Goal: Task Accomplishment & Management: Use online tool/utility

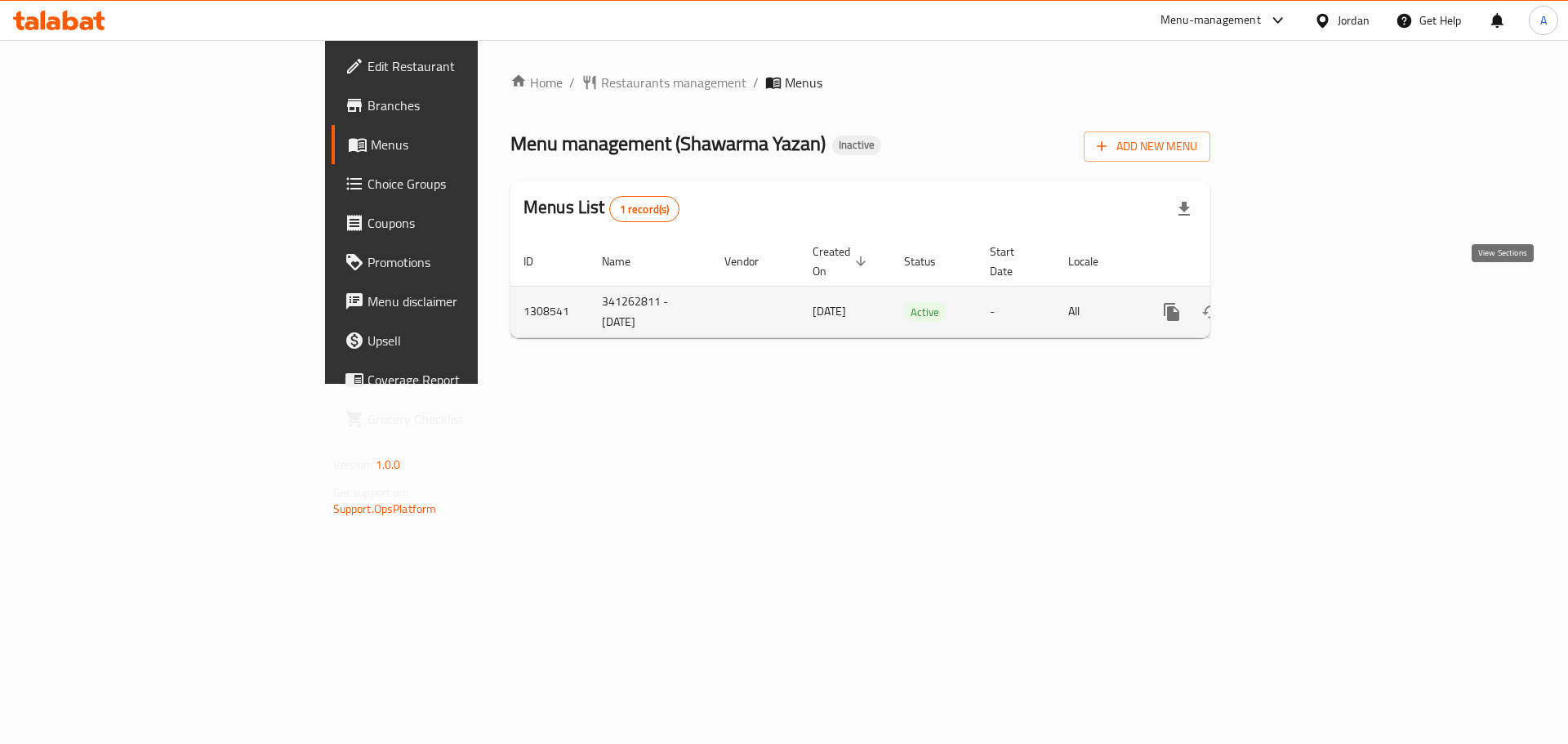
click at [1300, 302] on icon "enhanced table" at bounding box center [1290, 312] width 20 height 20
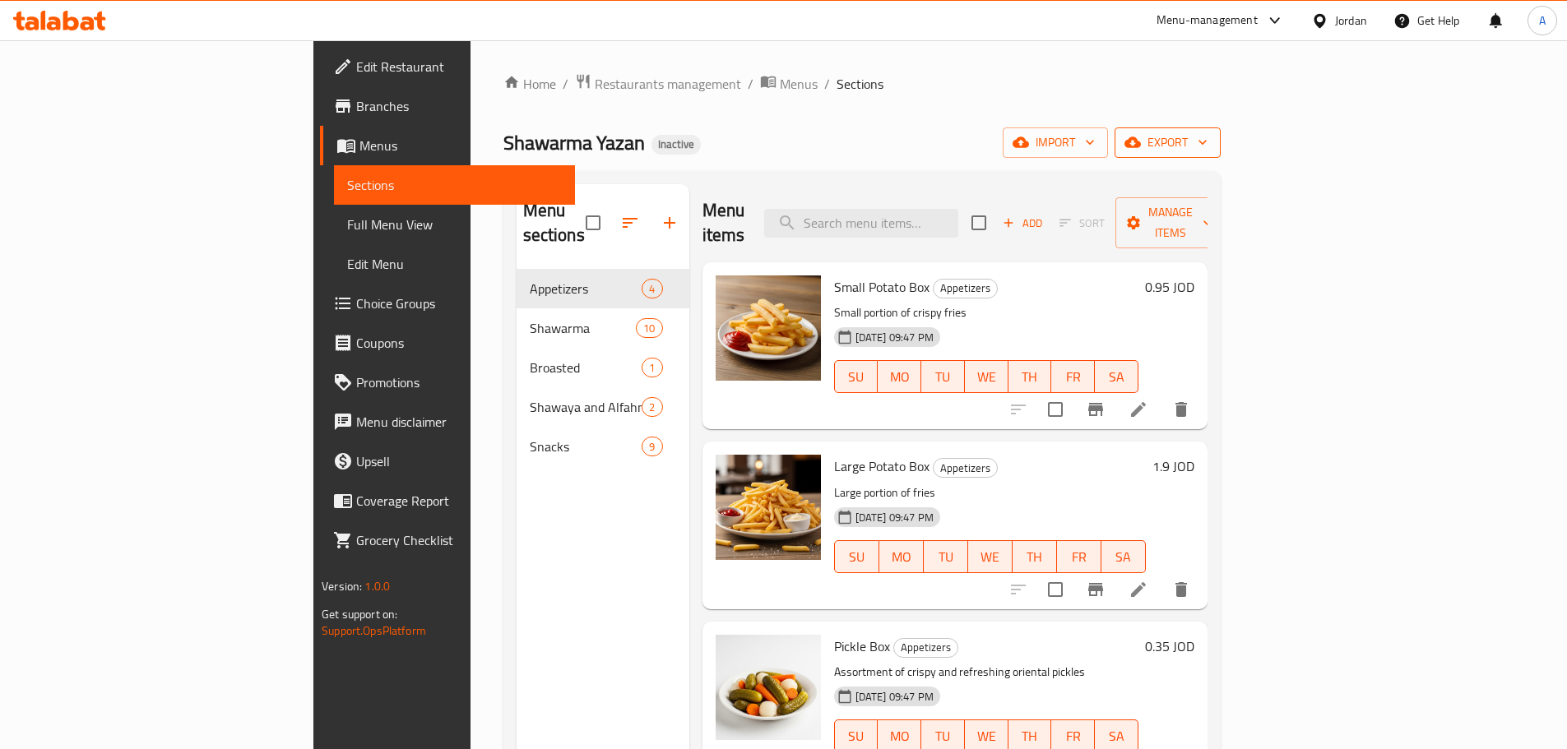
click at [1211, 139] on icon "button" at bounding box center [1202, 142] width 16 height 16
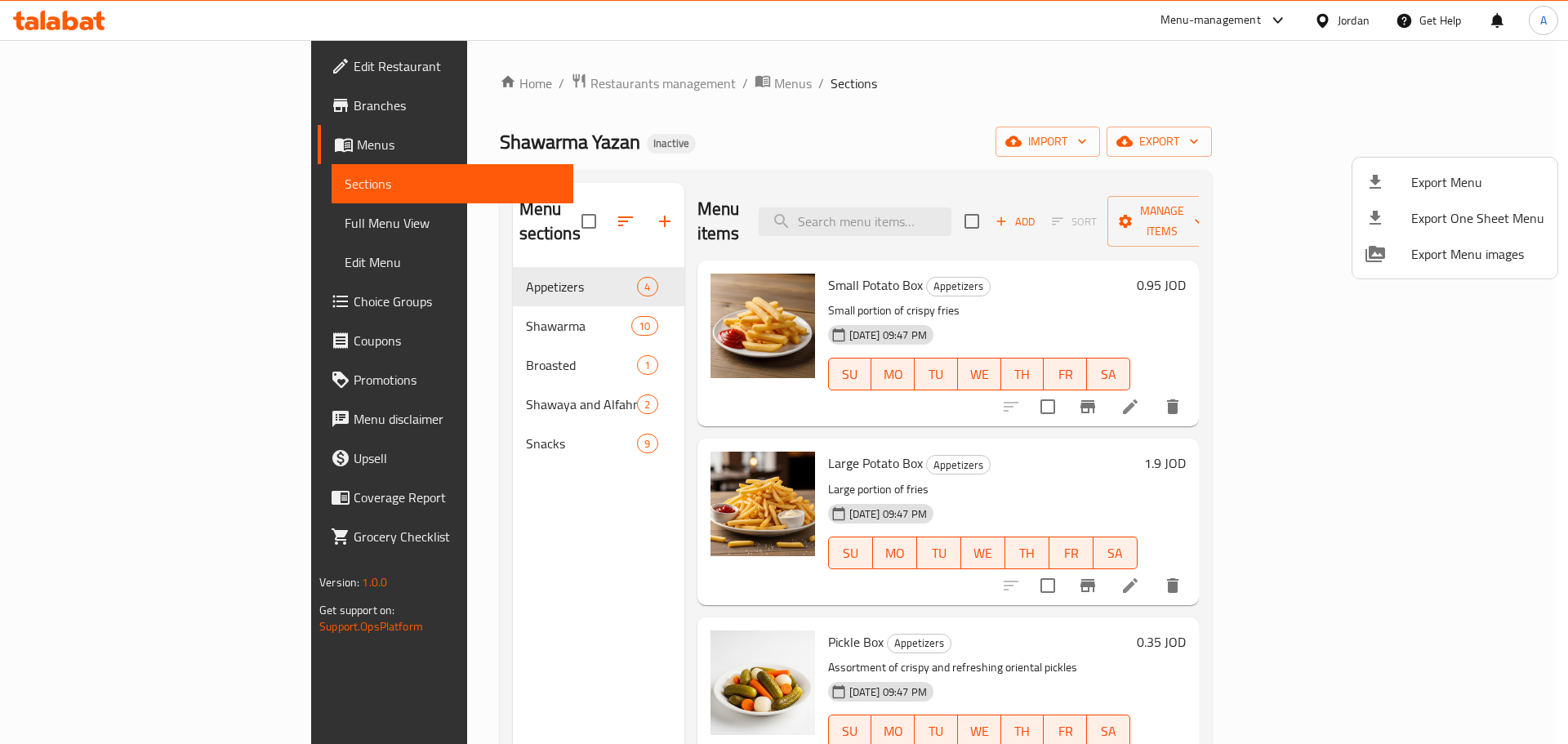
click at [1465, 173] on span "Export Menu" at bounding box center [1478, 183] width 133 height 20
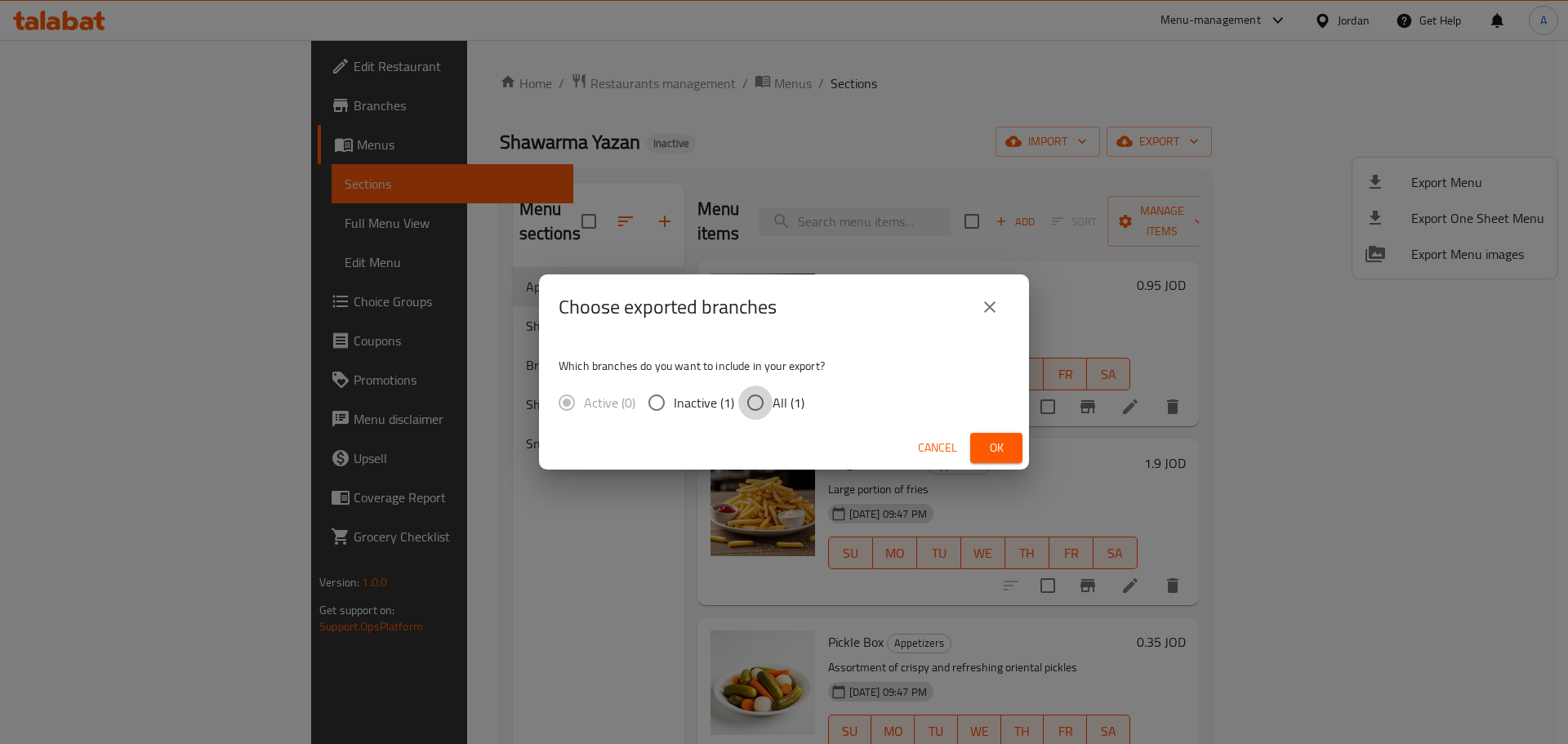
click at [760, 398] on input "All (1)" at bounding box center [756, 402] width 35 height 35
radio input "true"
click at [971, 444] on button "Ok" at bounding box center [996, 448] width 53 height 30
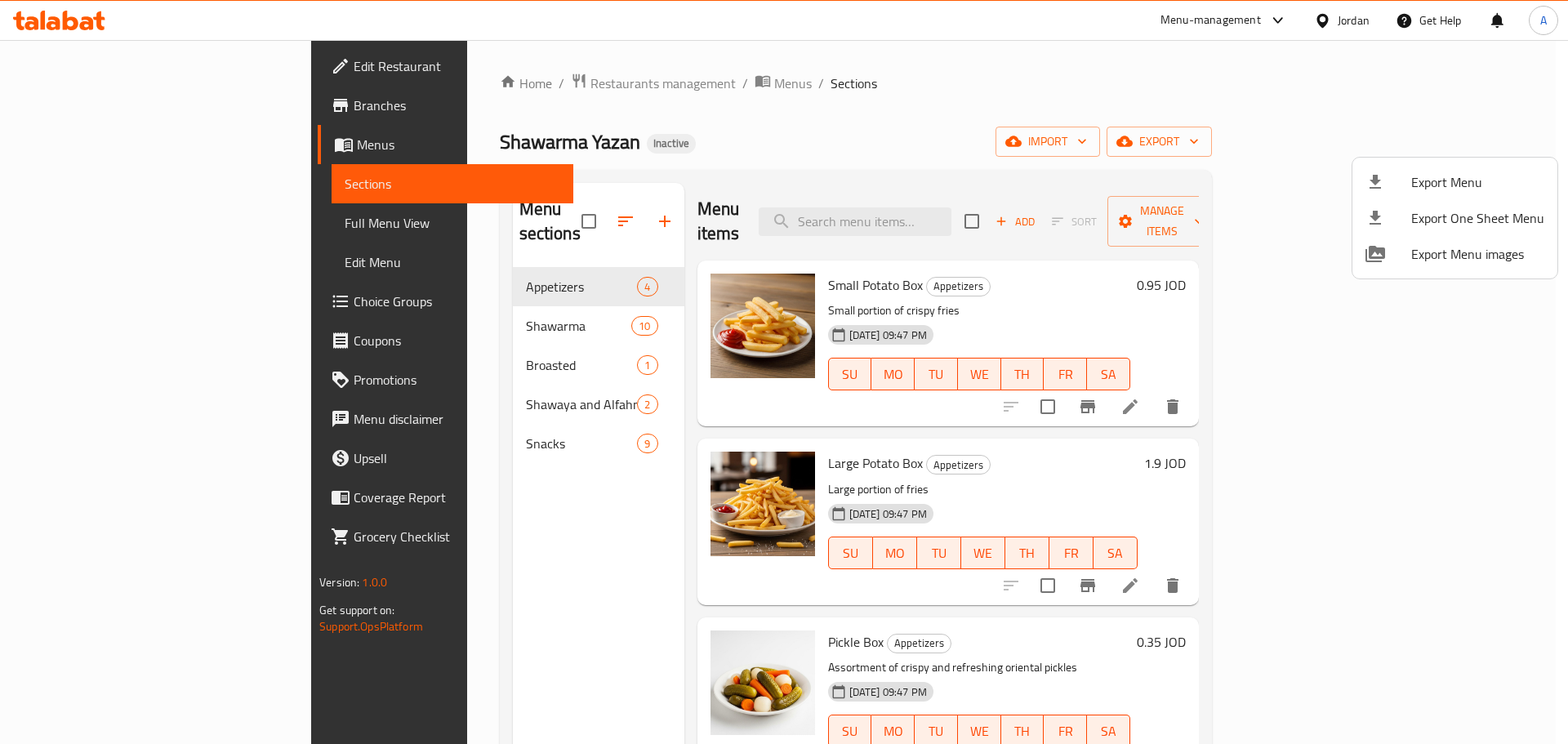
click at [1102, 480] on div at bounding box center [784, 372] width 1568 height 744
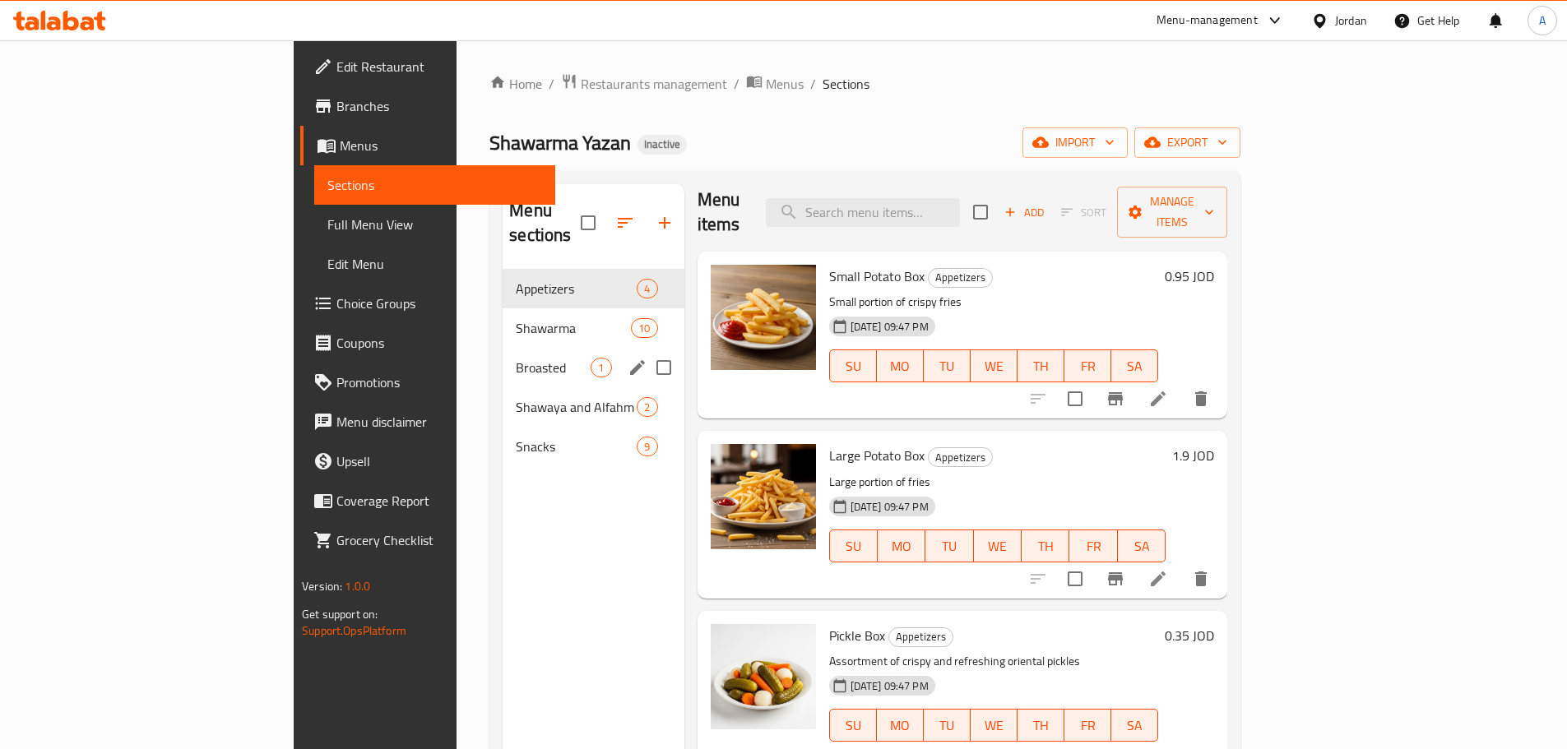
click at [516, 318] on span "Shawarma" at bounding box center [573, 328] width 115 height 20
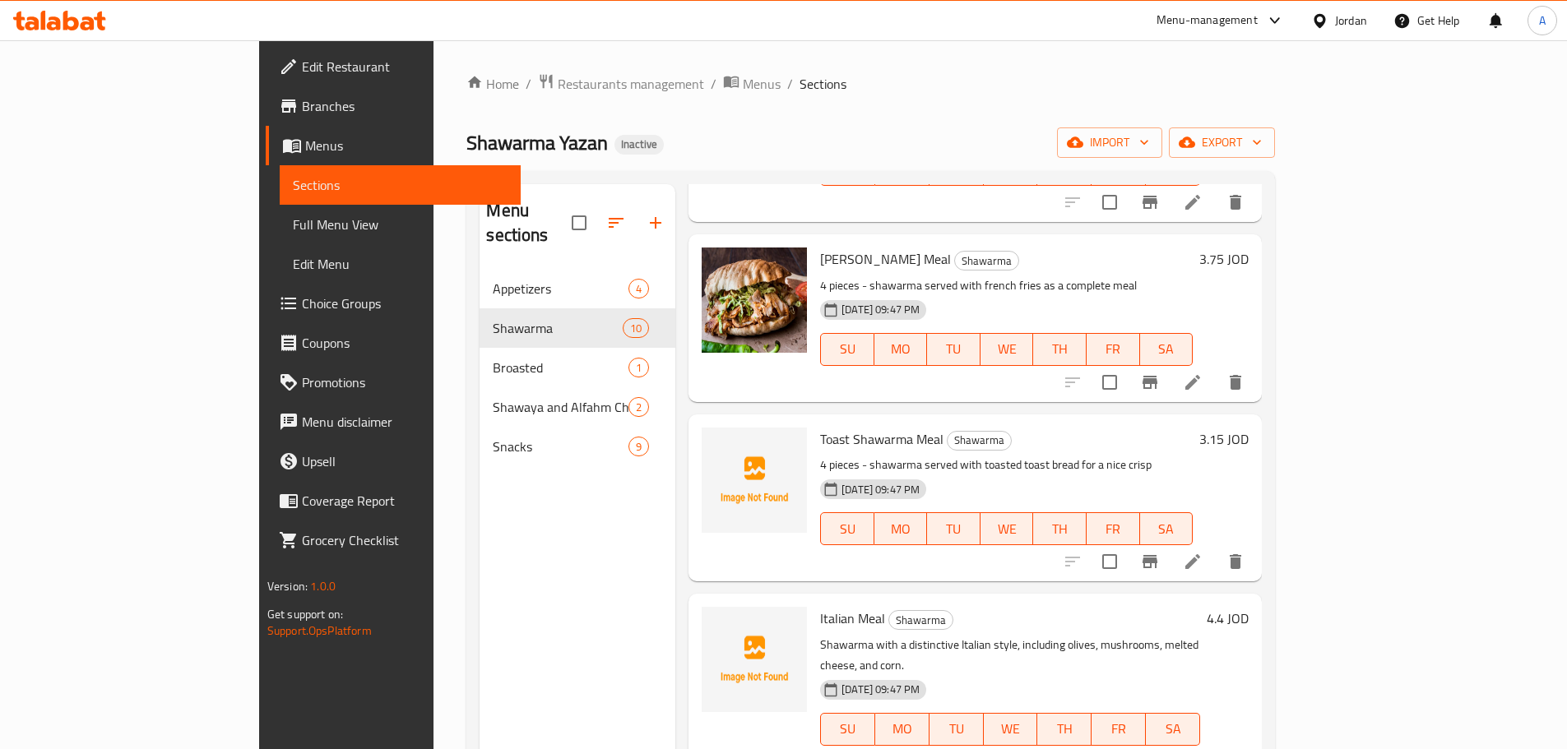
scroll to position [587, 0]
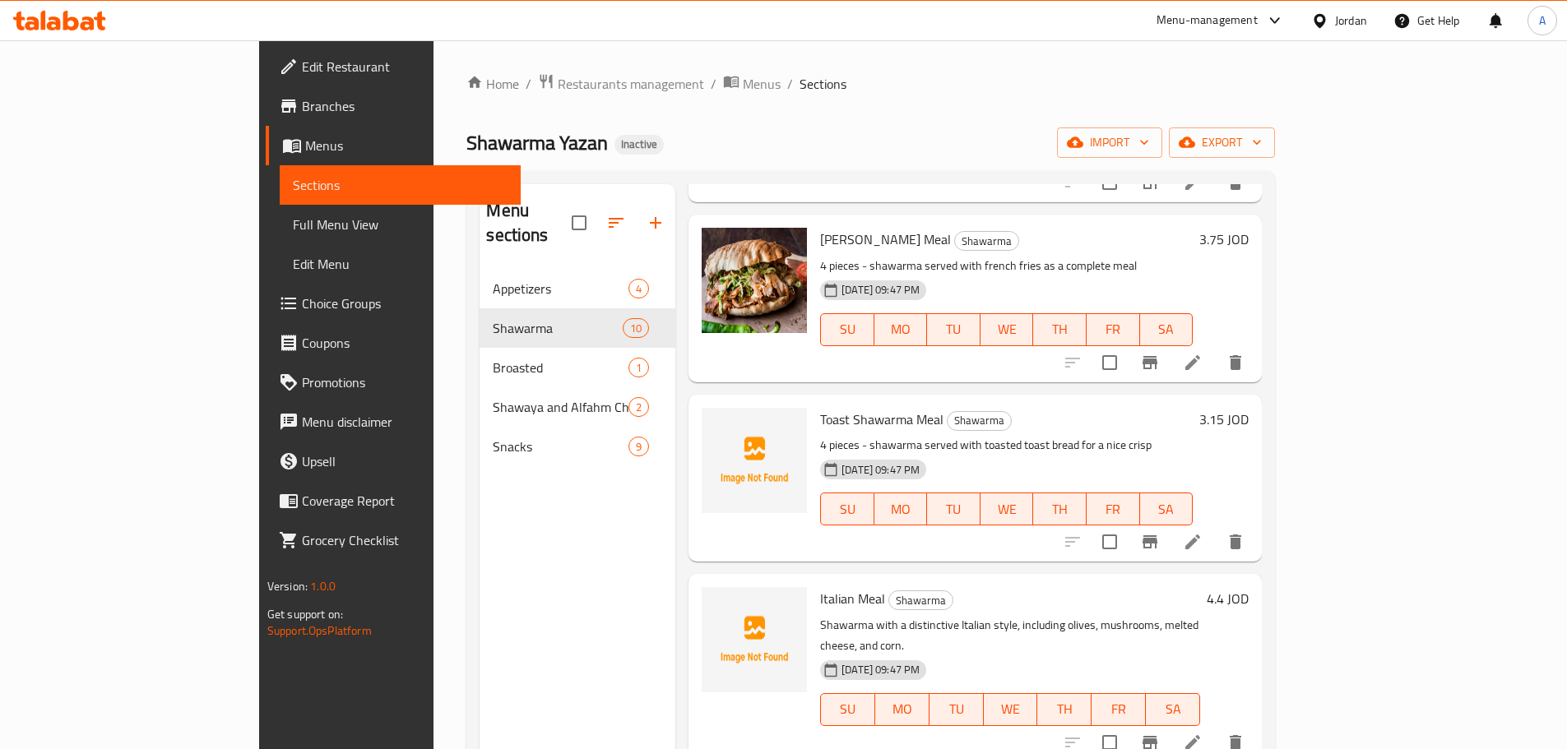
click at [820, 587] on span "Italian Meal" at bounding box center [852, 599] width 65 height 25
copy h6 "Italian Meal"
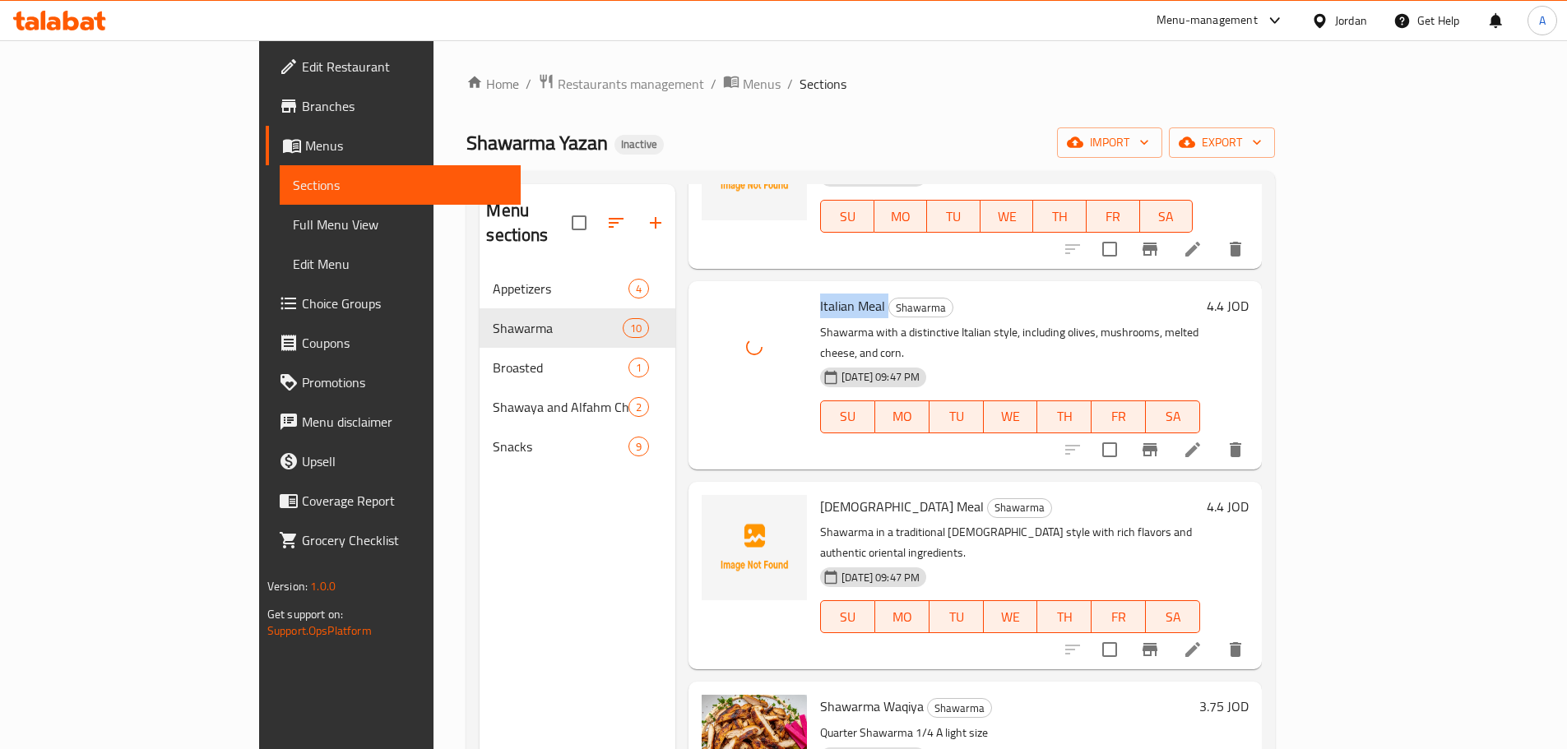
scroll to position [916, 0]
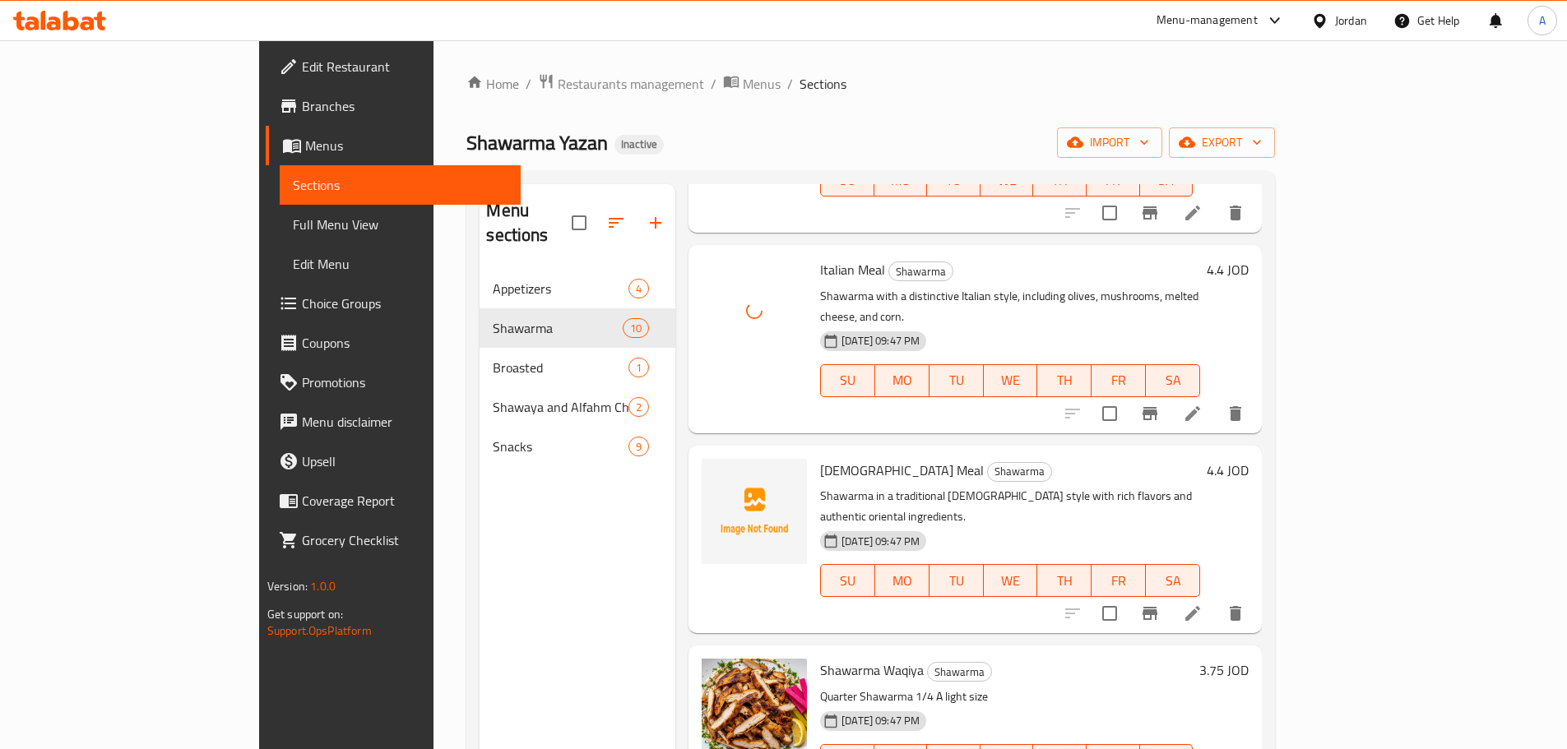
click at [820, 458] on span "Halabi Meal" at bounding box center [902, 470] width 164 height 25
copy h6 "Halabi Meal"
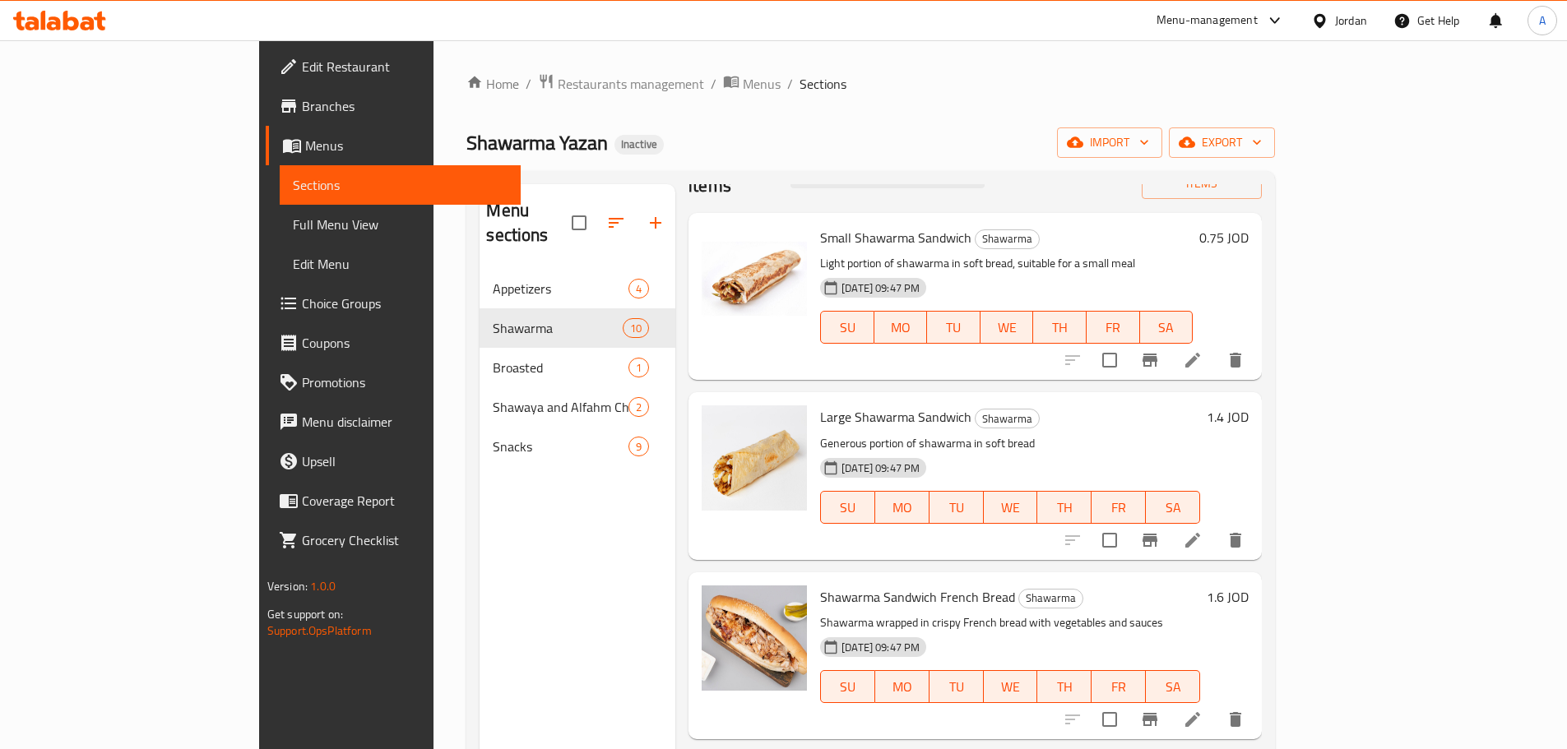
scroll to position [20, 0]
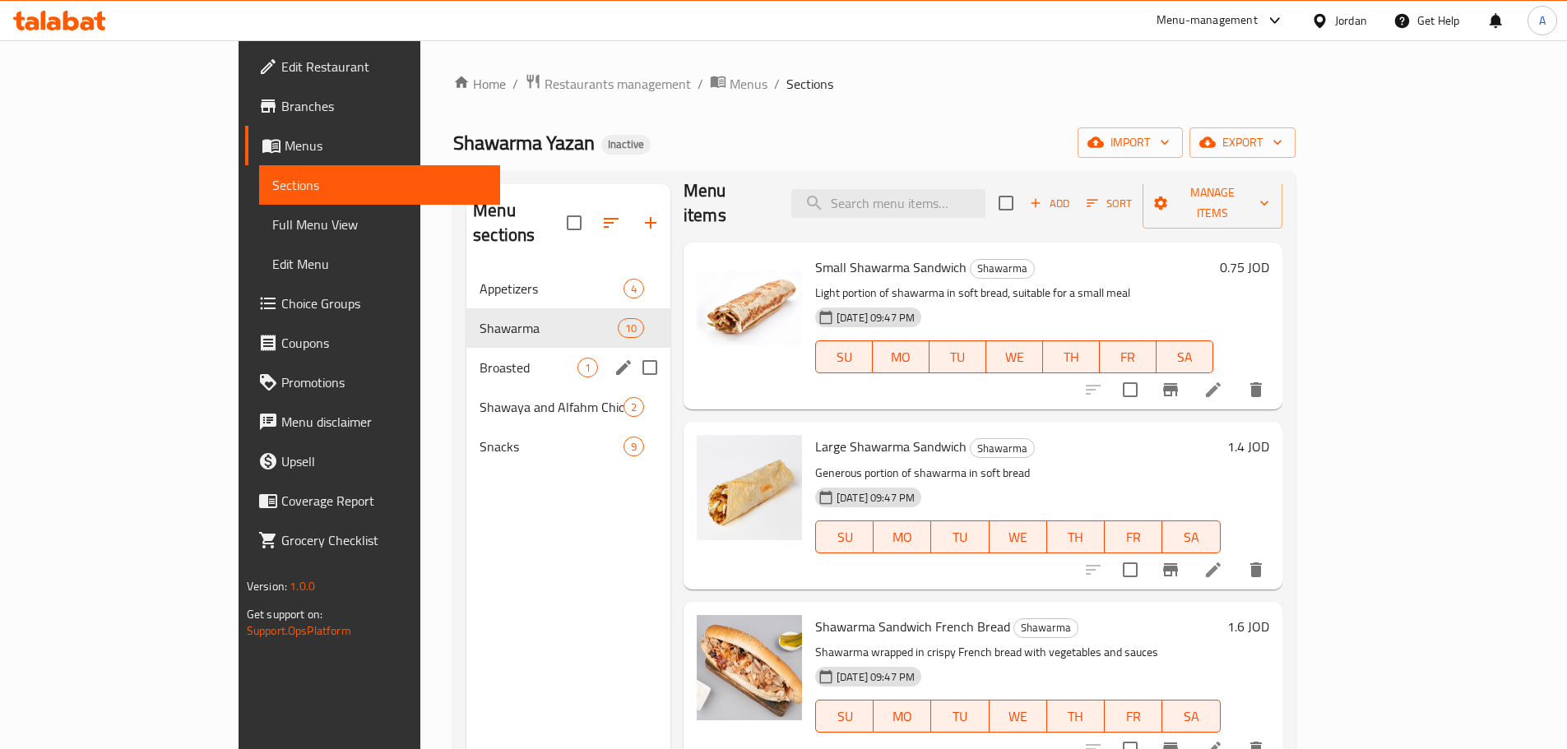
click at [480, 358] on span "Broasted" at bounding box center [529, 368] width 98 height 20
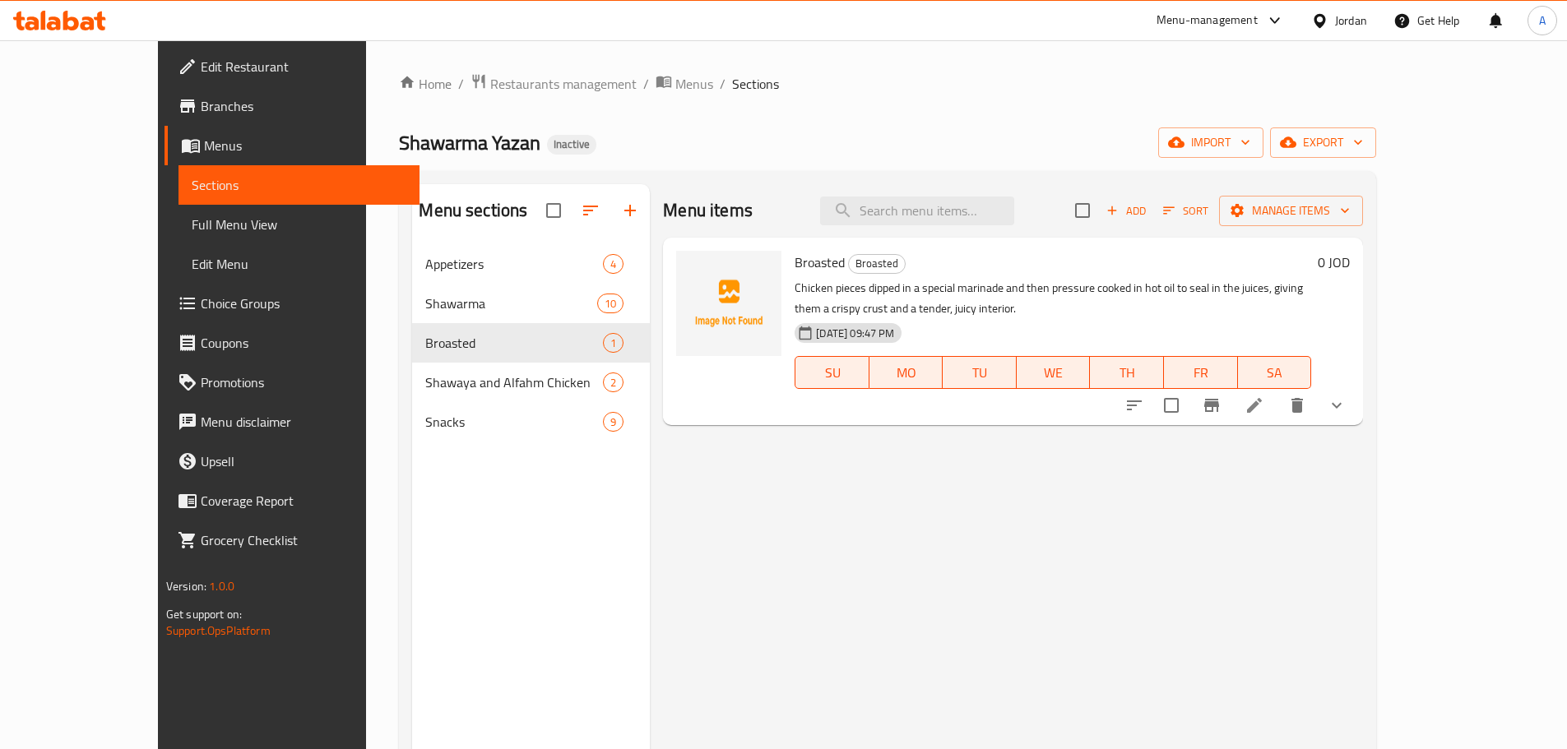
click at [795, 253] on span "Broasted" at bounding box center [820, 262] width 50 height 25
copy h6 "Broasted"
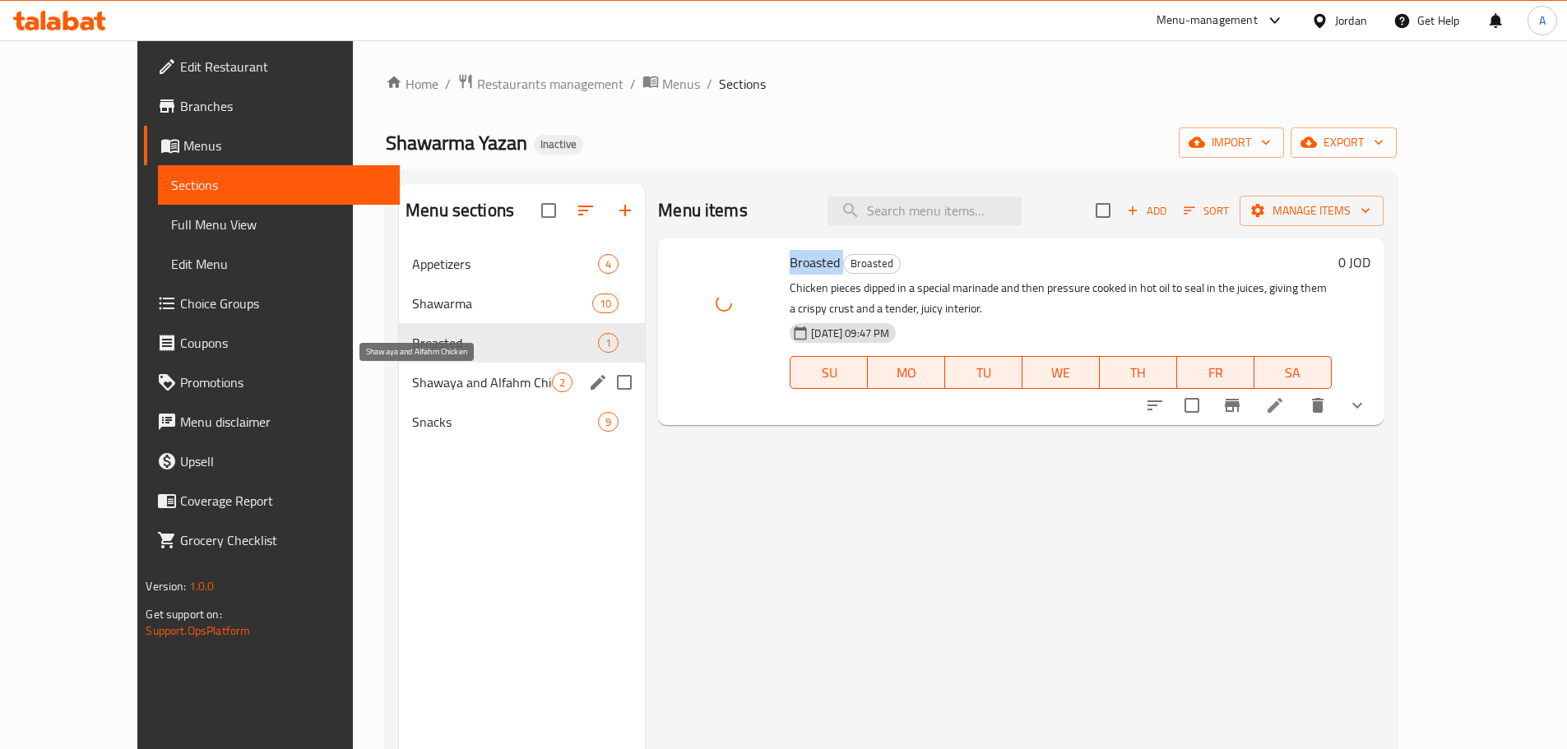
click at [441, 374] on span "Shawaya and Alfahm Chicken" at bounding box center [482, 383] width 140 height 20
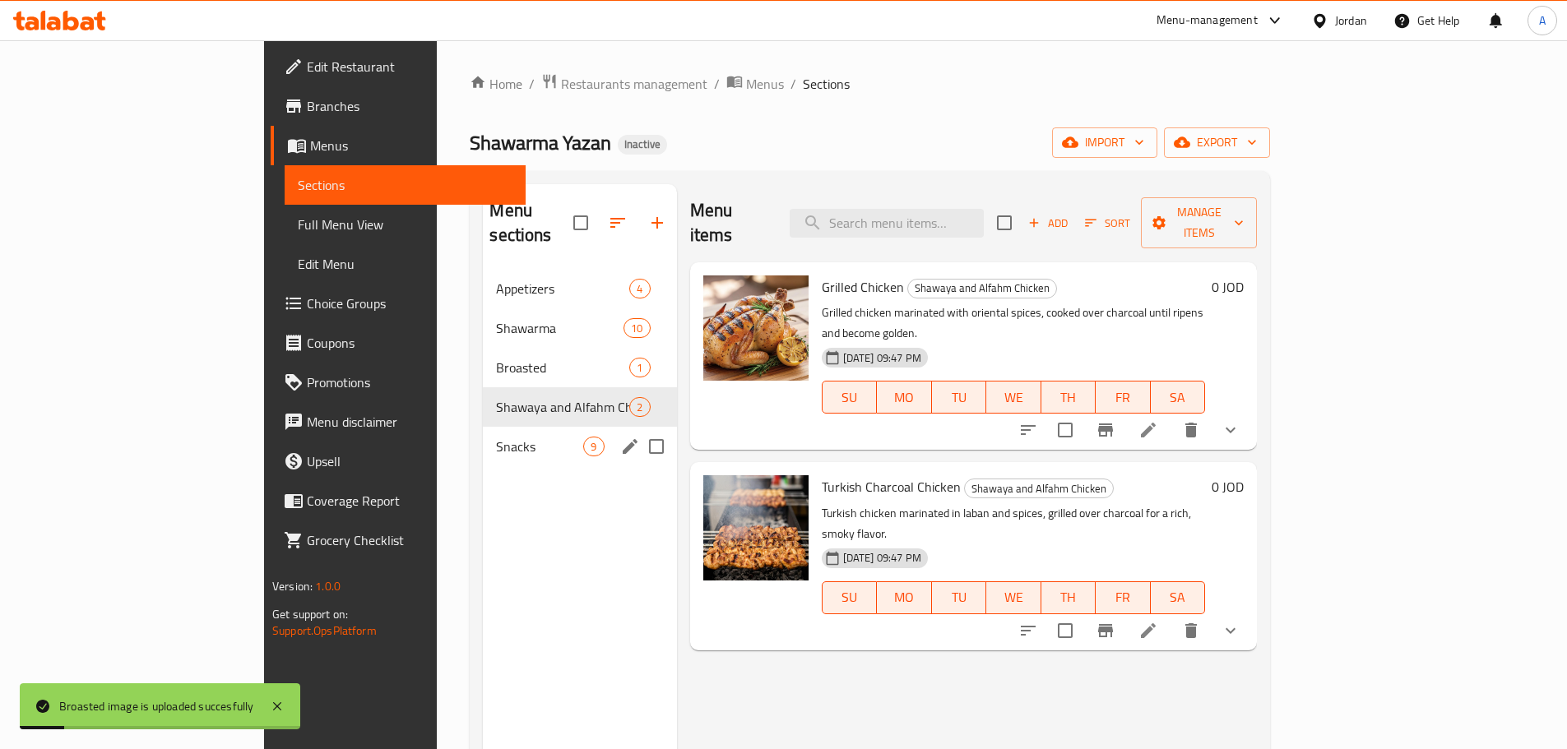
click at [496, 437] on span "Snacks" at bounding box center [539, 447] width 87 height 20
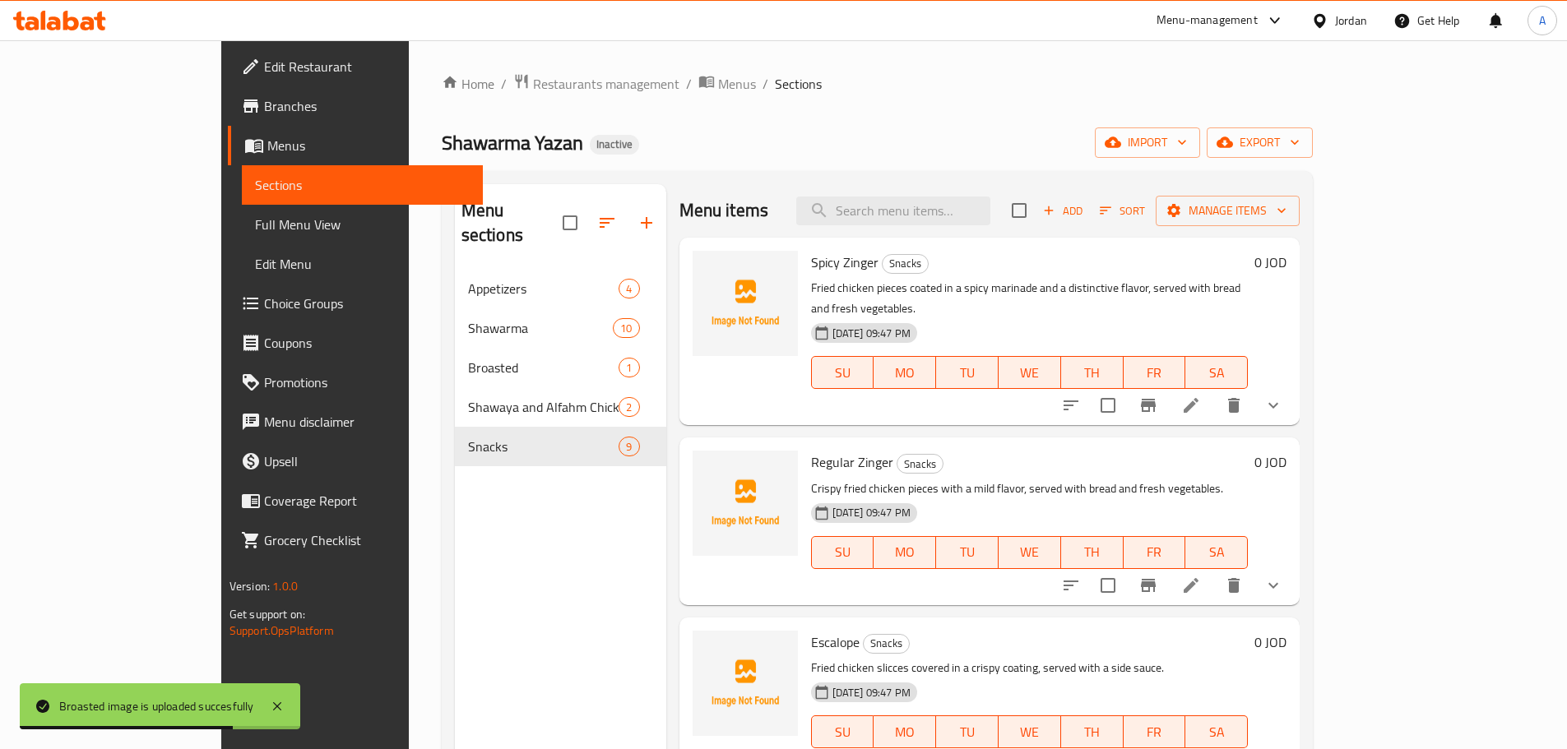
click at [823, 450] on span "Regular Zinger" at bounding box center [852, 462] width 82 height 25
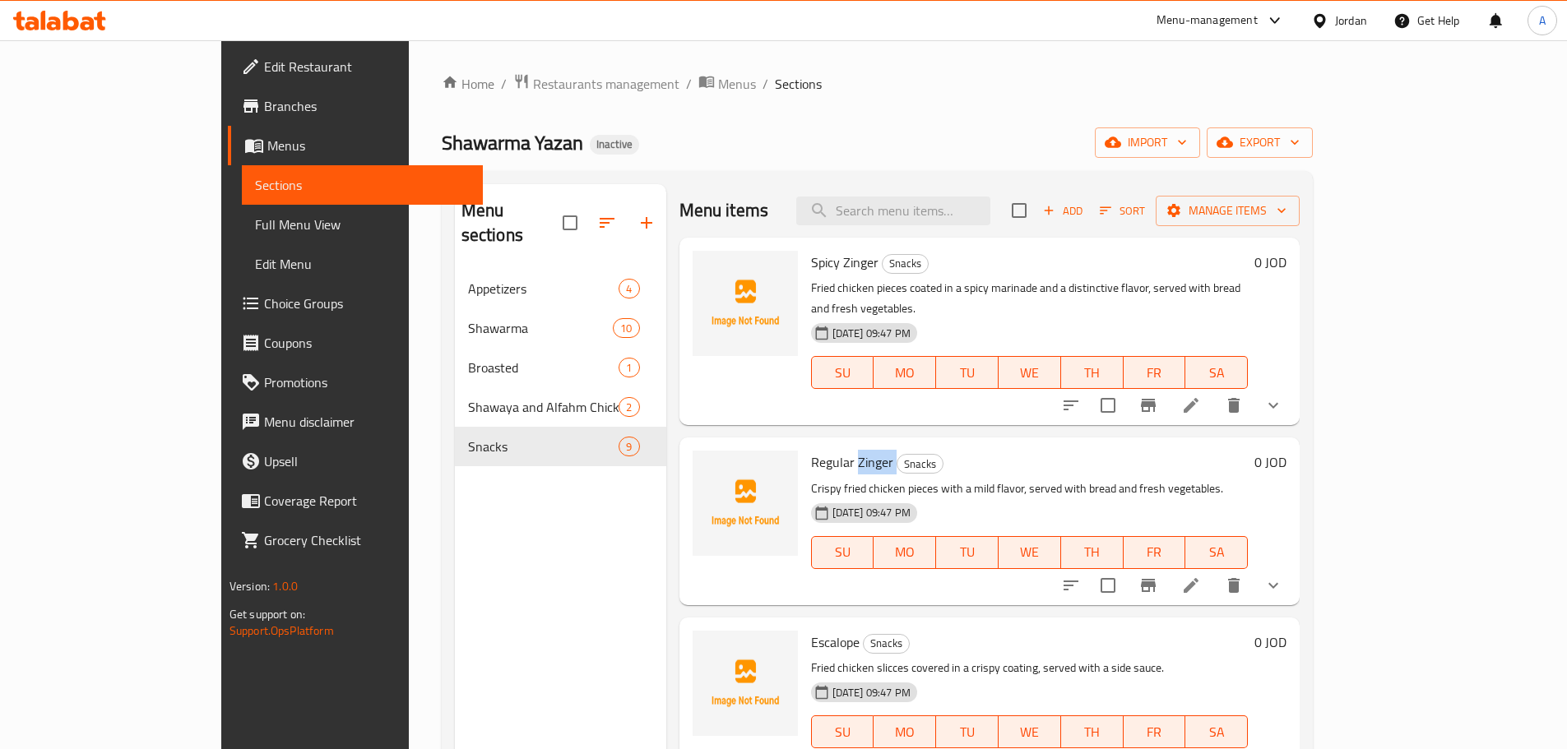
copy h6 "Zinger"
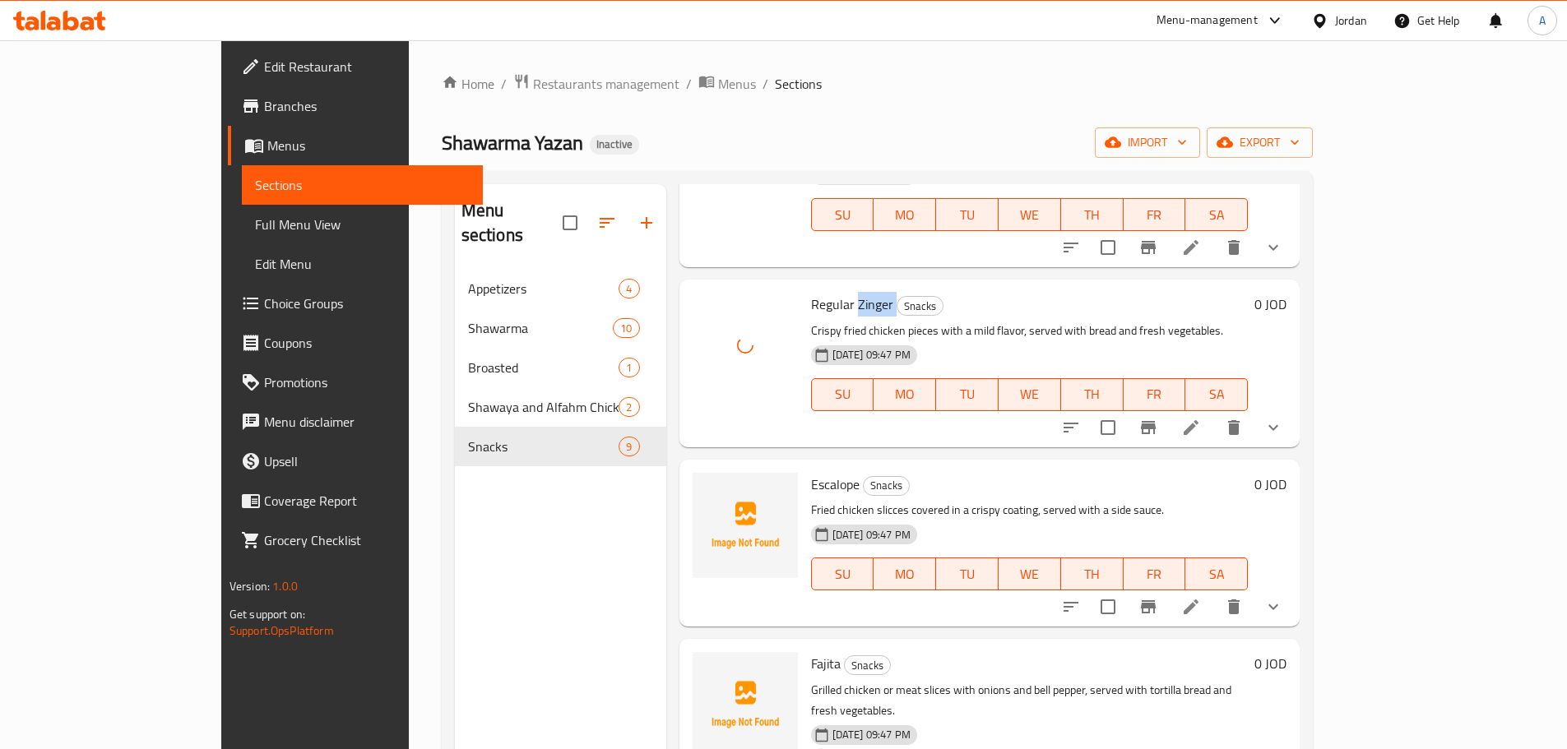
scroll to position [165, 0]
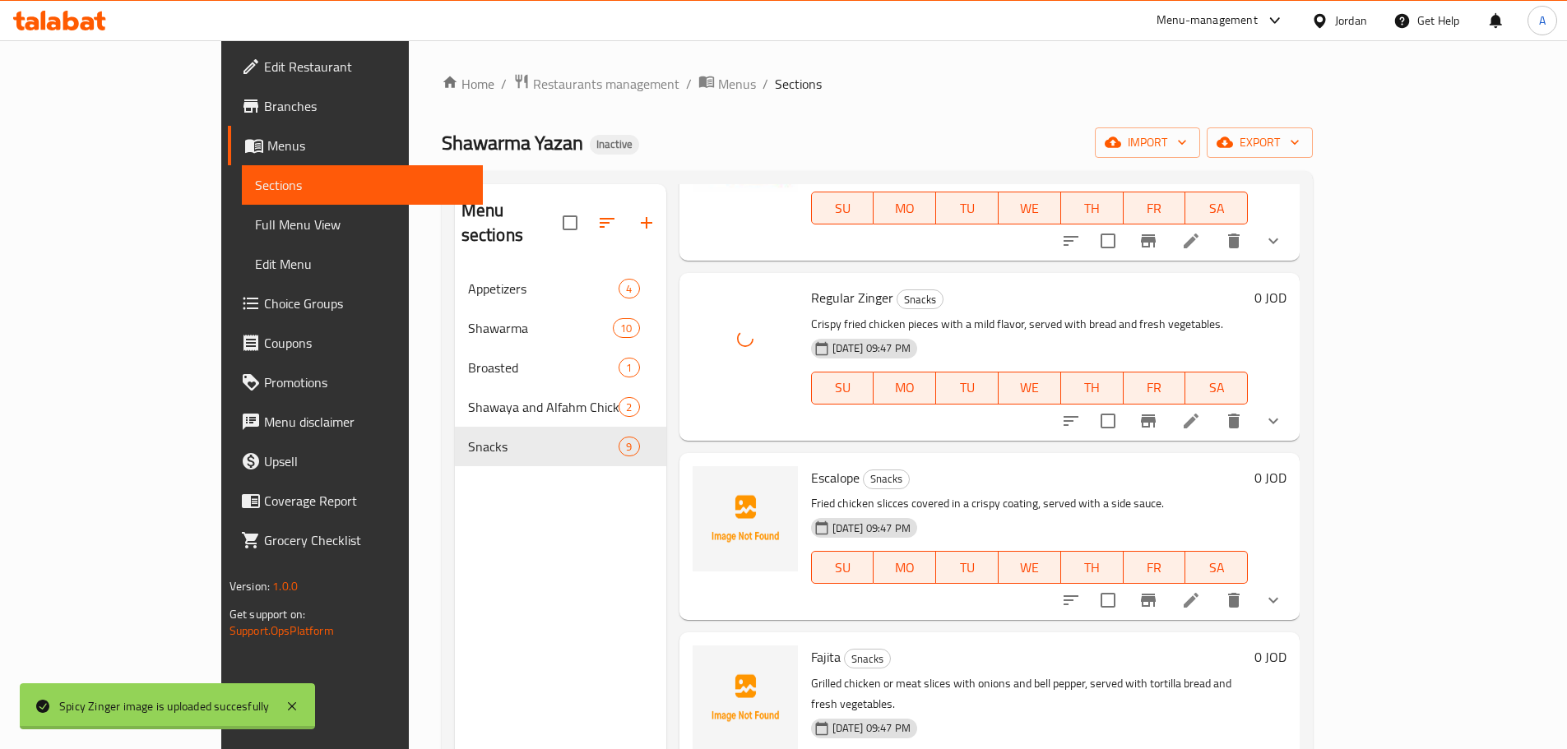
click at [811, 466] on span "Escalope" at bounding box center [835, 478] width 49 height 25
copy h6 "Escalope"
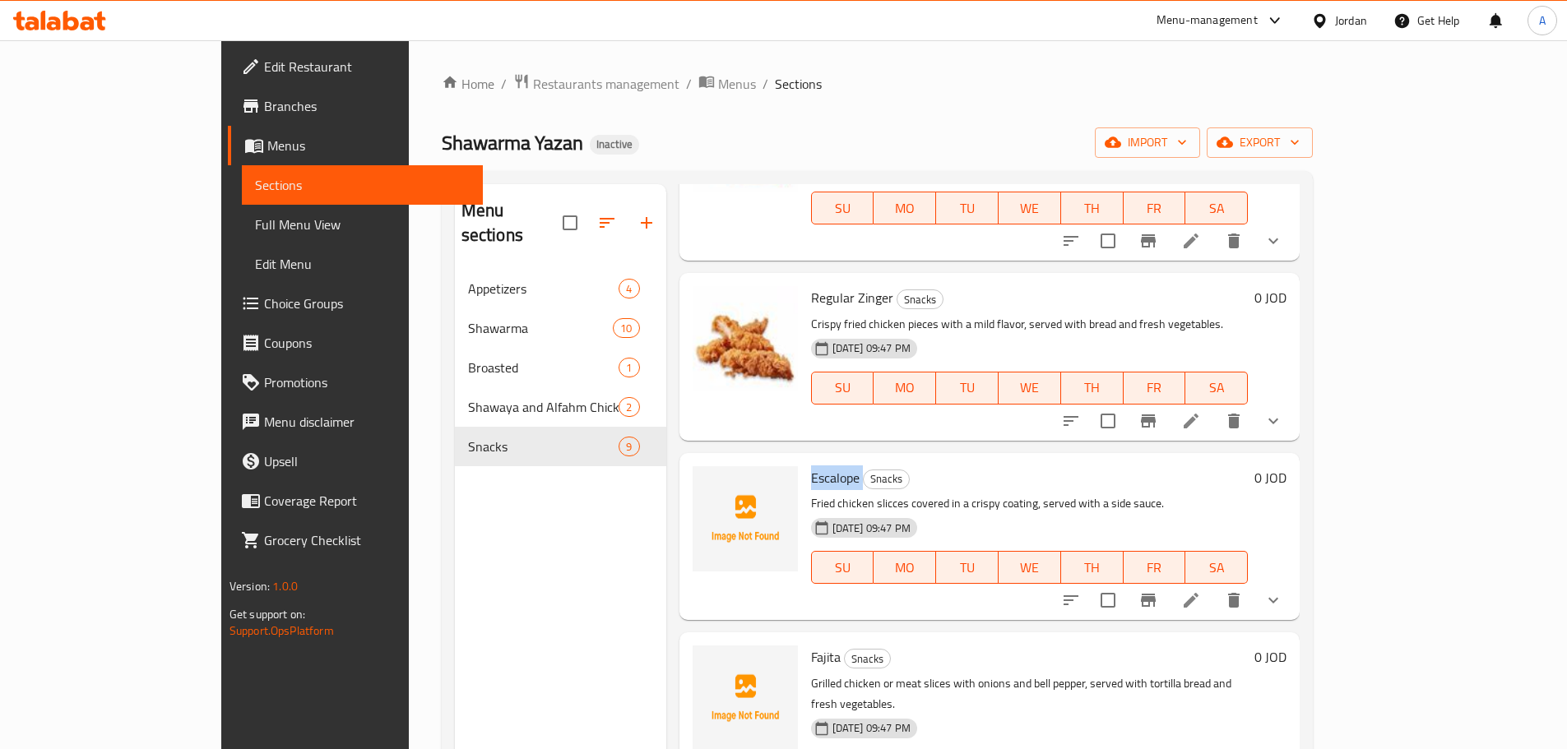
scroll to position [329, 0]
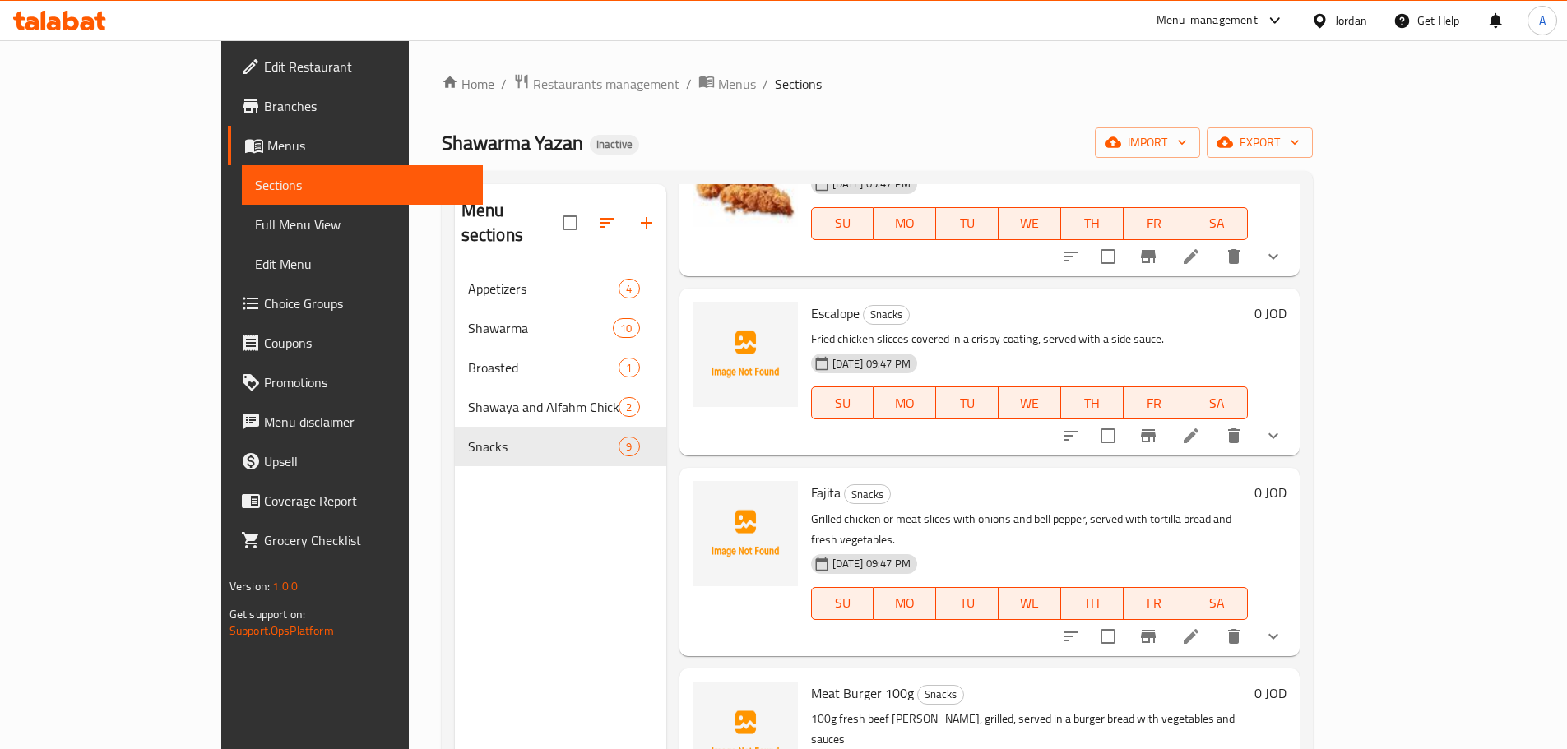
click at [804, 475] on div "Fajita Snacks Grilled chicken or meat slices with onions and bell pepper, serve…" at bounding box center [1029, 562] width 451 height 174
copy h6 "Fajita"
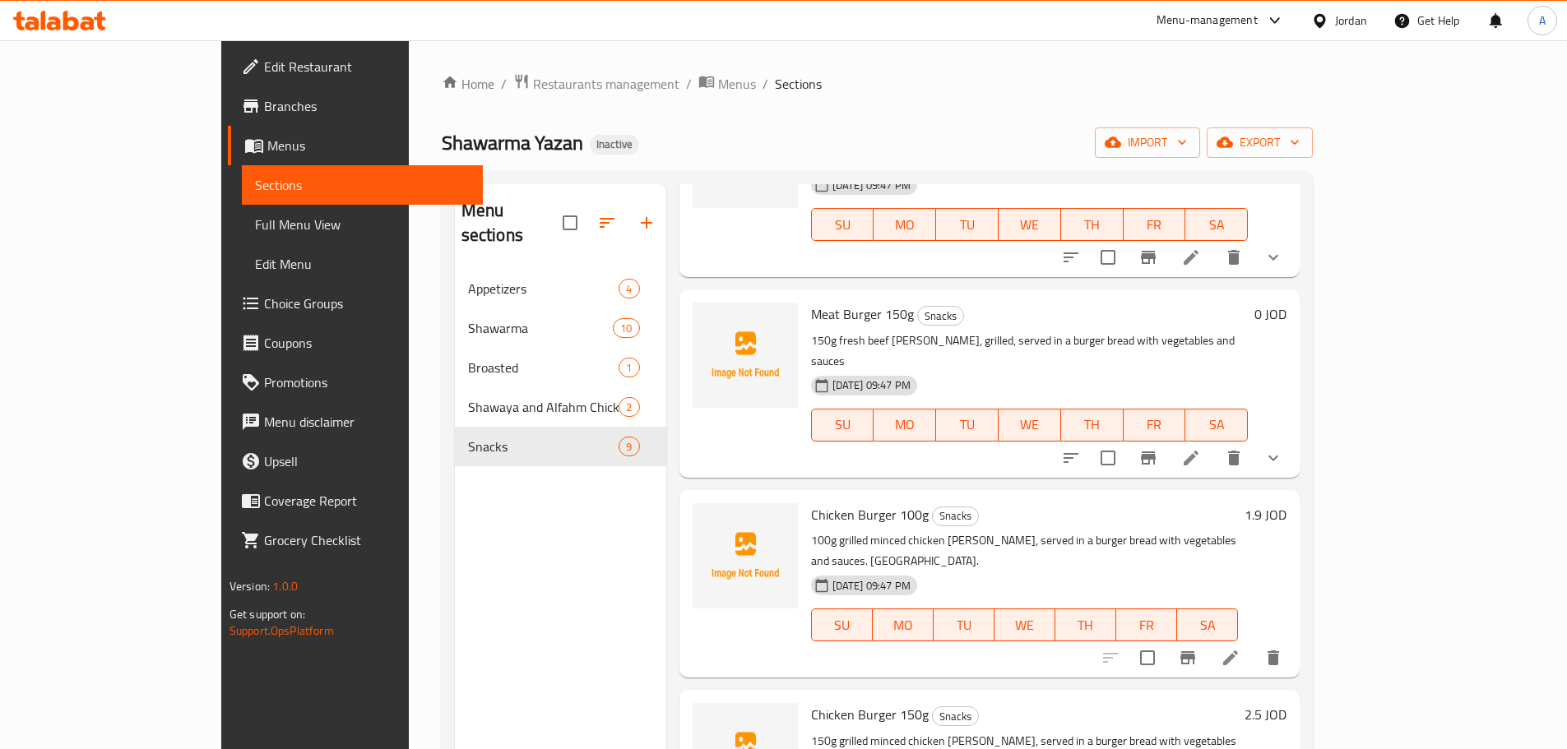
scroll to position [909, 0]
drag, startPoint x: 754, startPoint y: 614, endPoint x: 842, endPoint y: 605, distance: 88.5
copy span "Chicken Burger"
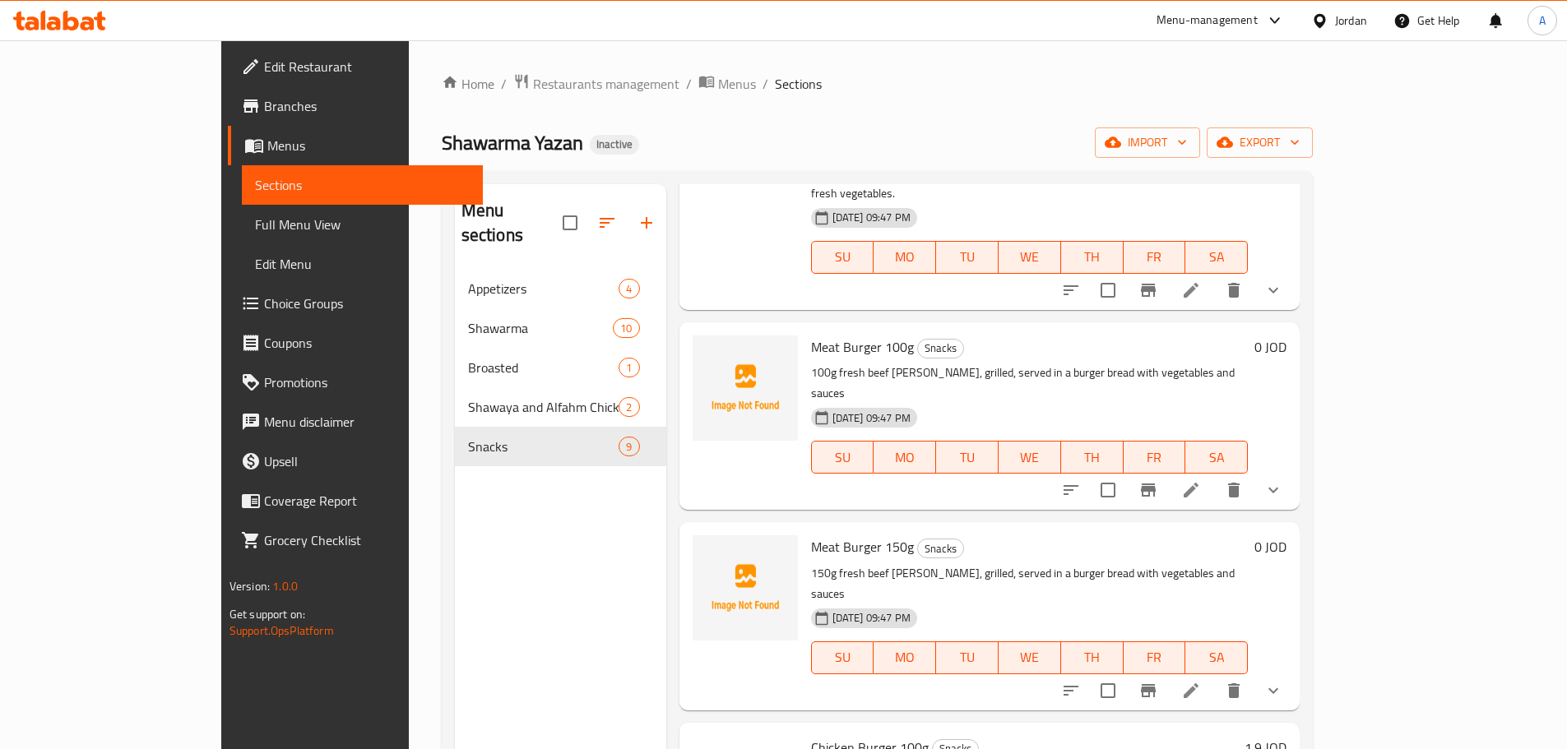
scroll to position [580, 0]
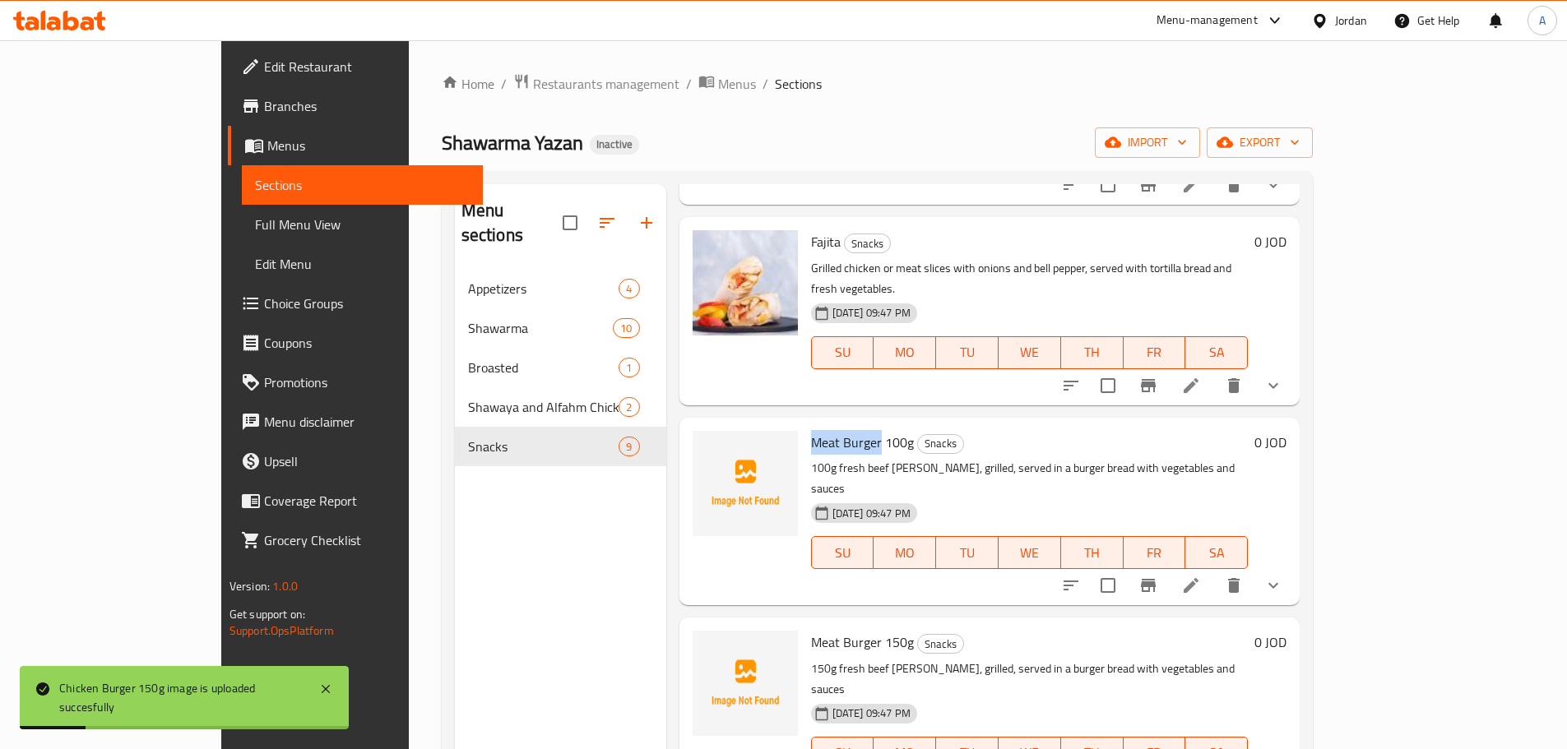
drag, startPoint x: 754, startPoint y: 398, endPoint x: 825, endPoint y: 392, distance: 71.0
click at [825, 424] on div "Meat Burger 100g Snacks 100g fresh beef patty, grilled, served in a burger brea…" at bounding box center [1029, 511] width 451 height 174
copy span "Meat Burger"
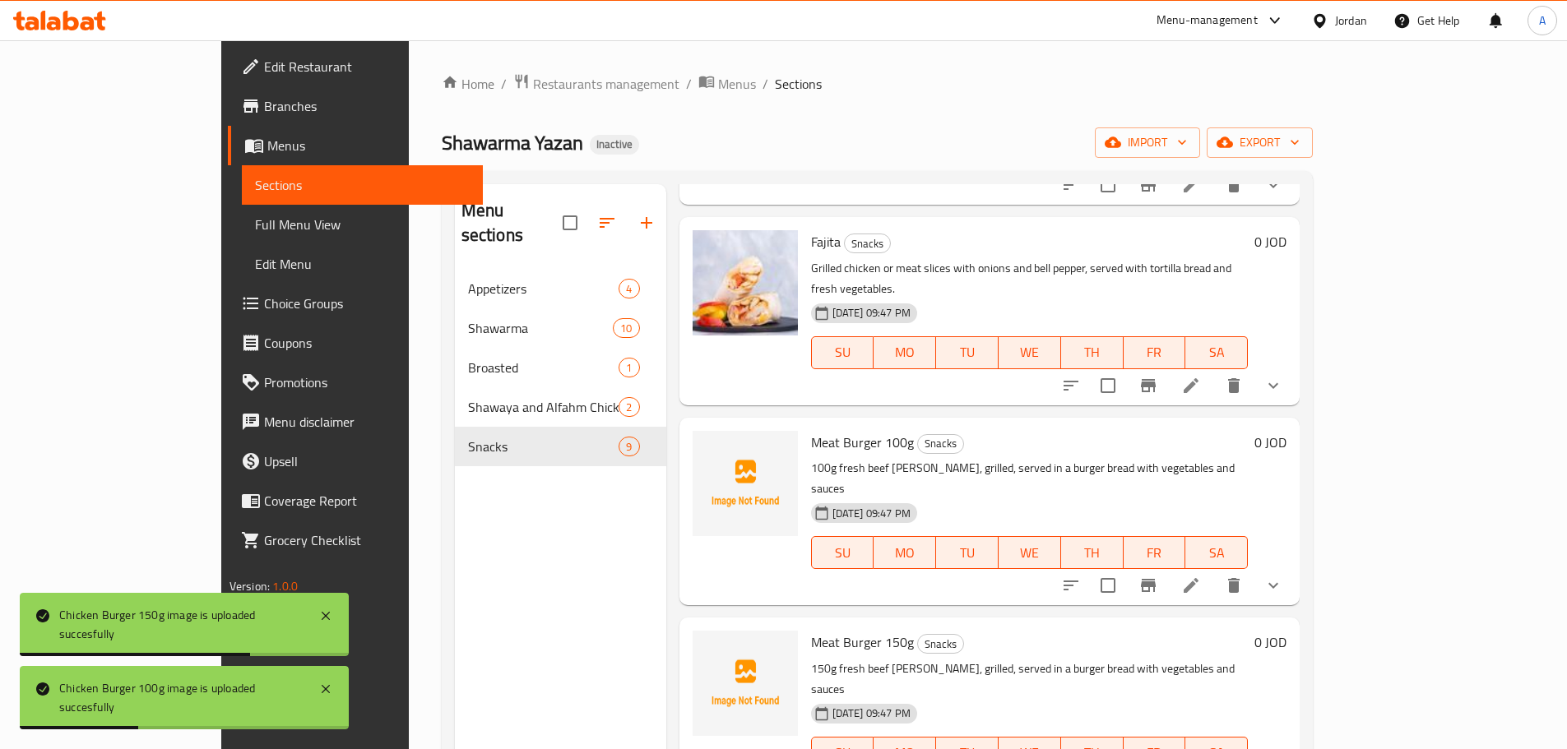
click at [693, 431] on div at bounding box center [745, 483] width 105 height 105
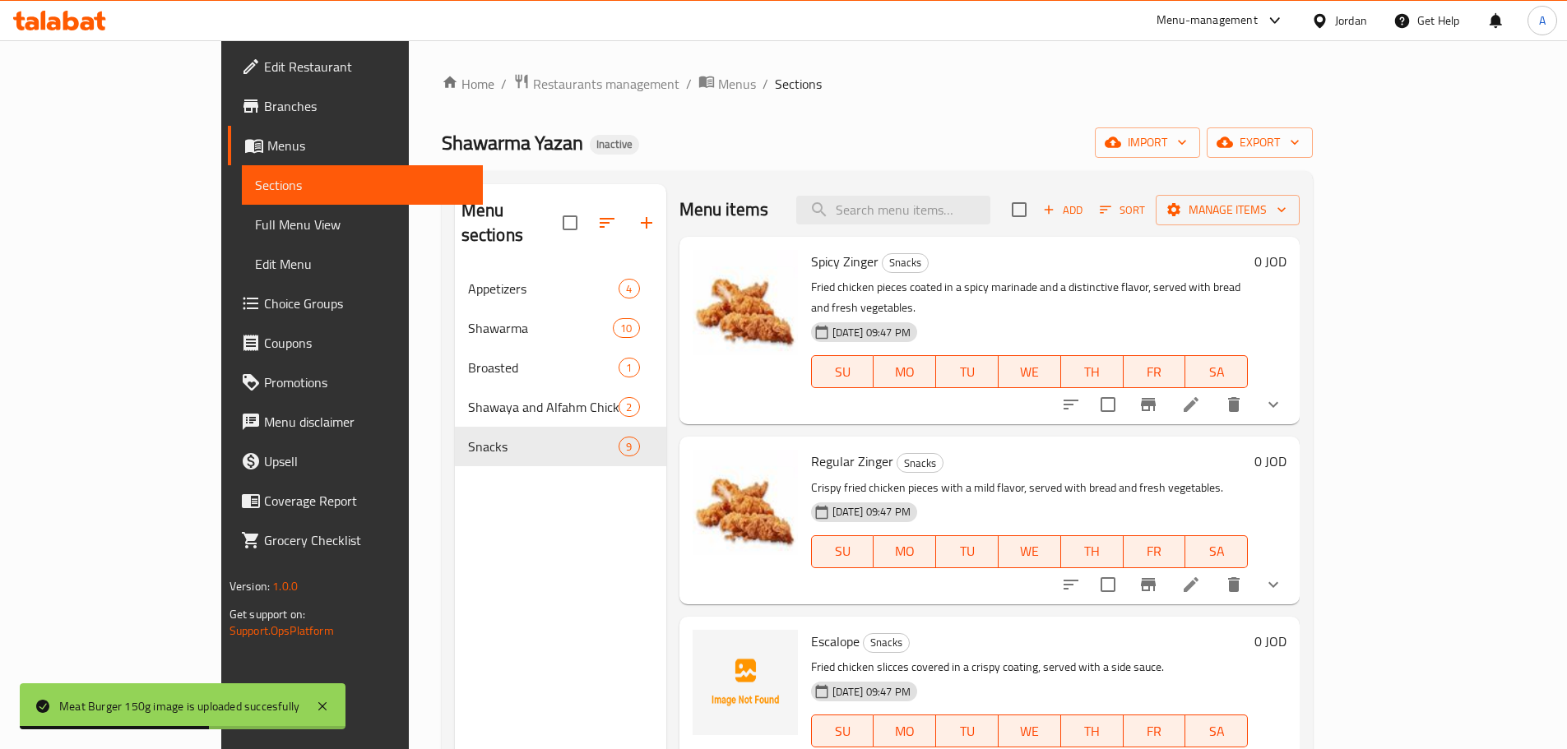
scroll to position [0, 0]
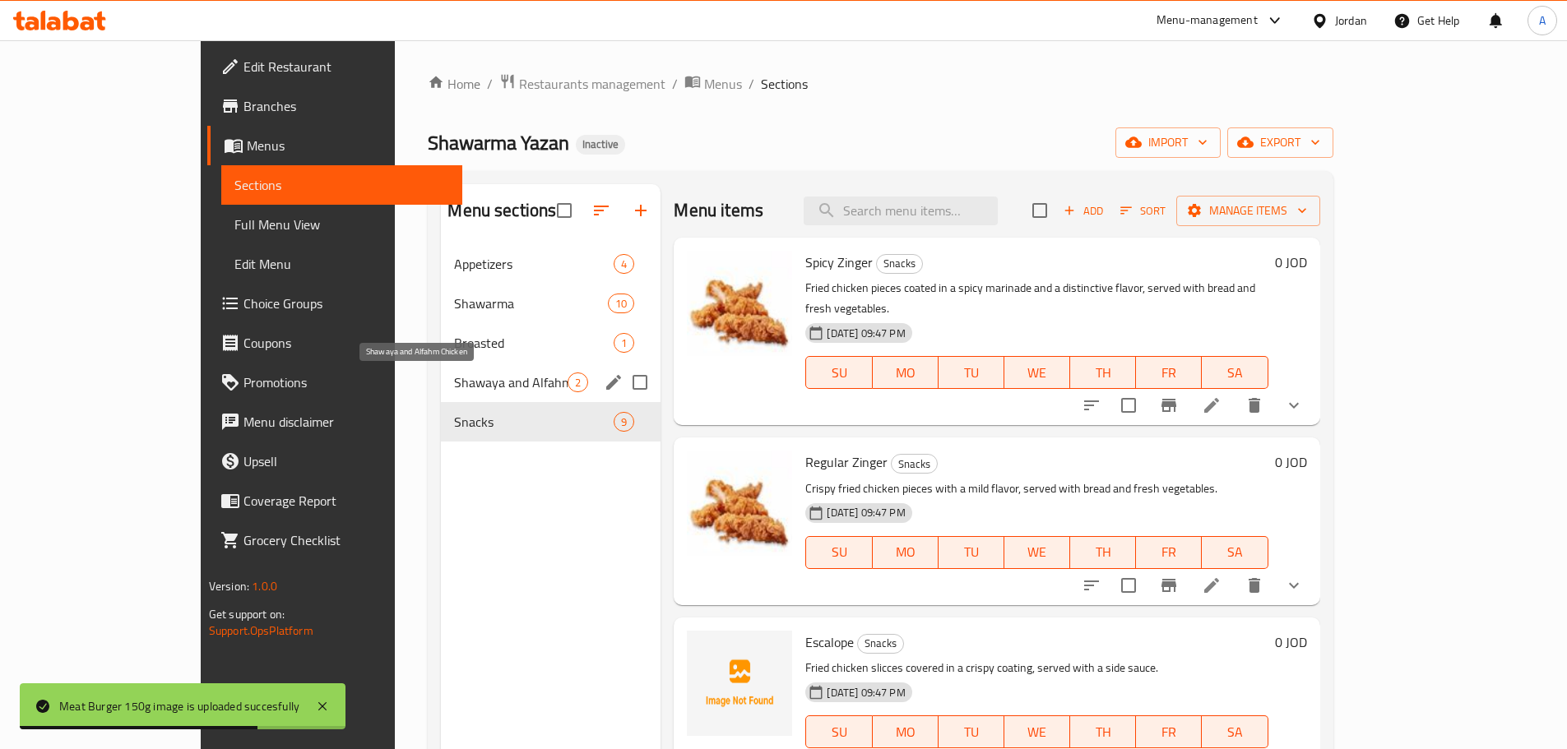
click at [454, 373] on span "Shawaya and Alfahm Chicken" at bounding box center [511, 383] width 114 height 20
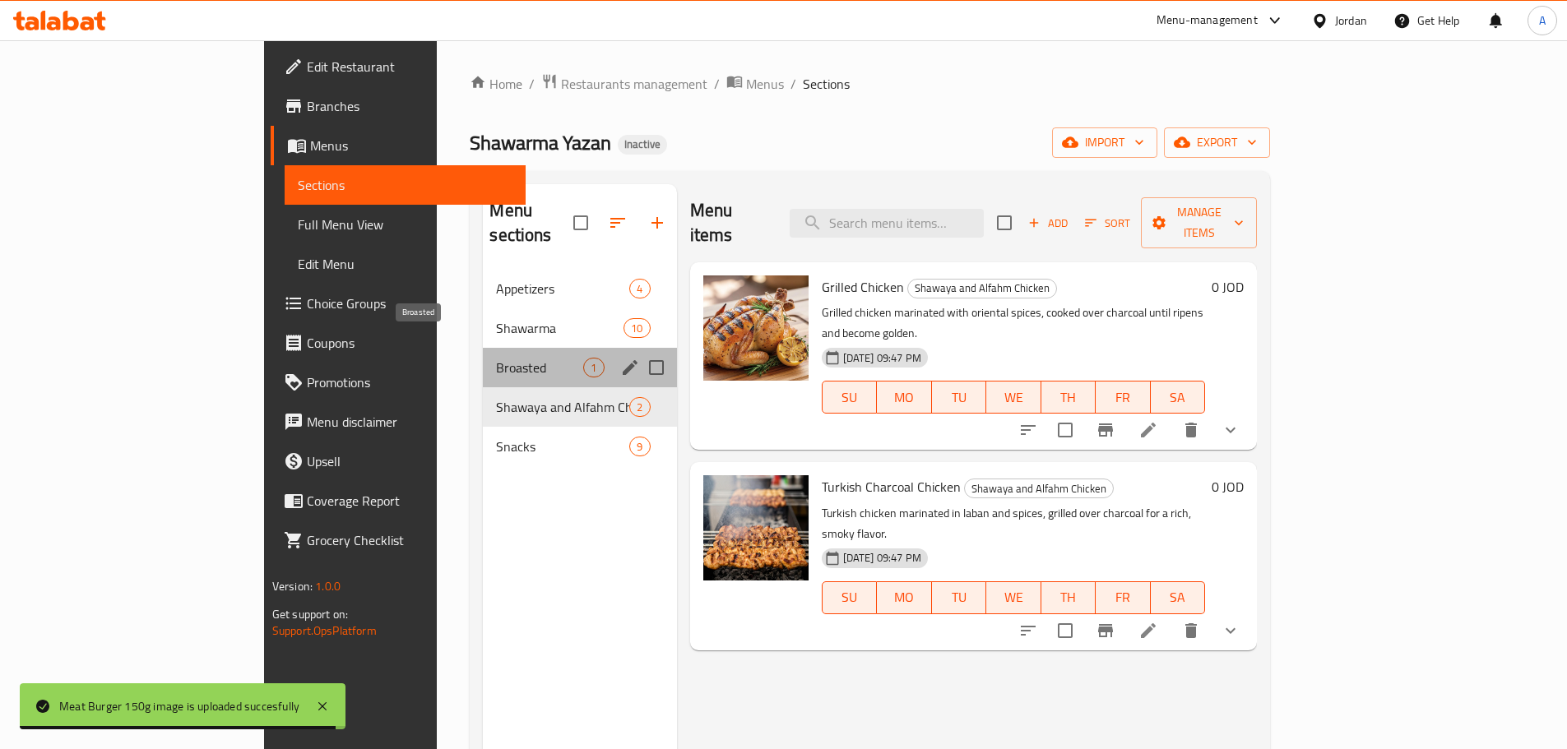
click at [496, 358] on span "Broasted" at bounding box center [539, 368] width 87 height 20
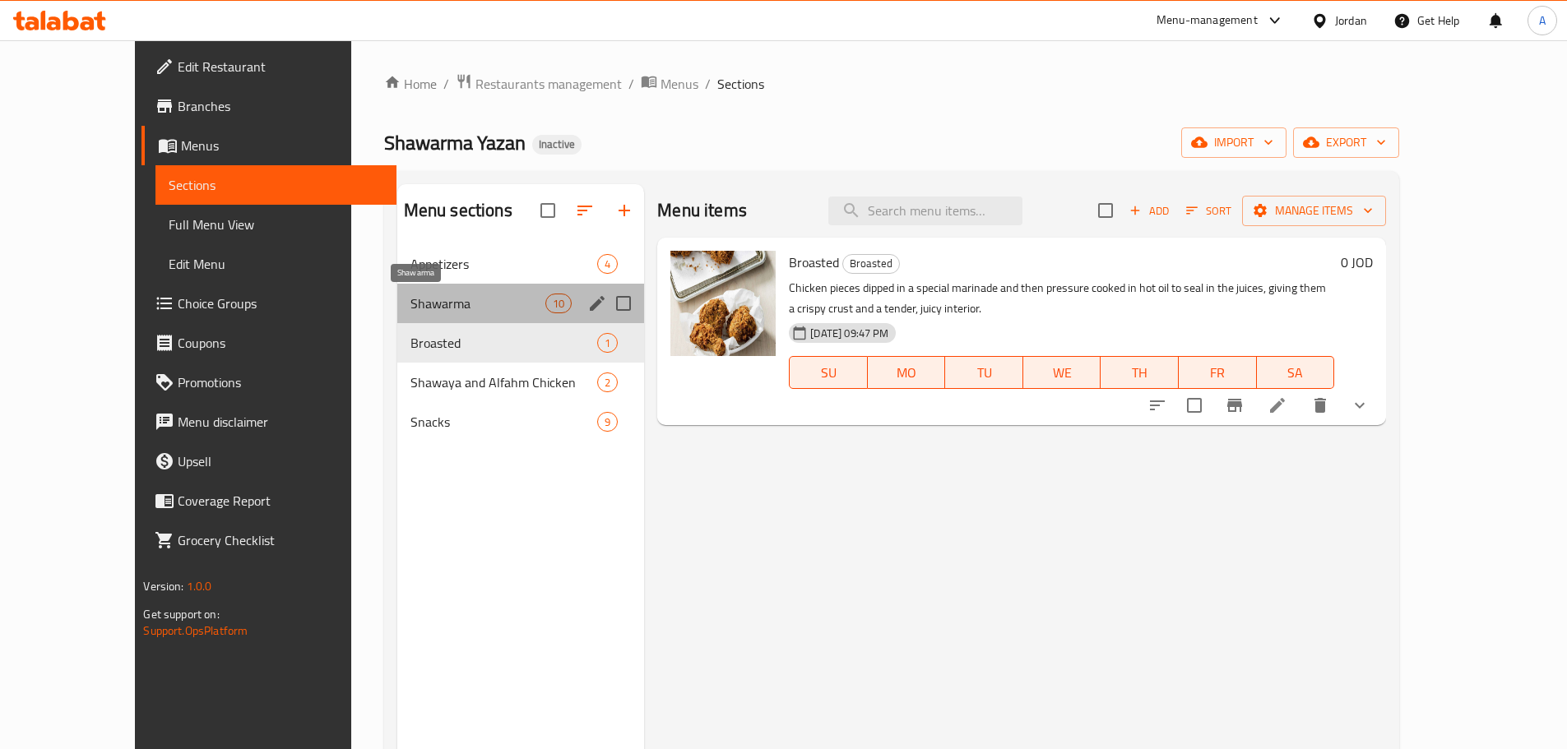
click at [410, 305] on span "Shawarma" at bounding box center [477, 304] width 135 height 20
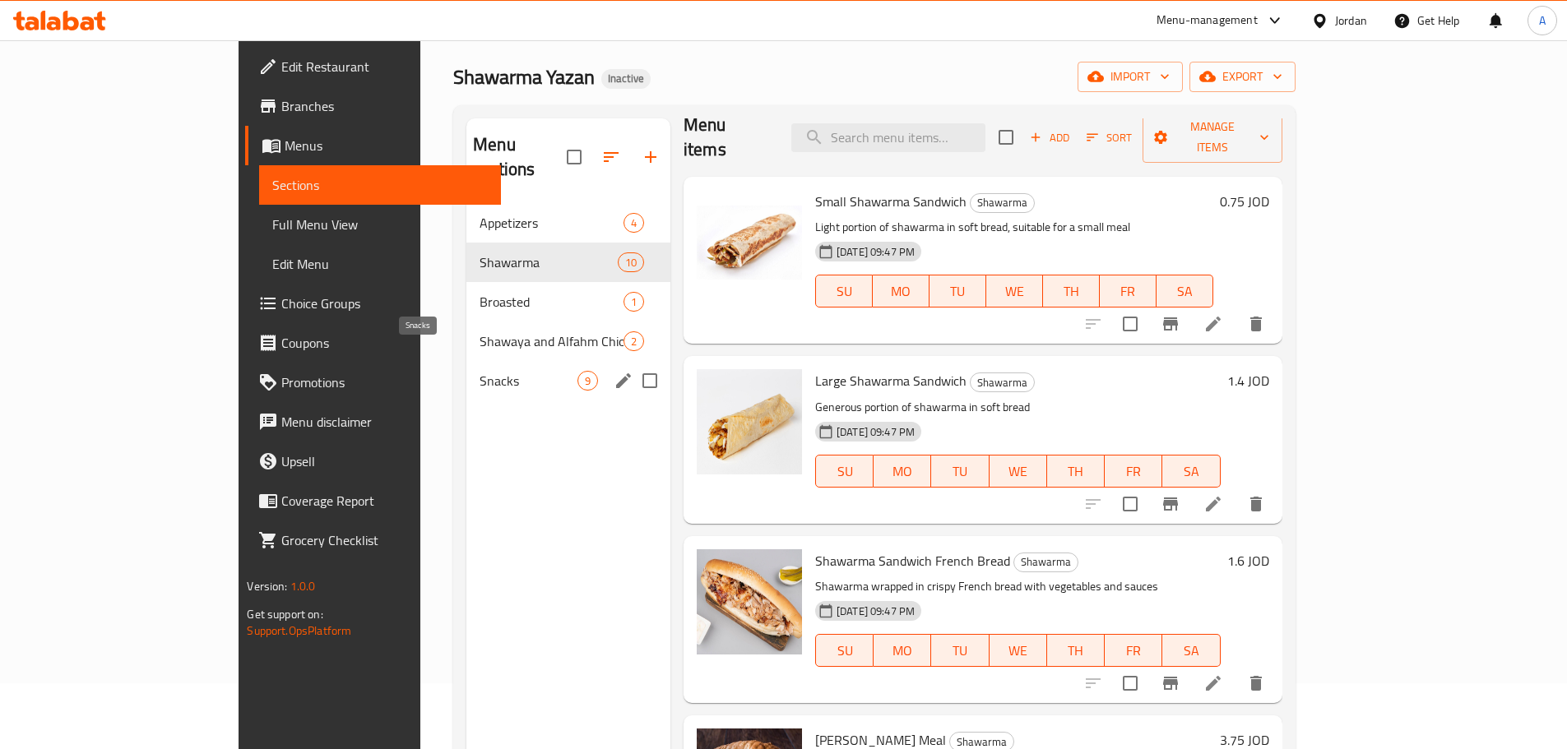
scroll to position [15, 0]
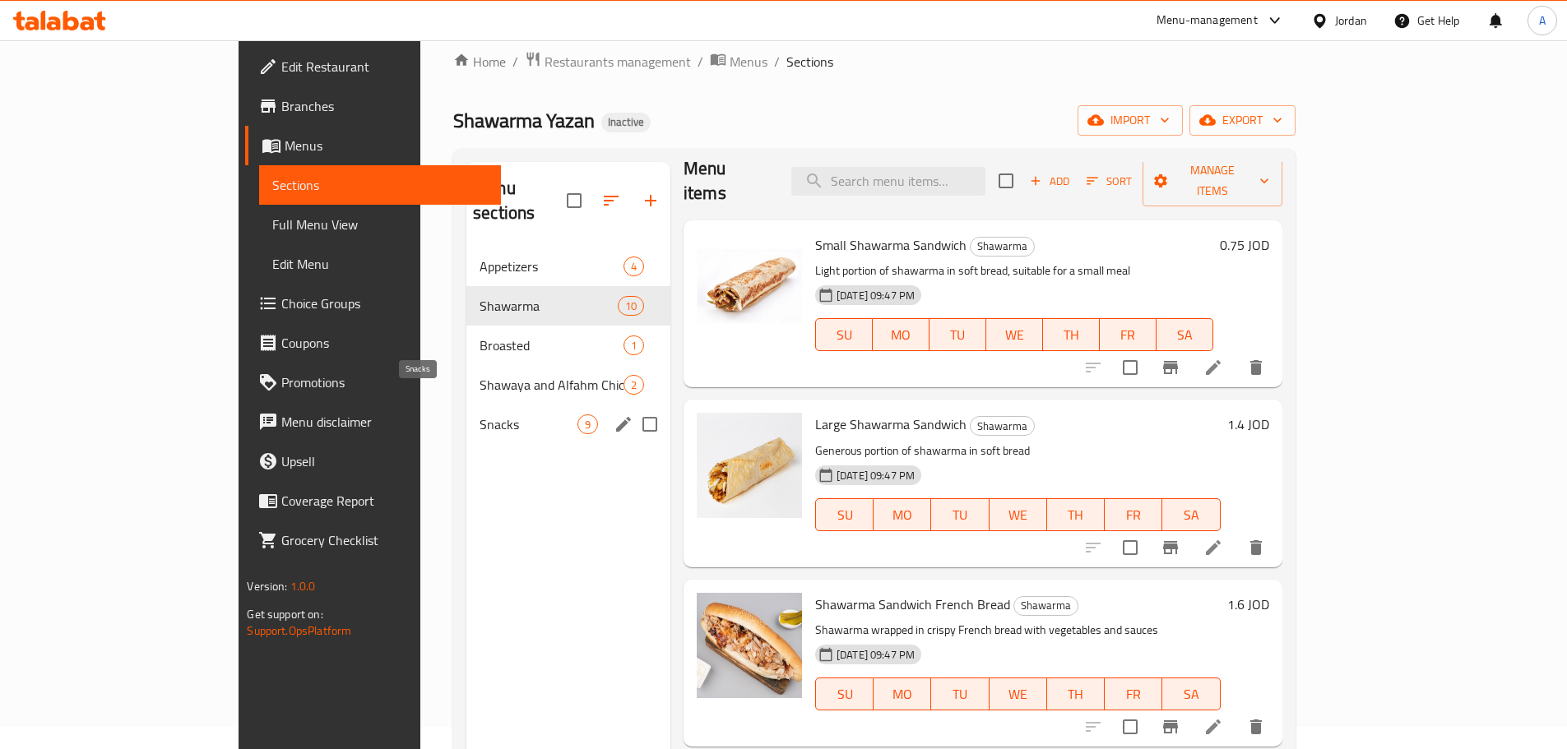
click at [466, 347] on div "Appetizers 4 Shawarma 10 Broasted 1 Shawaya and Alfahm Chicken 2 Snacks 9" at bounding box center [568, 345] width 204 height 197
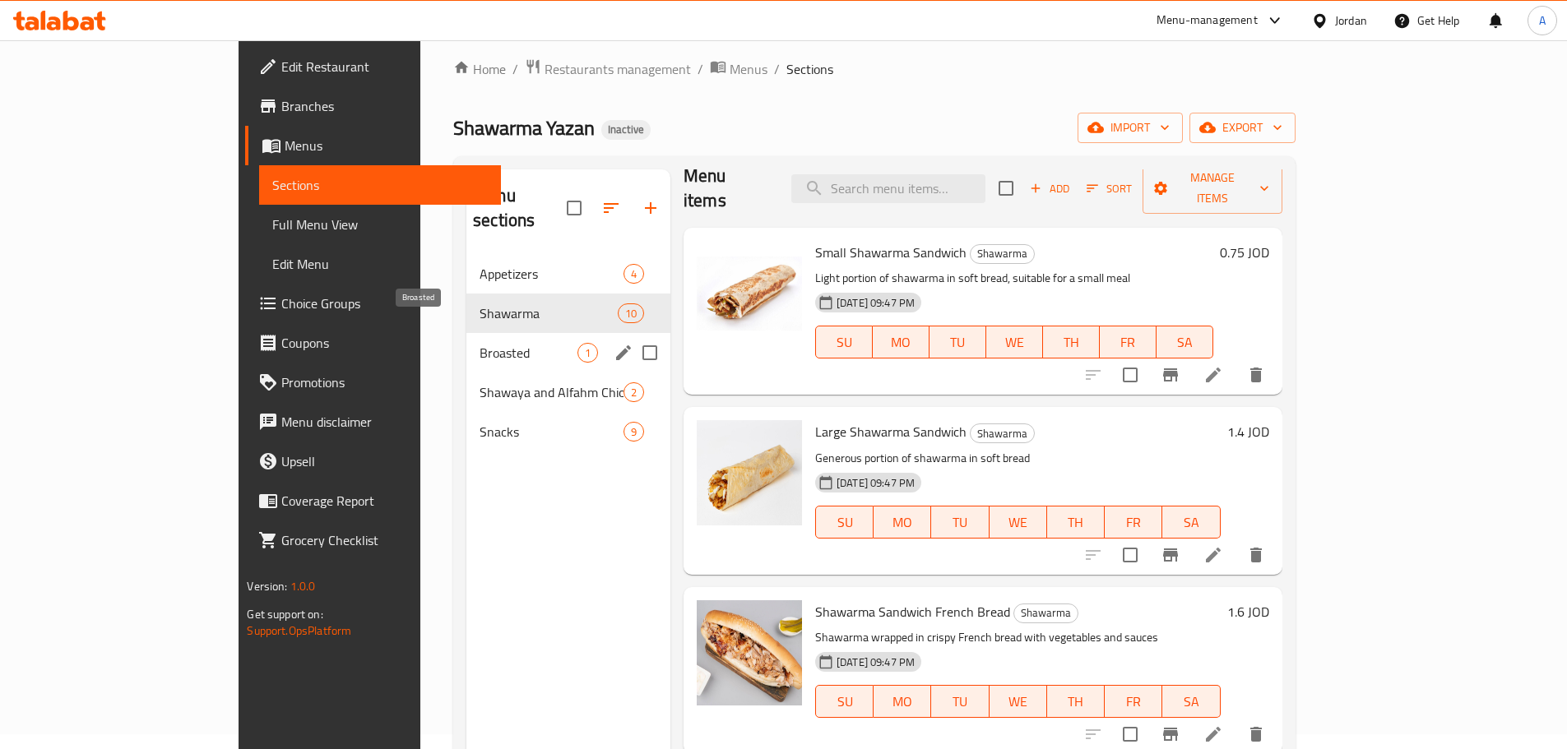
scroll to position [0, 0]
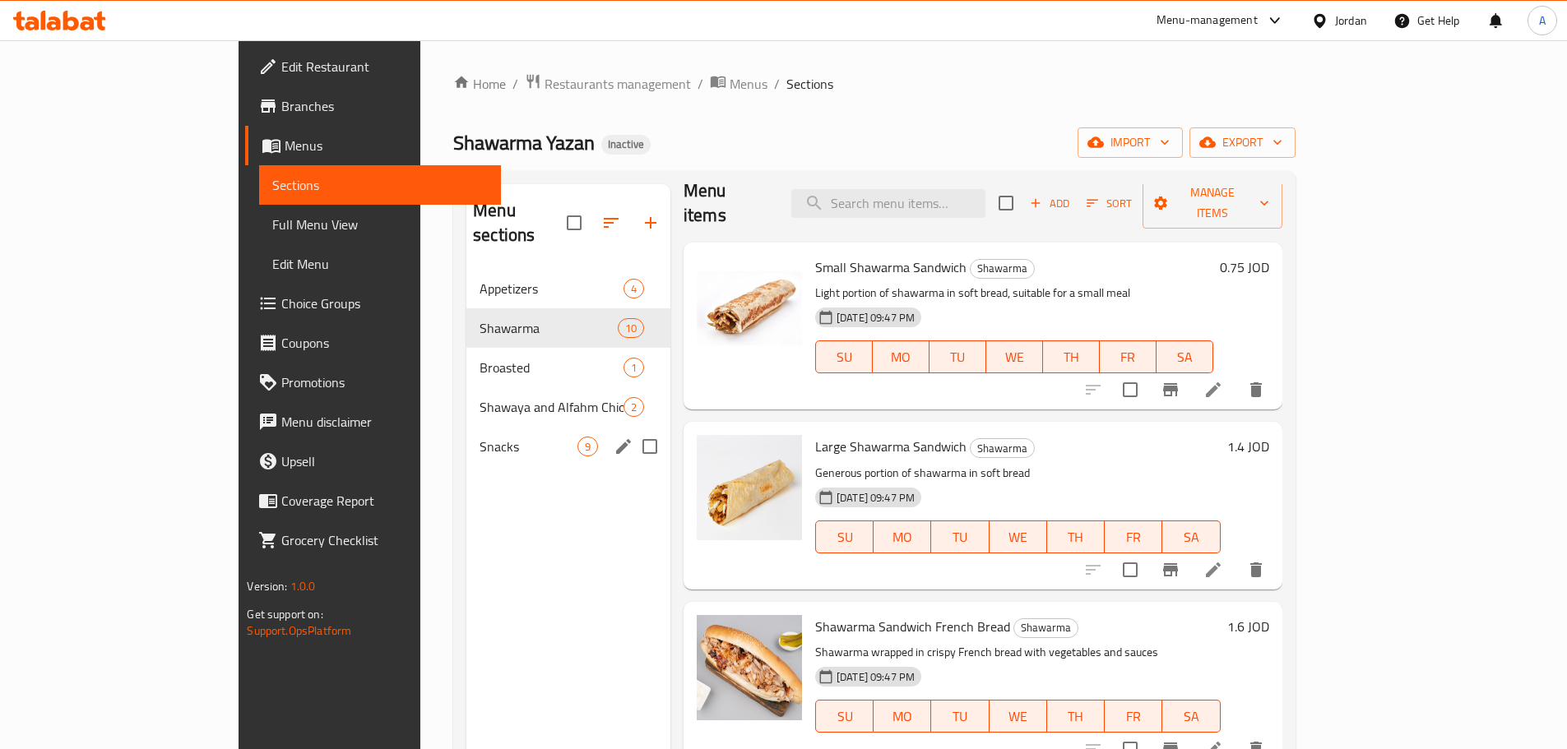
click at [480, 437] on span "Snacks" at bounding box center [529, 447] width 98 height 20
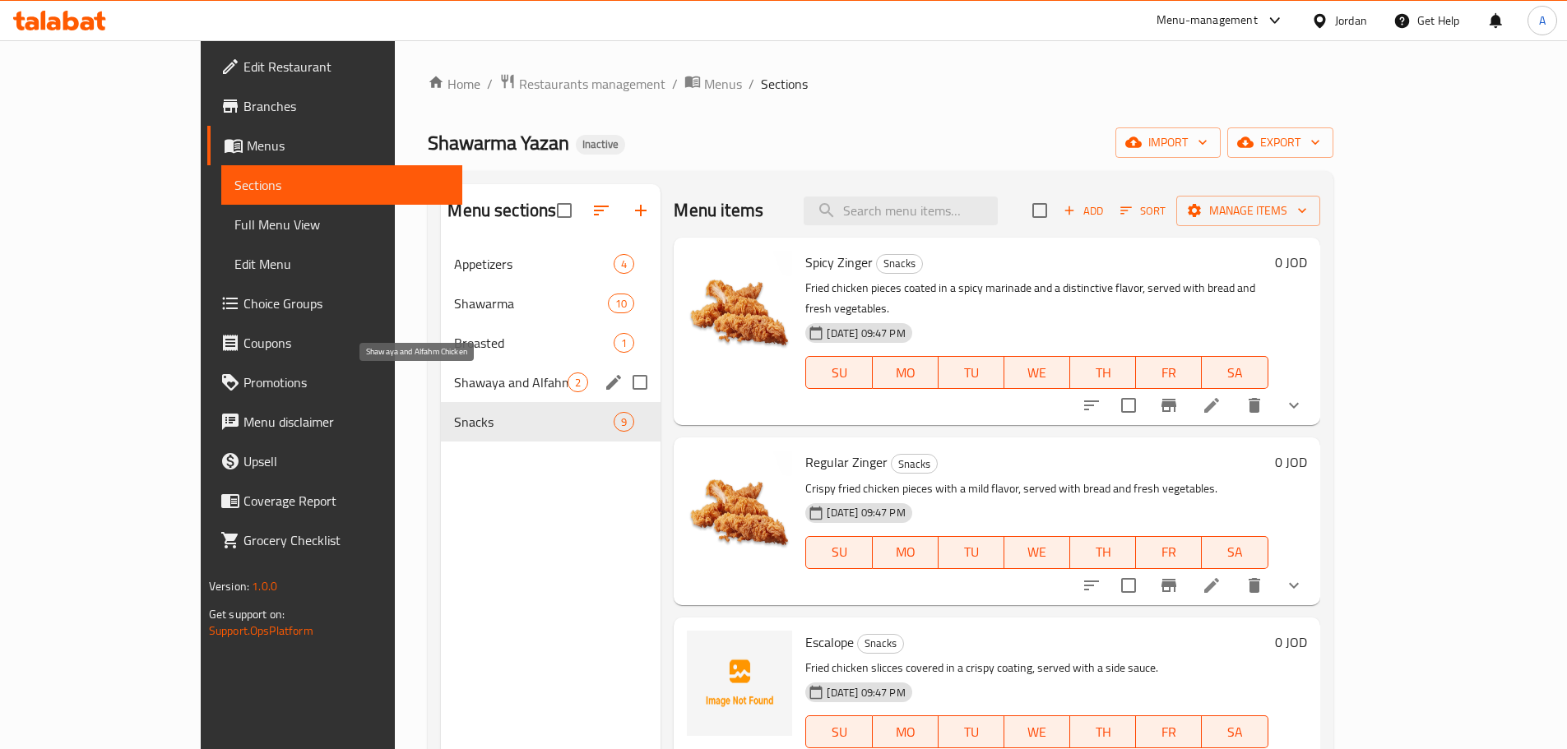
click at [441, 396] on div "Shawaya and Alfahm Chicken 2" at bounding box center [551, 382] width 220 height 39
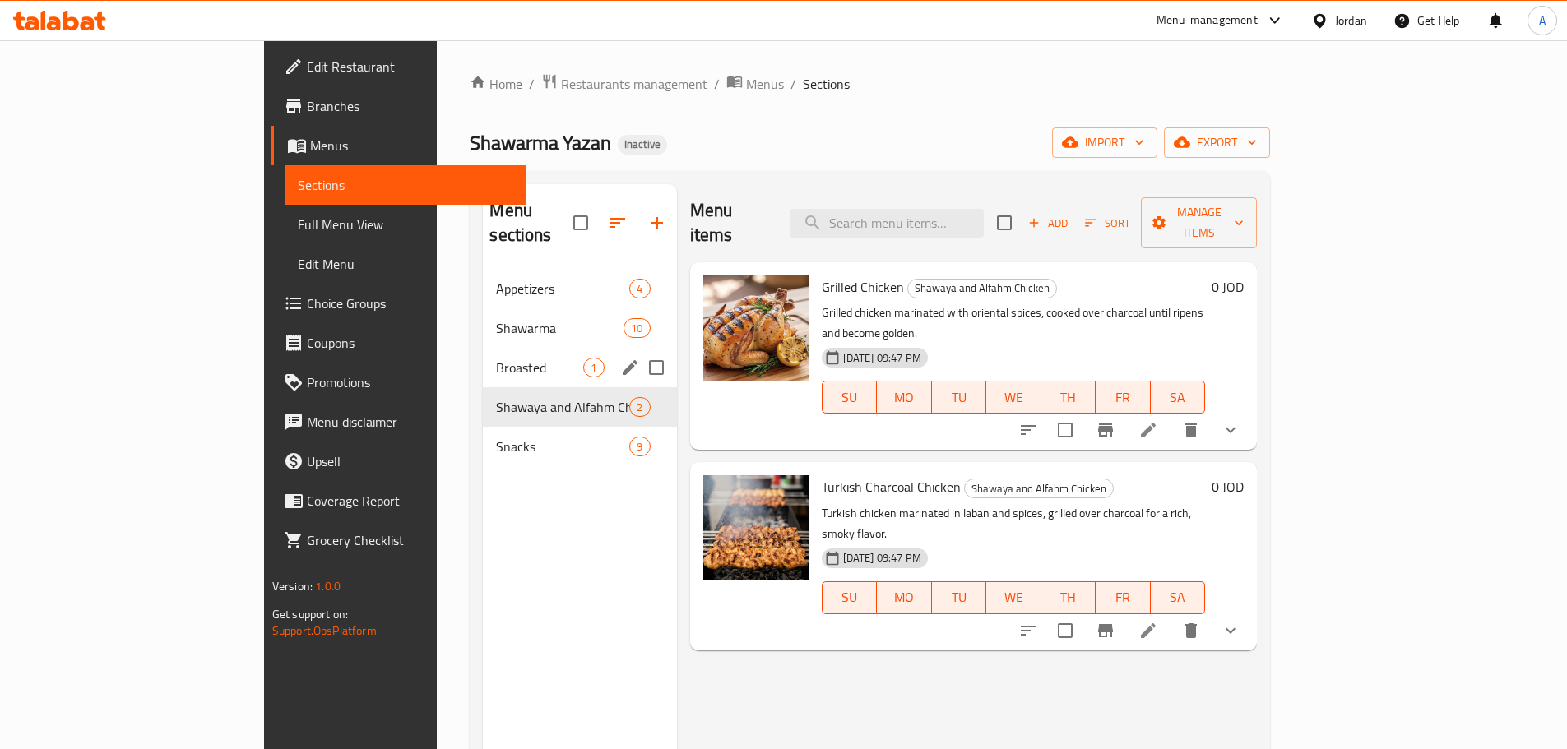
click at [496, 358] on span "Broasted" at bounding box center [539, 368] width 87 height 20
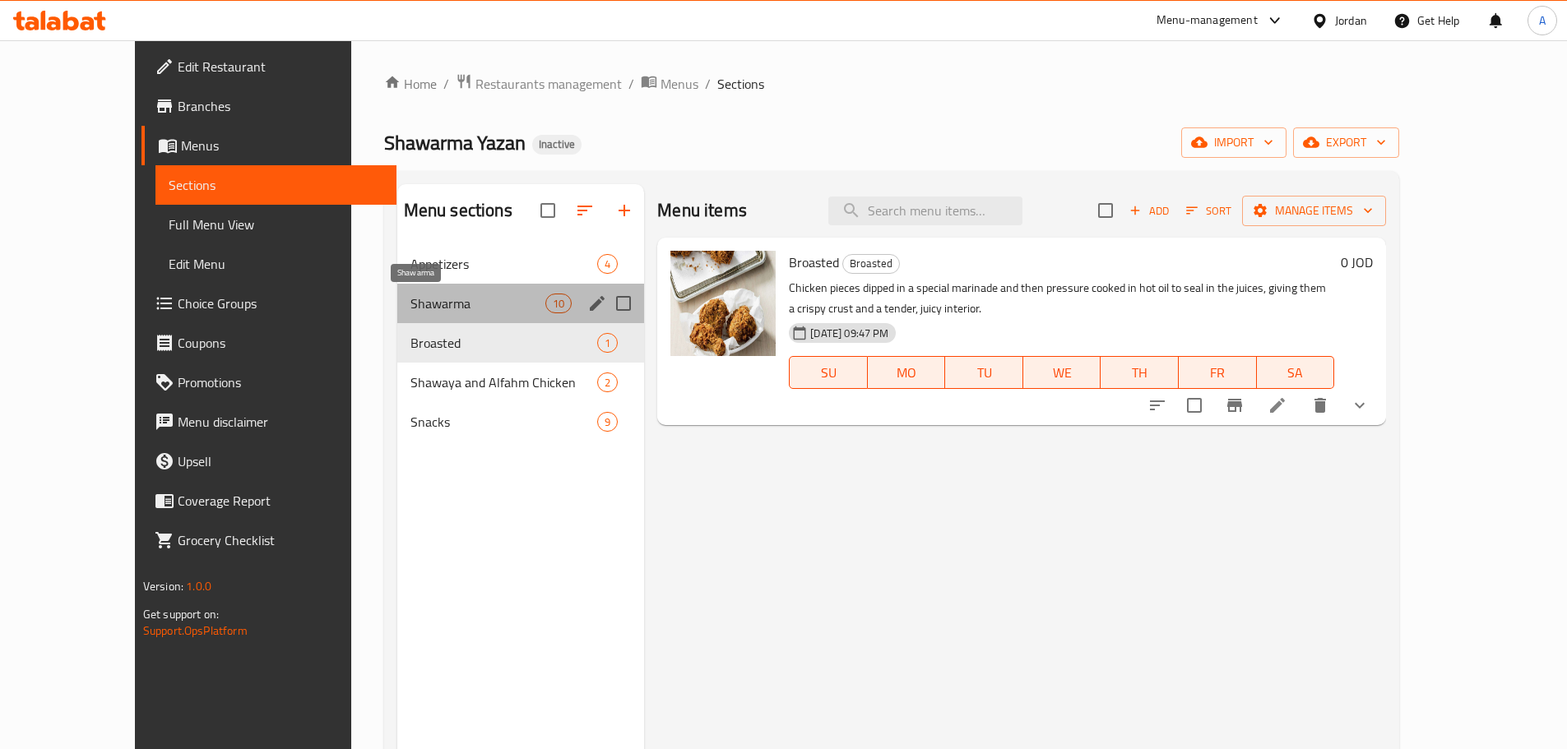
click at [410, 308] on span "Shawarma" at bounding box center [477, 304] width 135 height 20
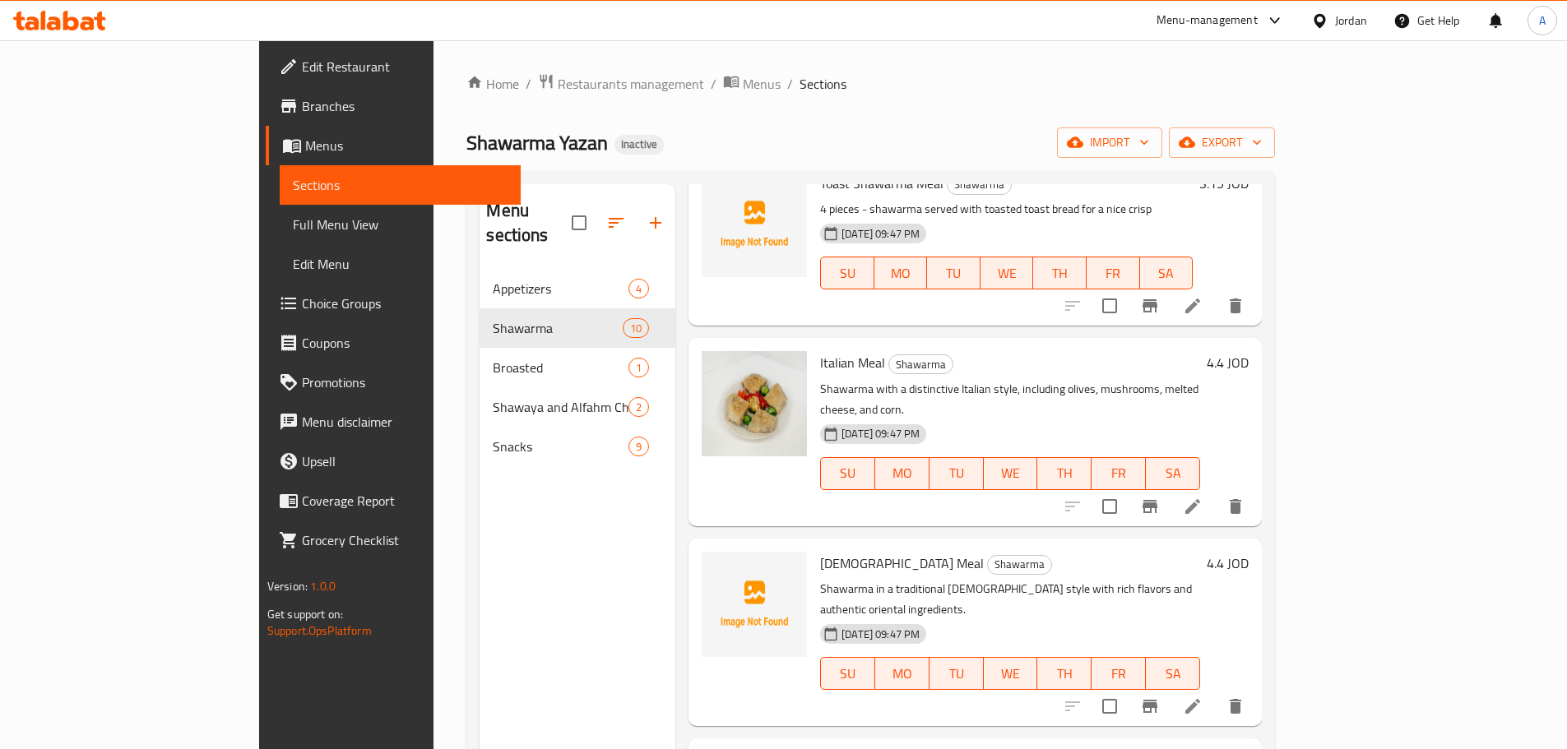
scroll to position [658, 0]
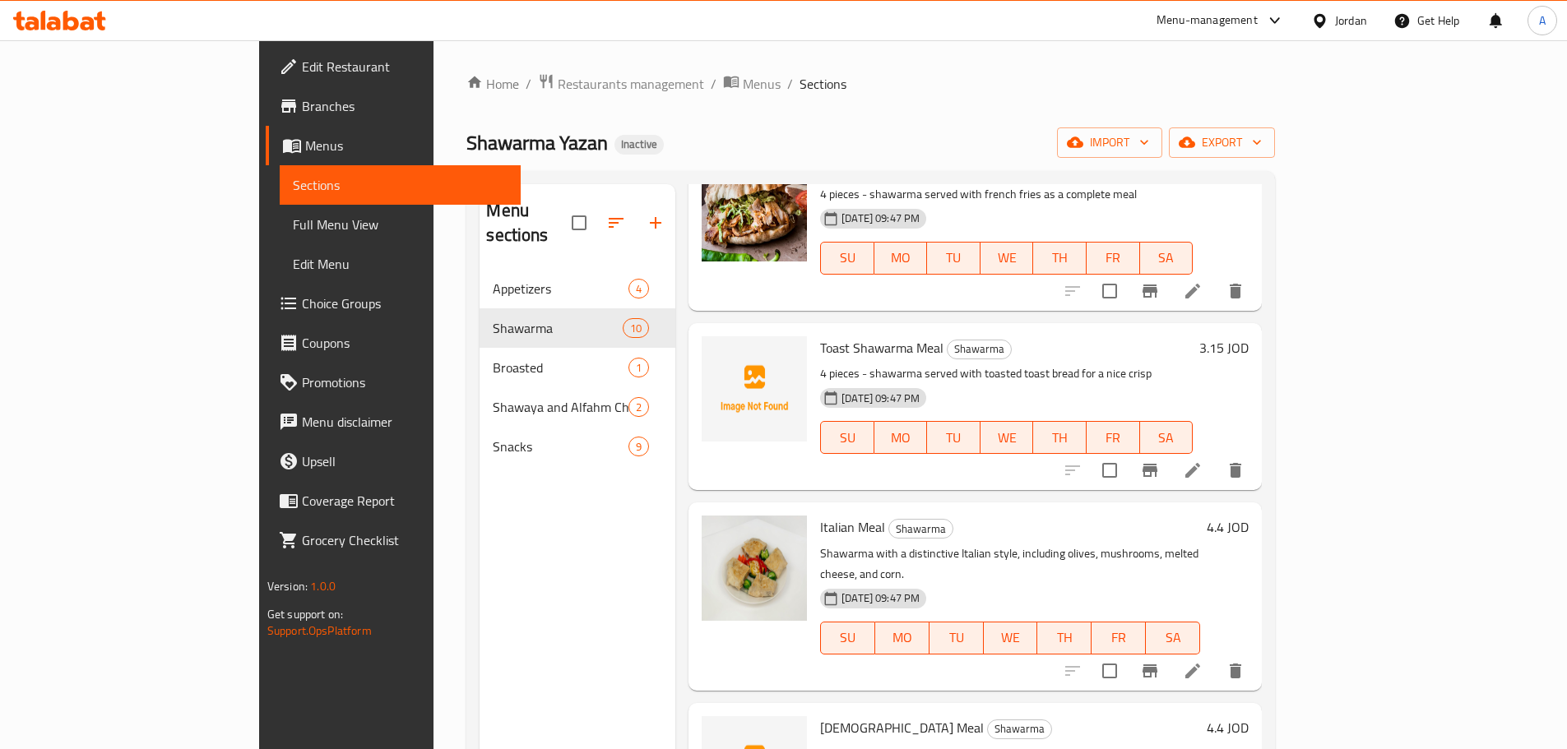
click at [820, 336] on span "Toast Shawarma Meal" at bounding box center [881, 348] width 123 height 25
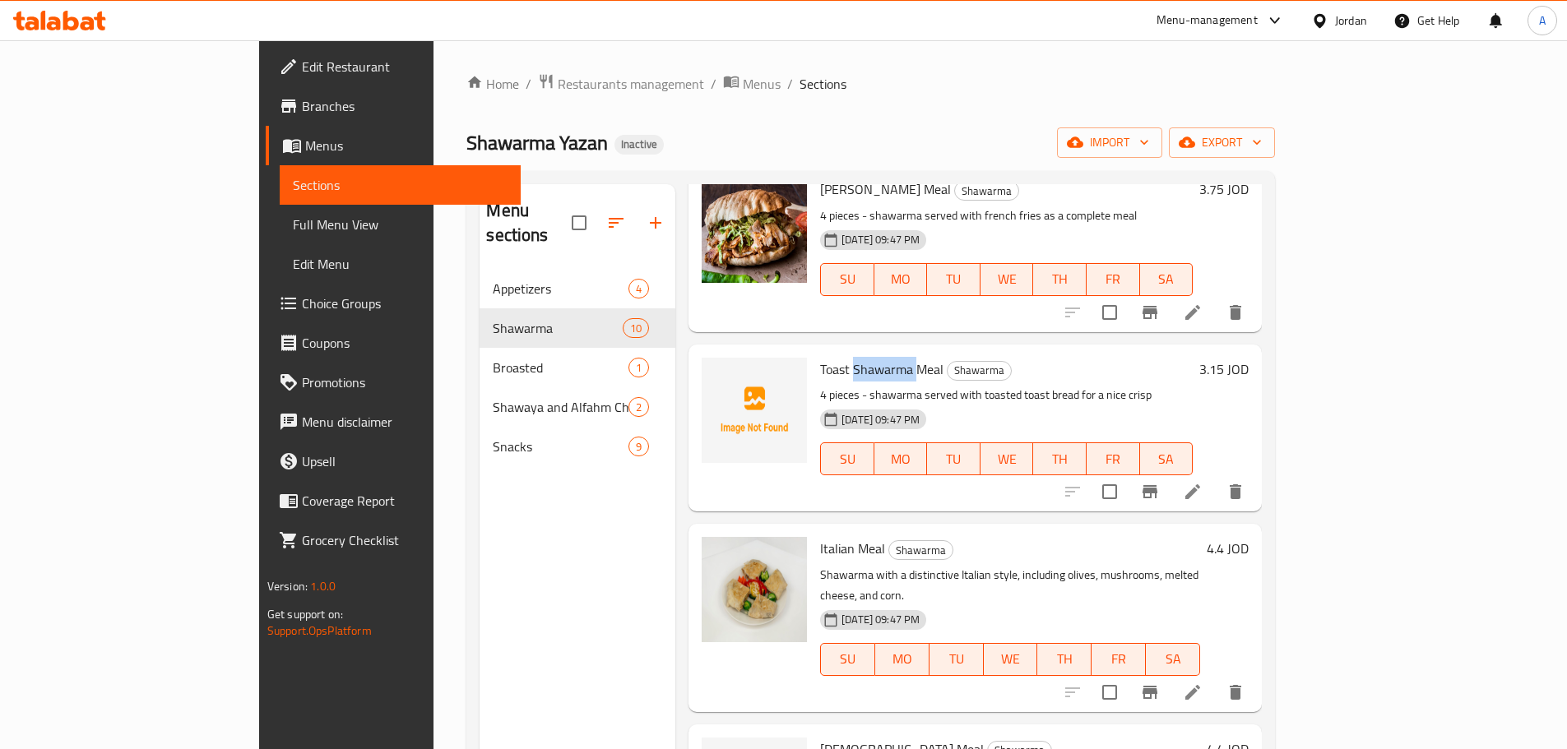
scroll to position [596, 0]
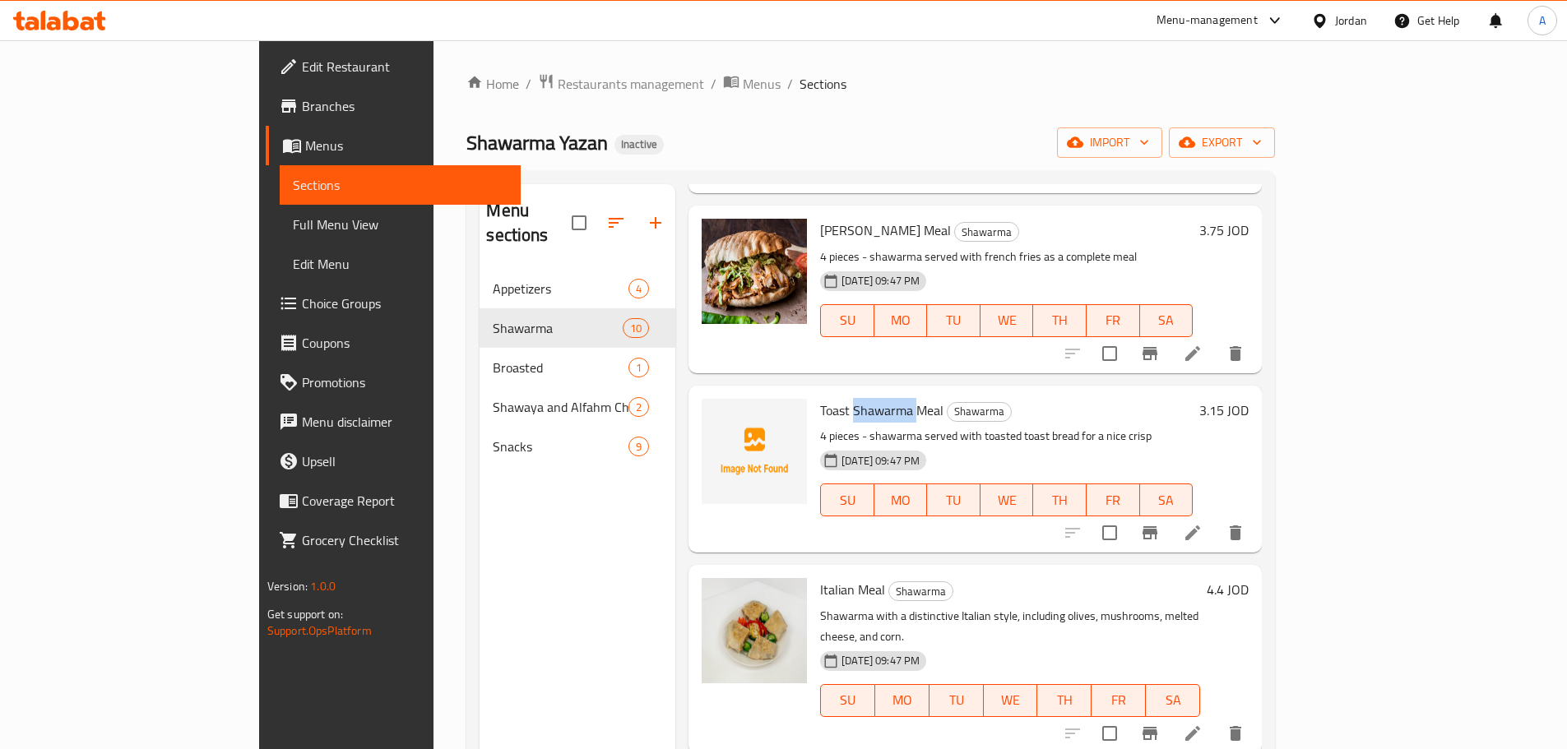
click at [828, 398] on span "Toast Shawarma Meal" at bounding box center [881, 410] width 123 height 25
drag, startPoint x: 752, startPoint y: 383, endPoint x: 835, endPoint y: 387, distance: 83.1
click at [835, 392] on div "Toast Shawarma Meal Shawarma 4 pieces - shawarma served with toasted toast brea…" at bounding box center [1007, 469] width 386 height 154
click at [820, 398] on span "Toast Shawarma Meal" at bounding box center [881, 410] width 123 height 25
drag, startPoint x: 792, startPoint y: 384, endPoint x: 872, endPoint y: 382, distance: 79.8
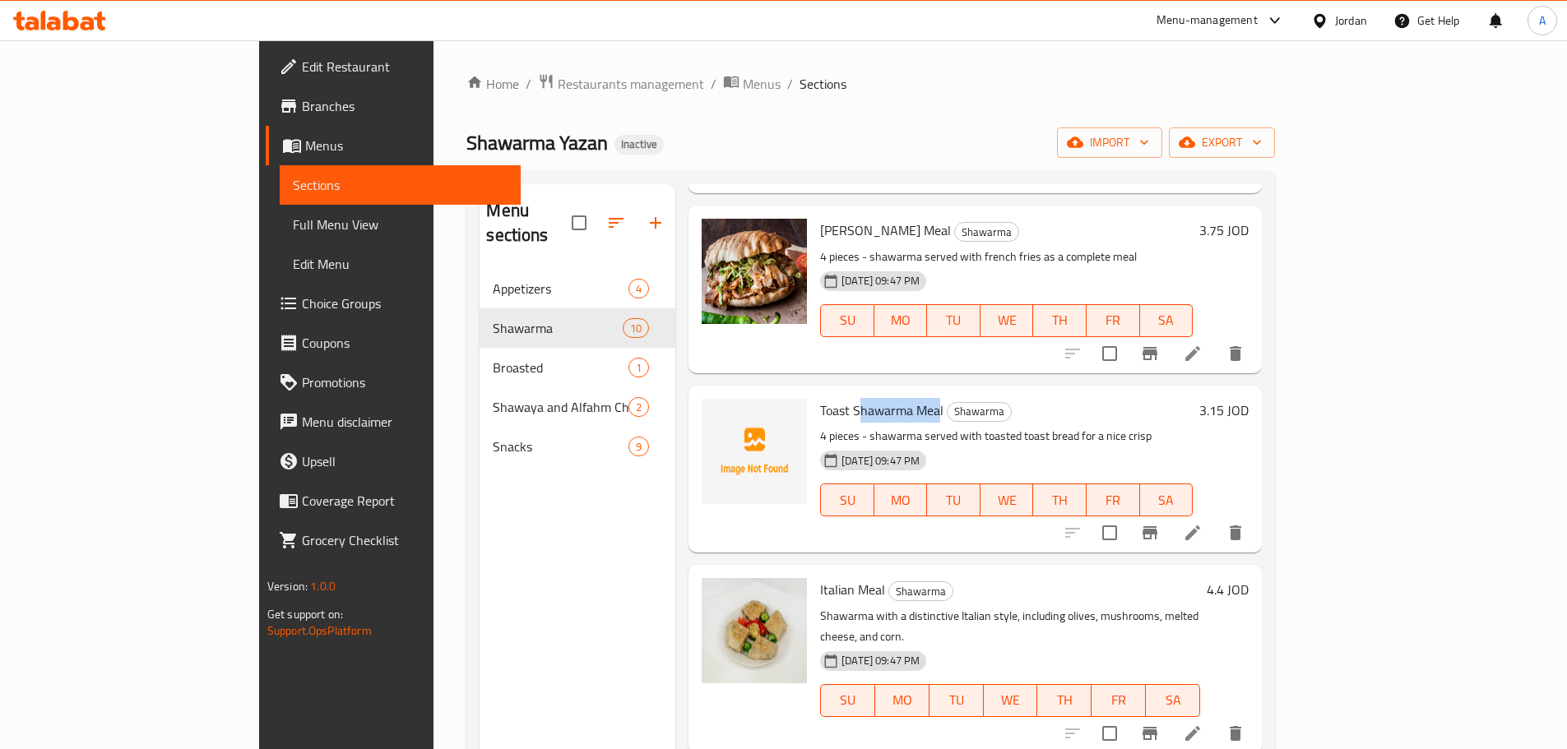
click at [872, 398] on span "Toast Shawarma Meal" at bounding box center [881, 410] width 123 height 25
copy span "hawarma Mea"
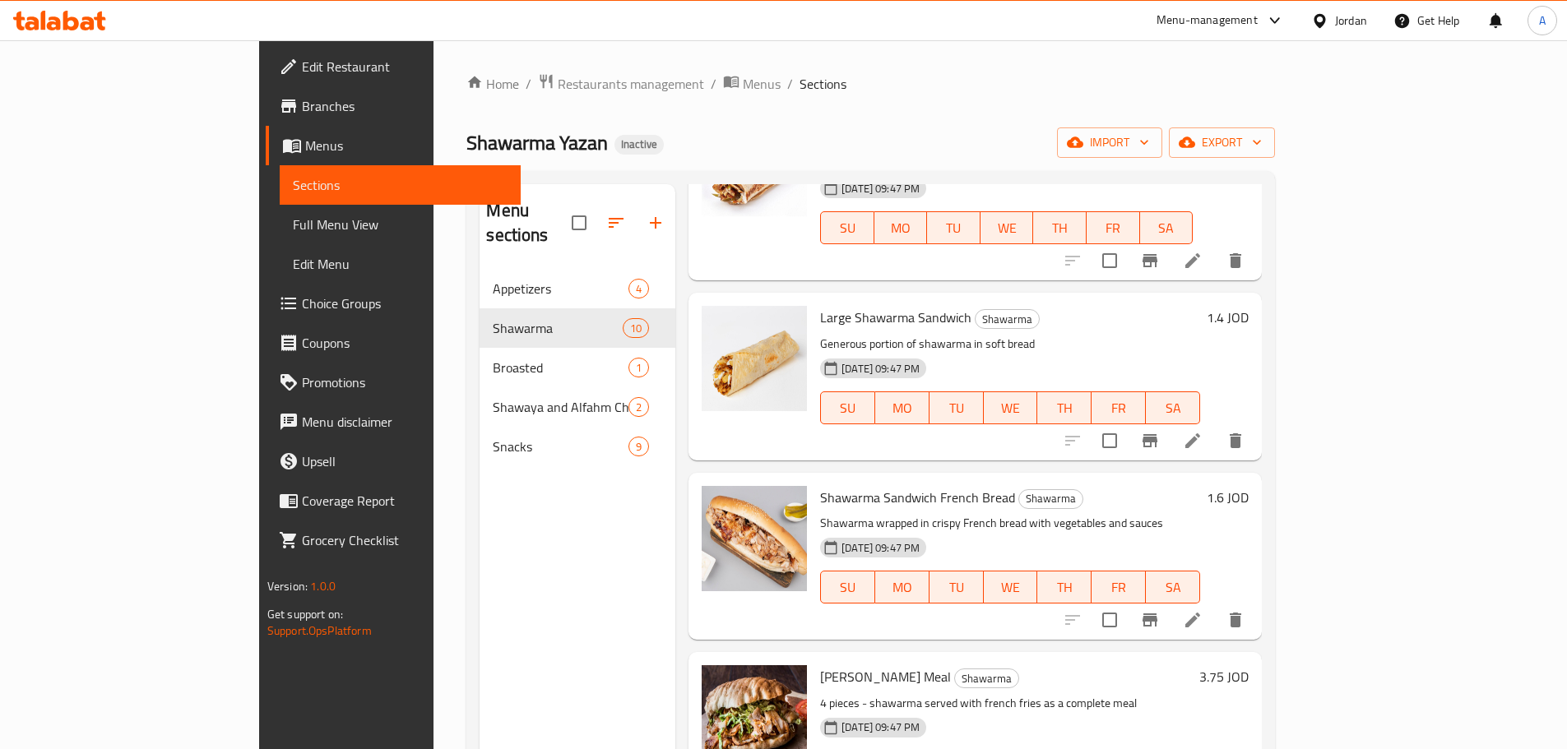
scroll to position [0, 0]
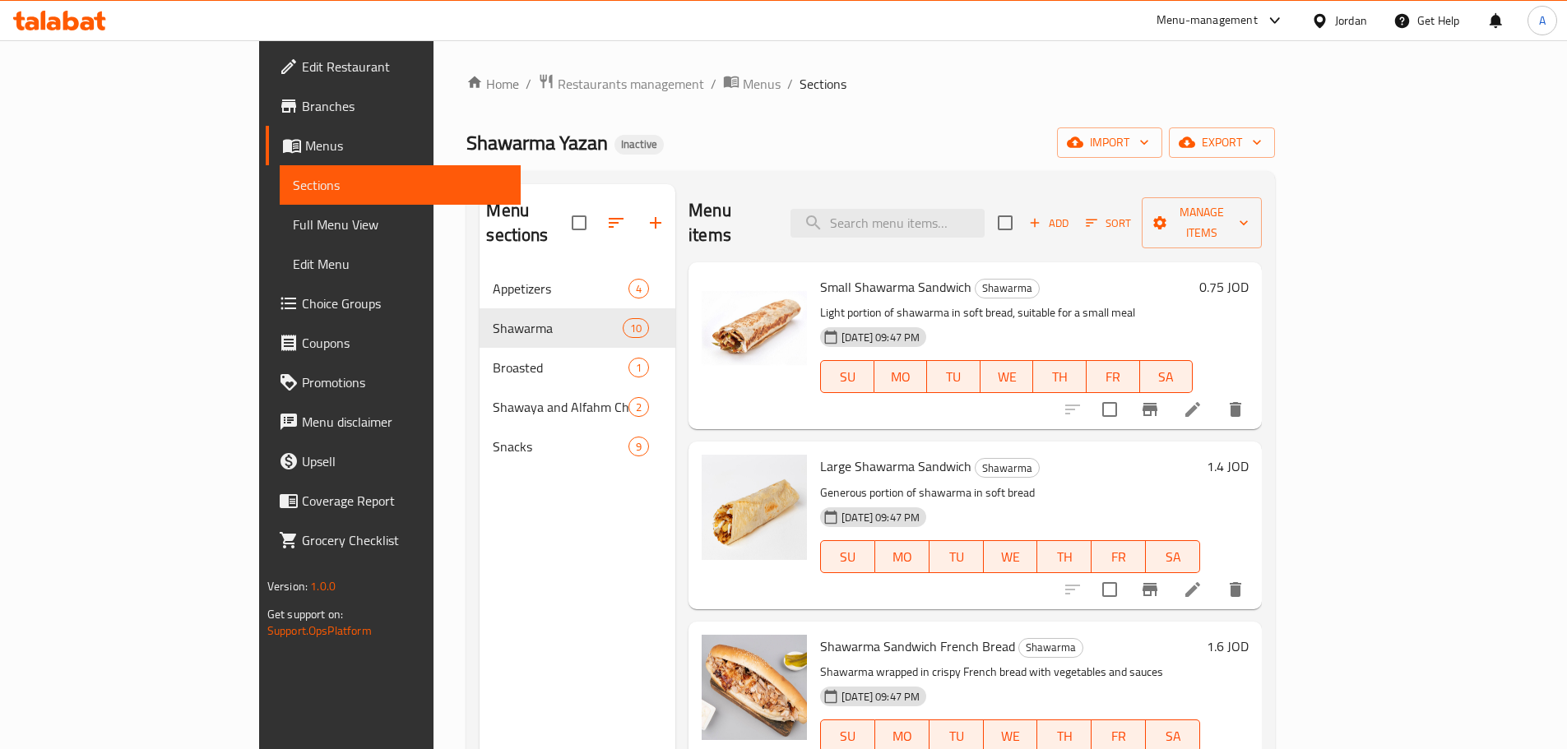
click at [1275, 127] on div "Home / Restaurants management / Menus / Sections Shawarma Yazan Inactive import…" at bounding box center [870, 510] width 809 height 874
click at [1262, 144] on span "export" at bounding box center [1222, 142] width 80 height 21
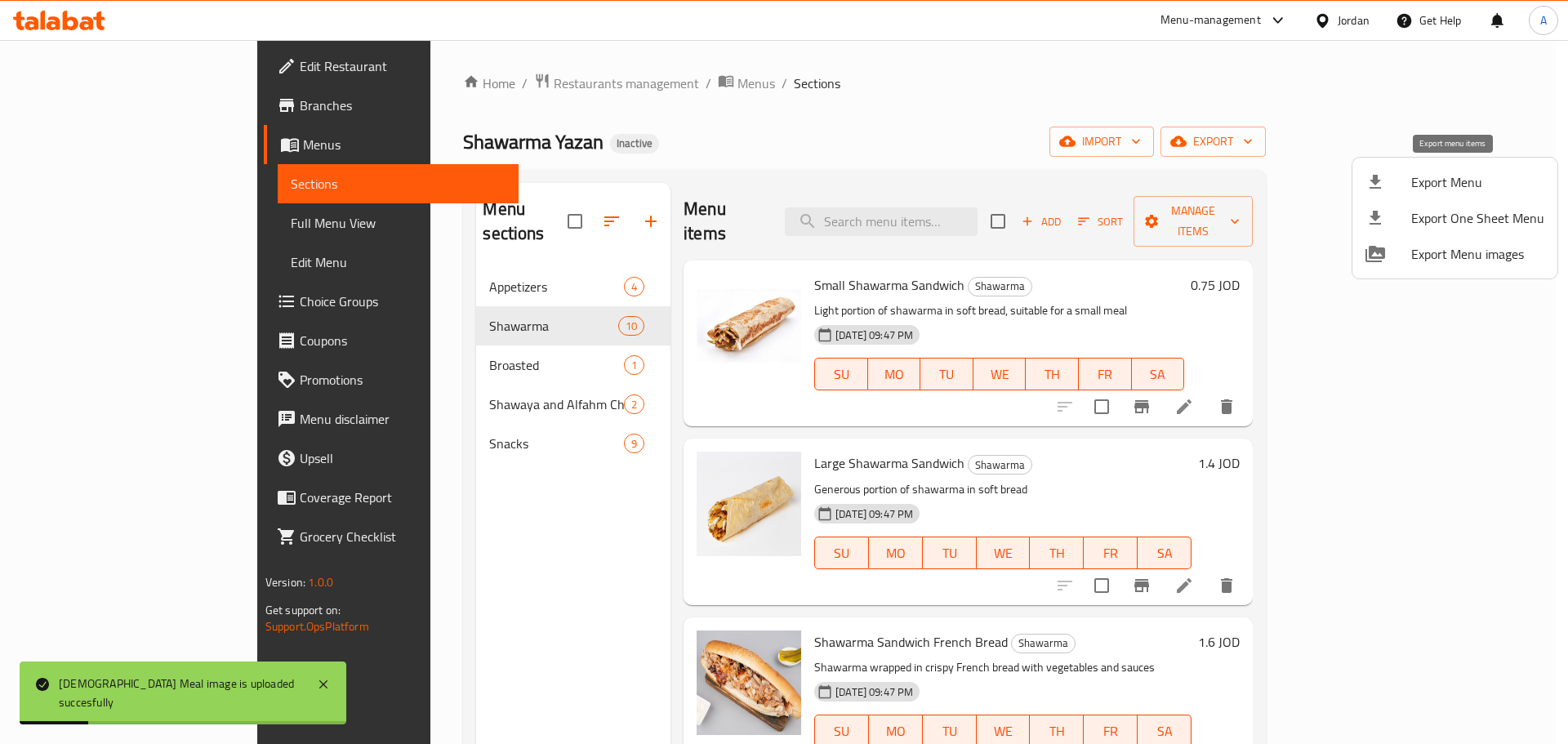
click at [1449, 182] on span "Export Menu" at bounding box center [1478, 183] width 133 height 20
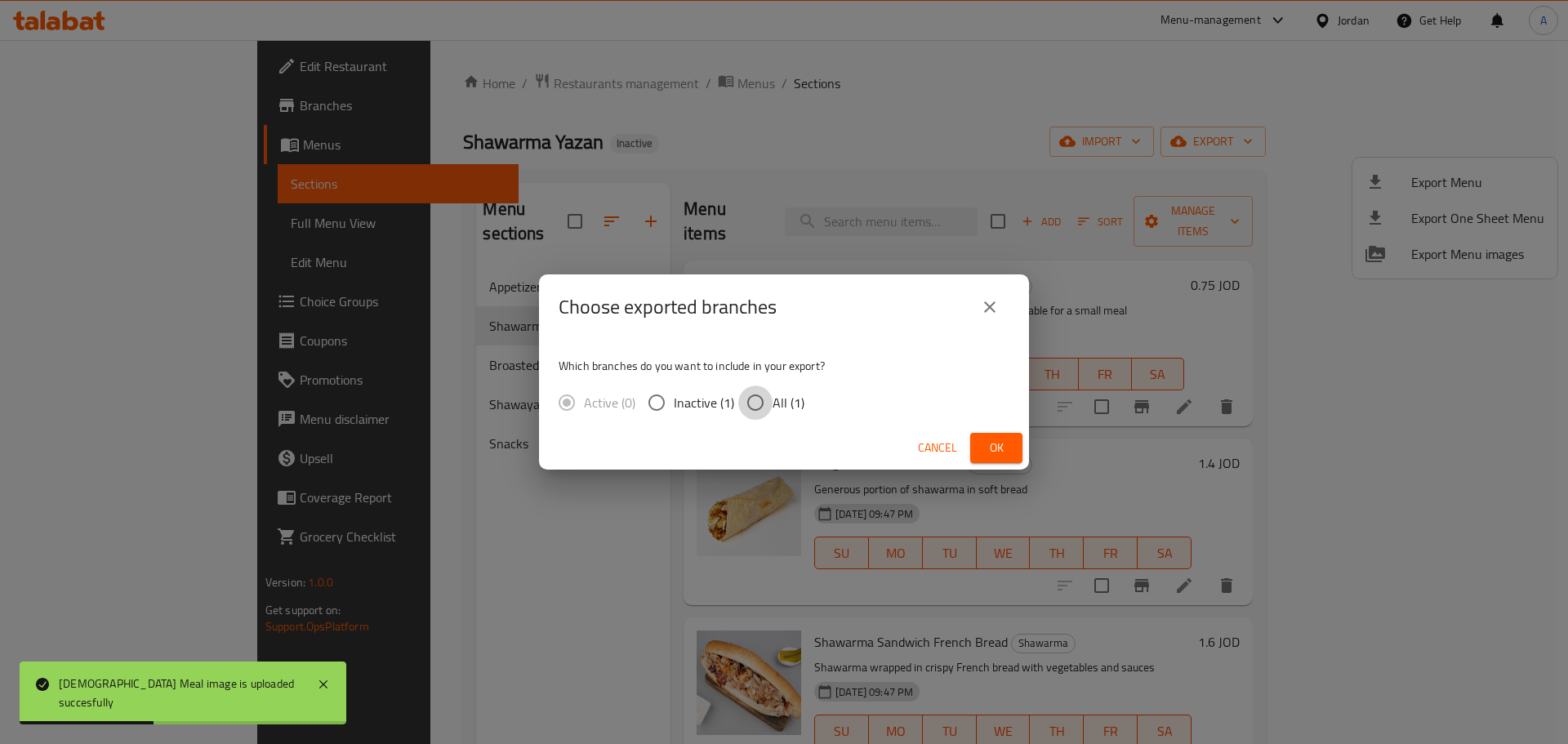
click at [761, 396] on input "All (1)" at bounding box center [756, 402] width 35 height 35
radio input "true"
click at [989, 445] on span "Ok" at bounding box center [996, 448] width 26 height 21
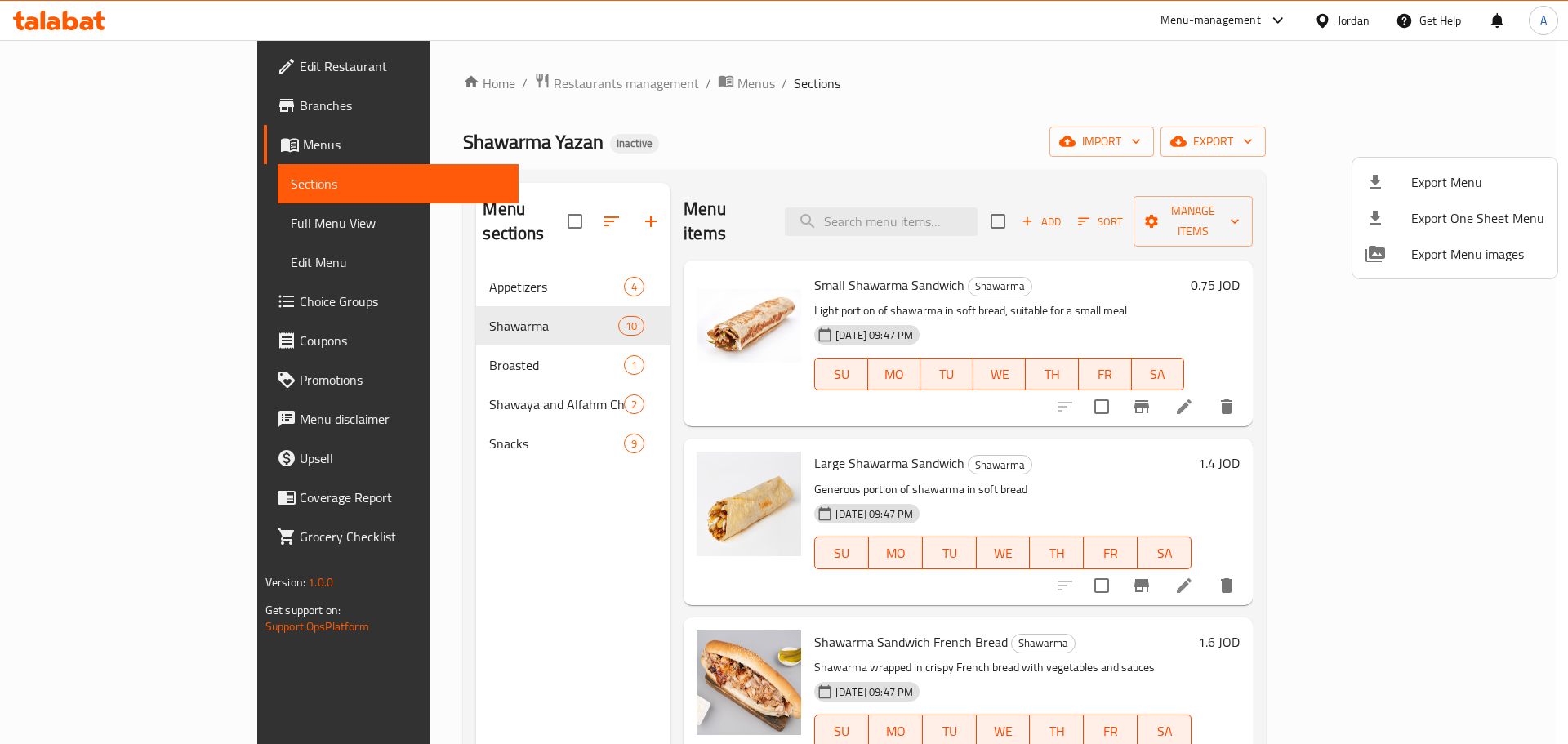
click at [131, 66] on div at bounding box center [784, 372] width 1568 height 744
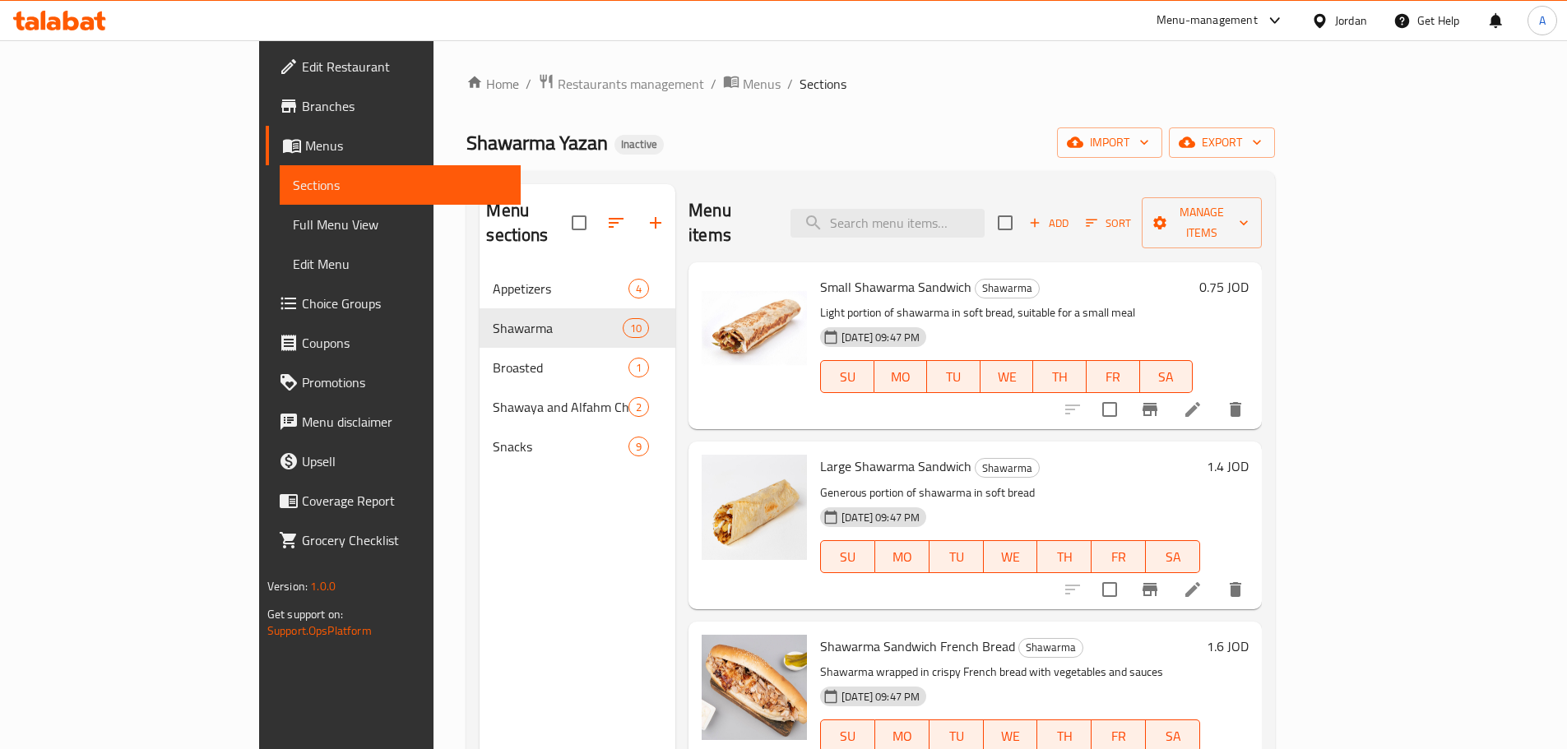
click at [302, 67] on span "Edit Restaurant" at bounding box center [405, 67] width 206 height 20
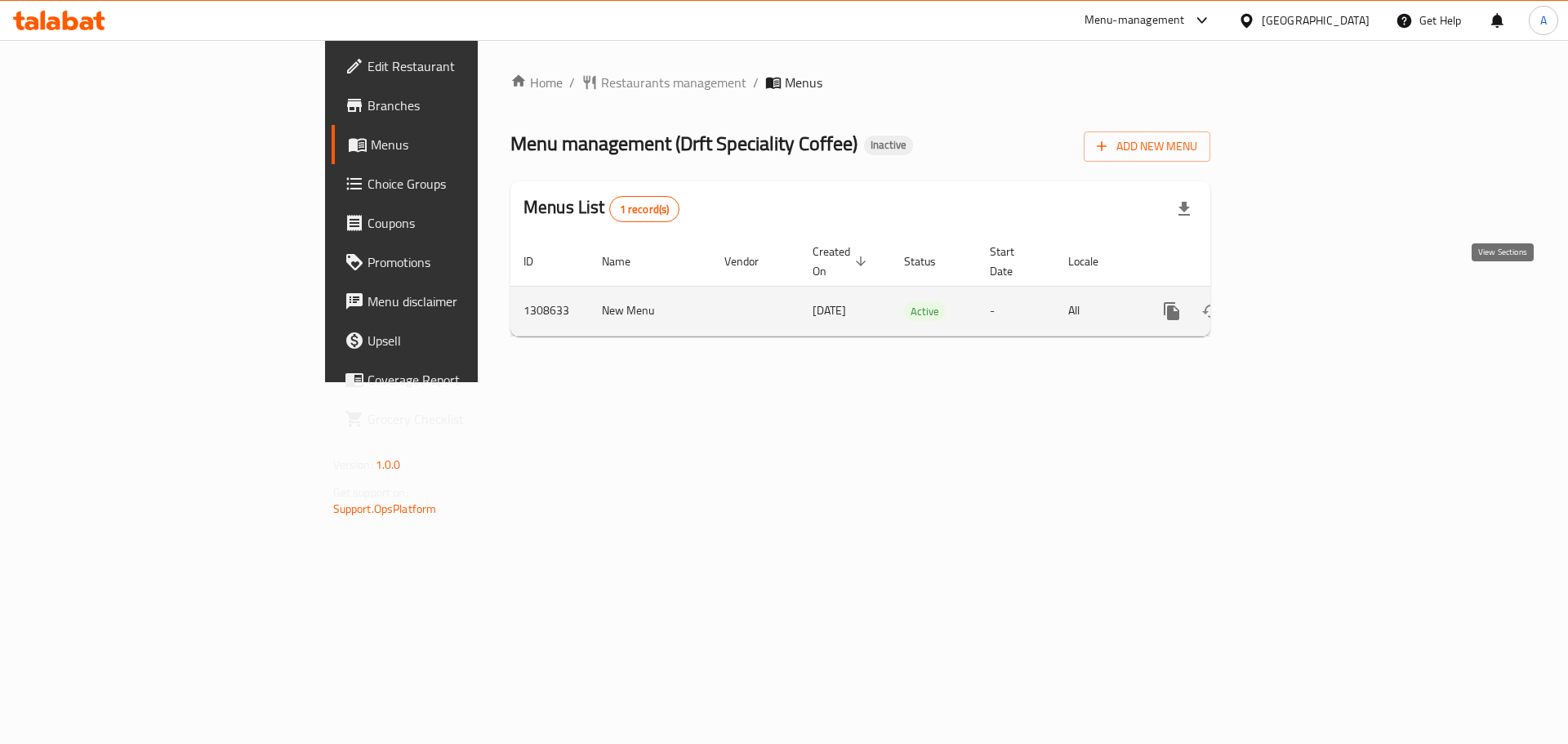
click at [1297, 304] on icon "enhanced table" at bounding box center [1289, 311] width 15 height 15
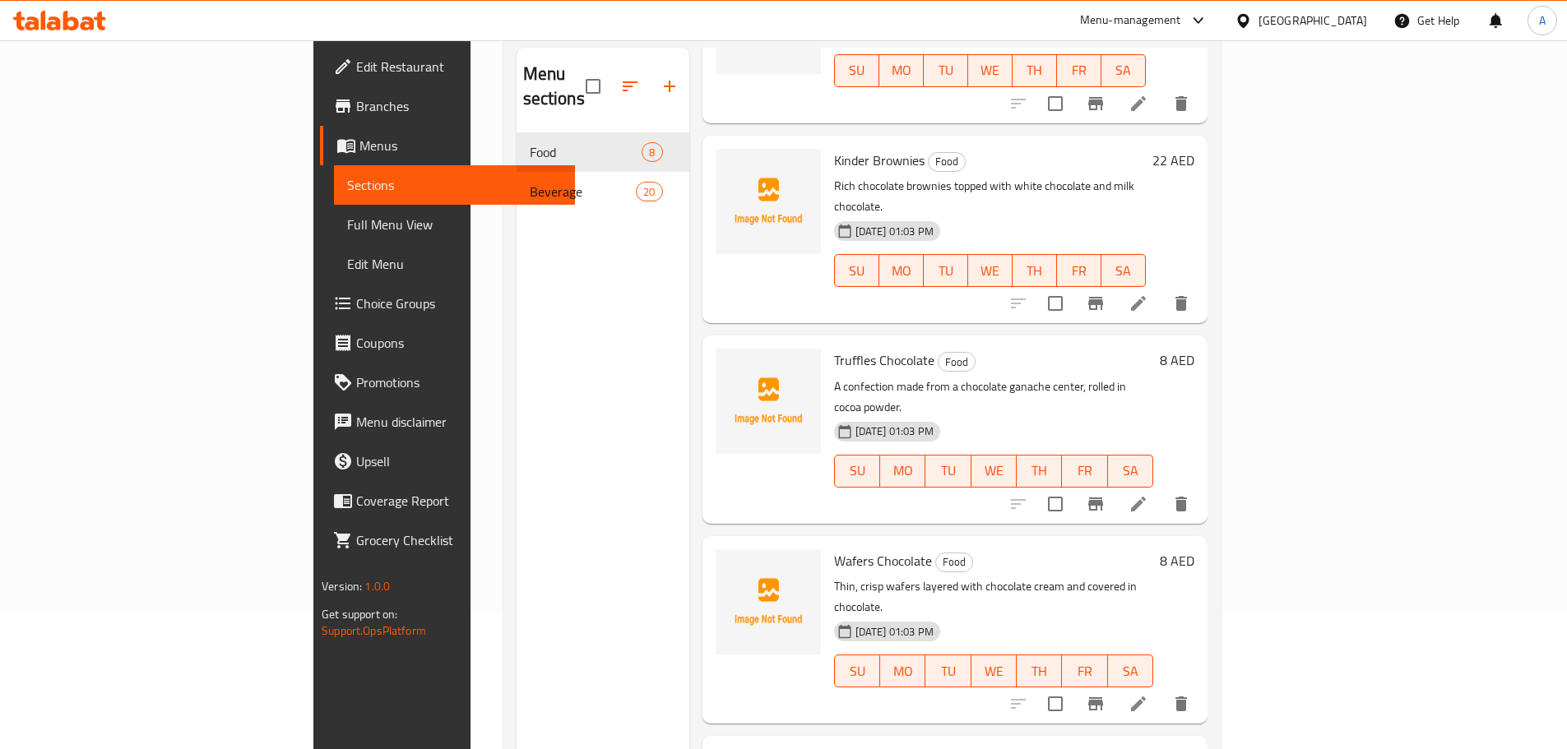
scroll to position [230, 0]
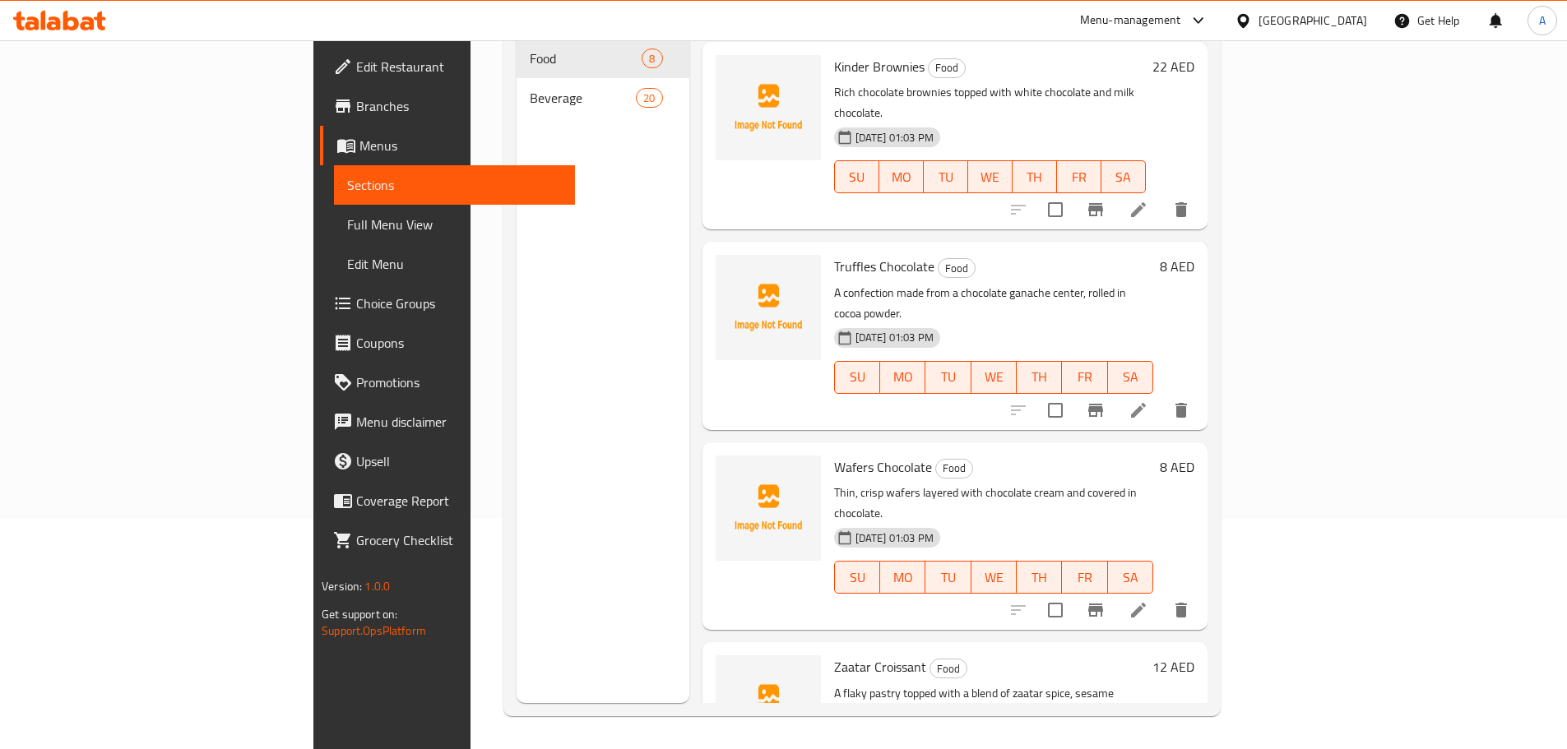
click at [517, 88] on div "Beverage 20" at bounding box center [603, 97] width 173 height 39
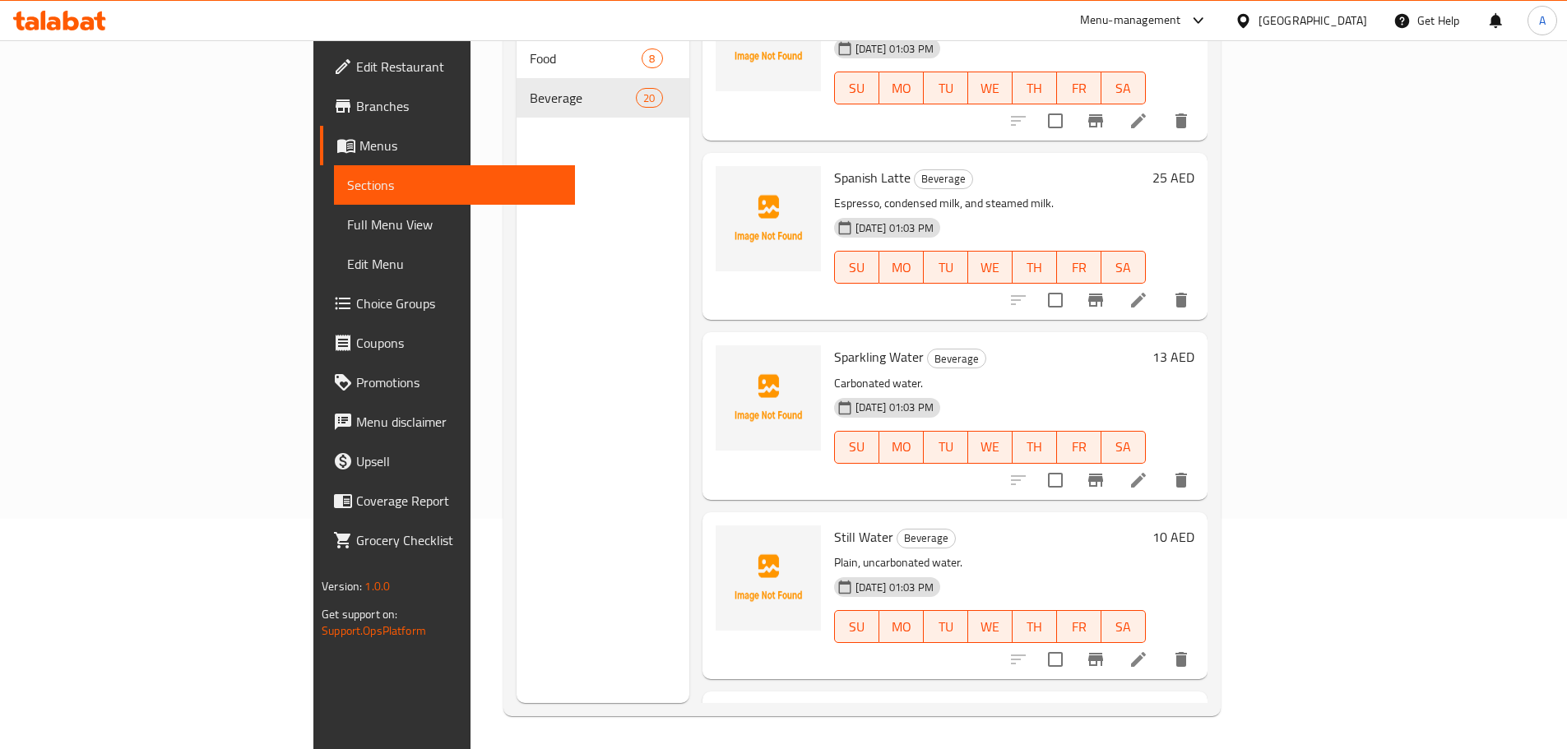
scroll to position [2886, 0]
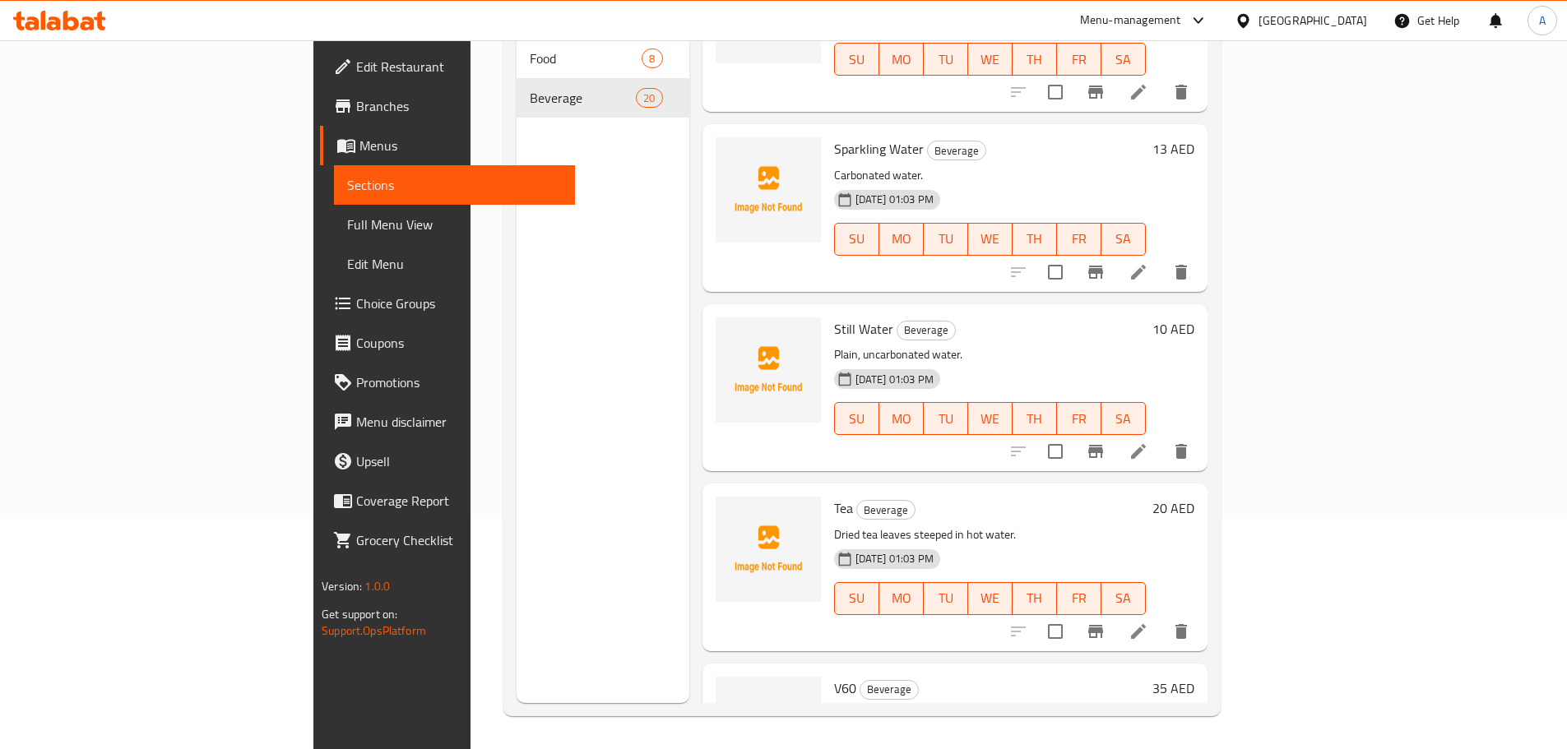
click at [347, 222] on span "Full Menu View" at bounding box center [454, 225] width 215 height 20
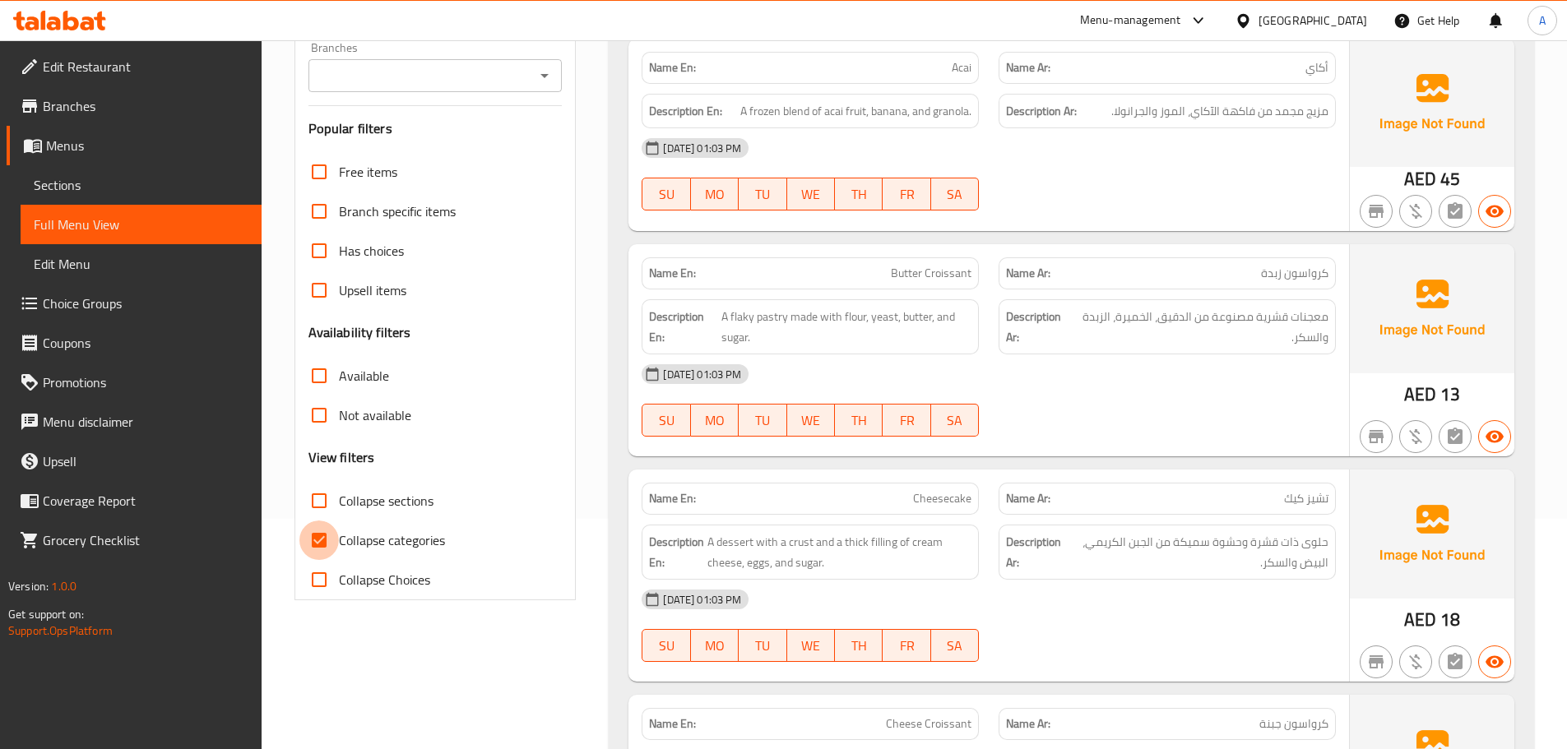
drag, startPoint x: 318, startPoint y: 533, endPoint x: 331, endPoint y: 531, distance: 12.4
click at [318, 533] on input "Collapse categories" at bounding box center [318, 540] width 39 height 39
checkbox input "false"
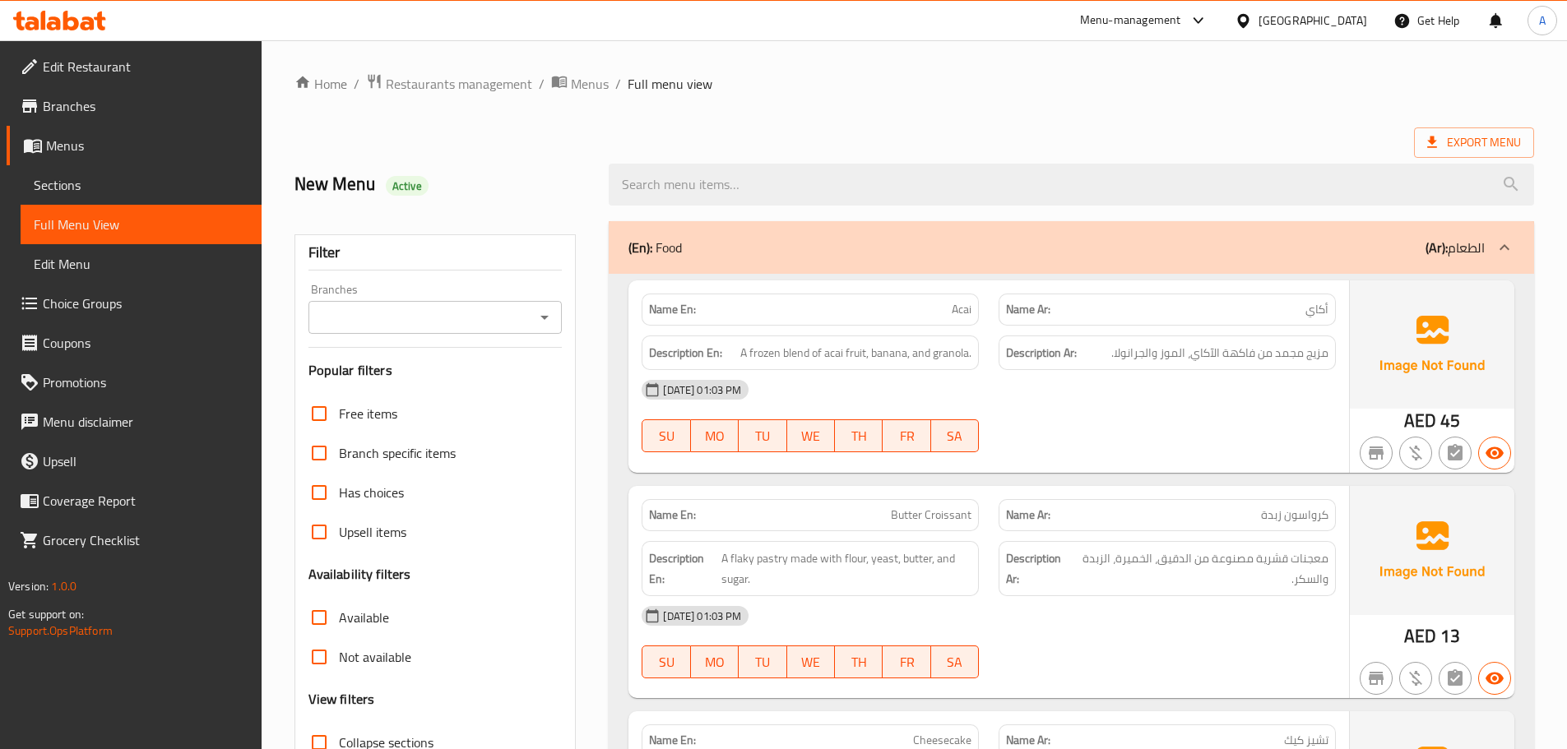
click at [1140, 390] on div "[DATE] 01:03 PM" at bounding box center [989, 389] width 714 height 39
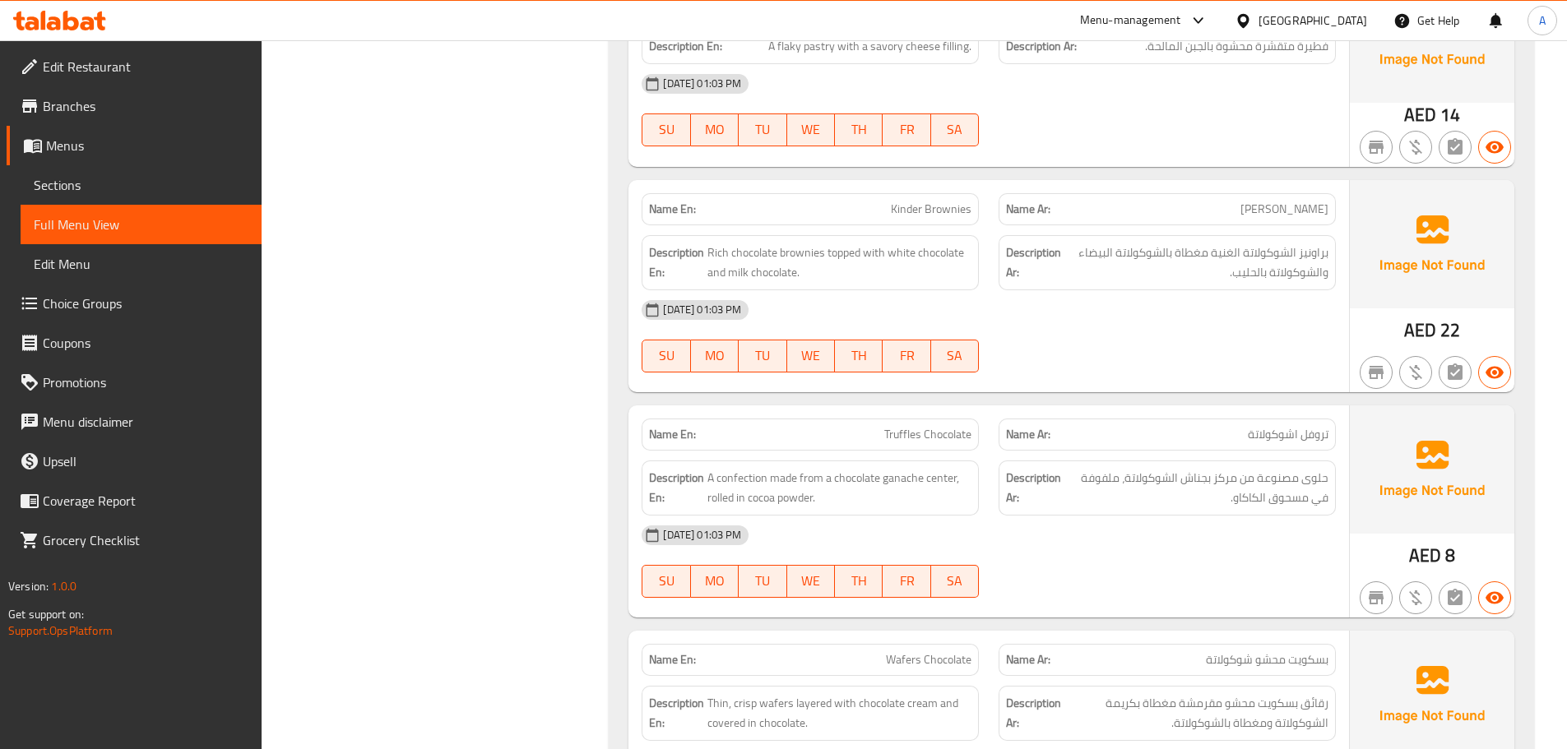
scroll to position [987, 0]
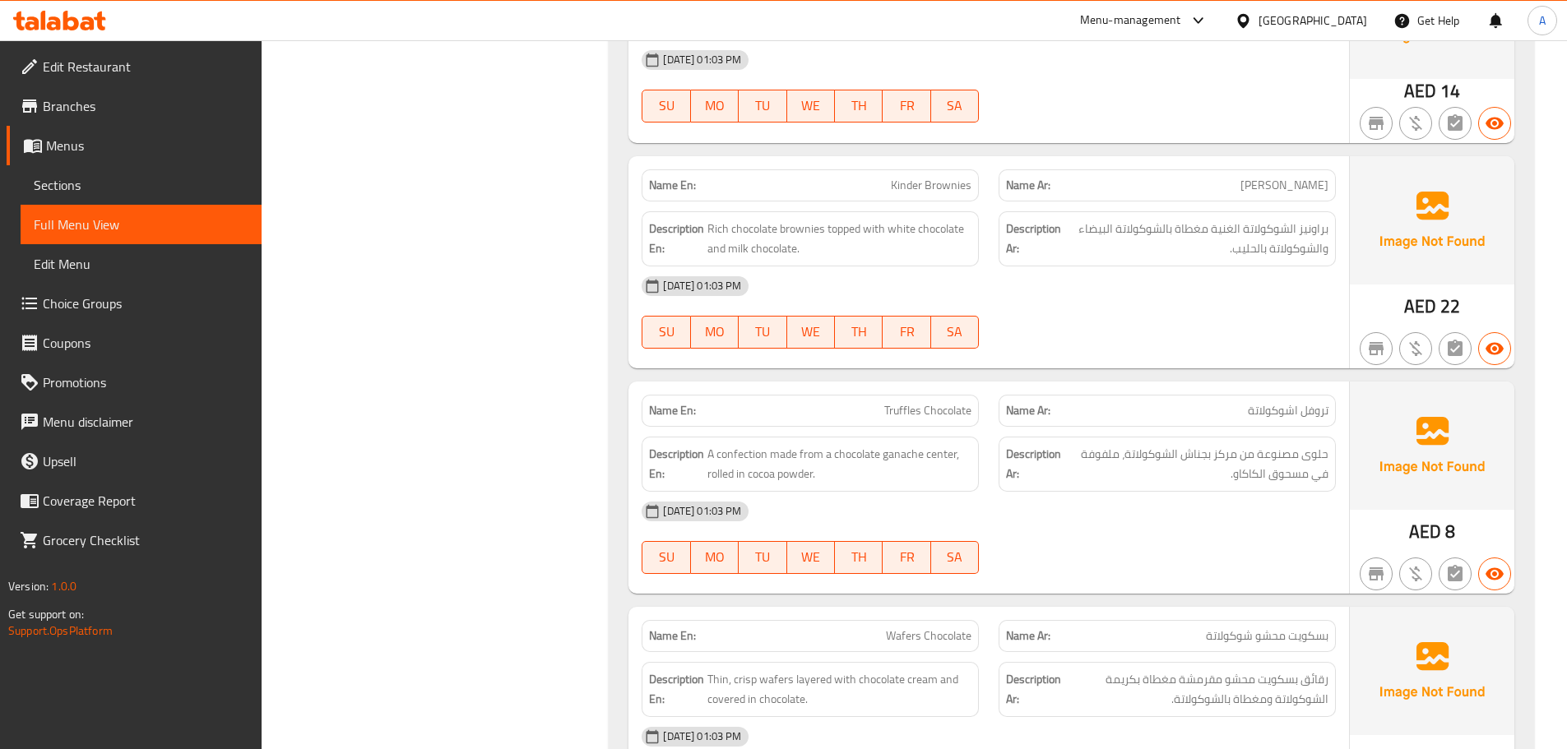
click at [1132, 349] on div at bounding box center [1167, 349] width 357 height 20
click at [1218, 407] on p "Name Ar: تروفل اشوكولاتة" at bounding box center [1167, 410] width 322 height 17
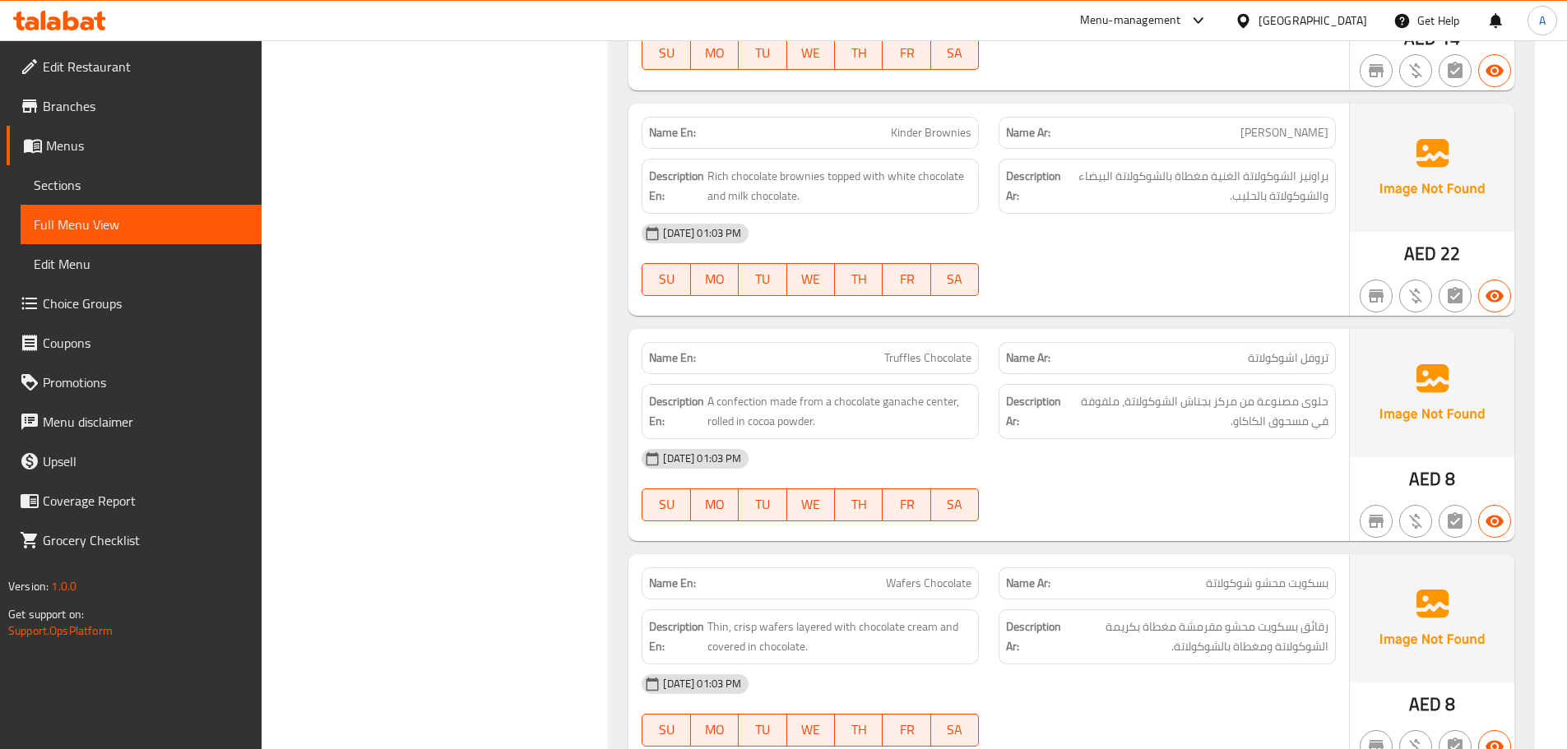
scroll to position [1069, 0]
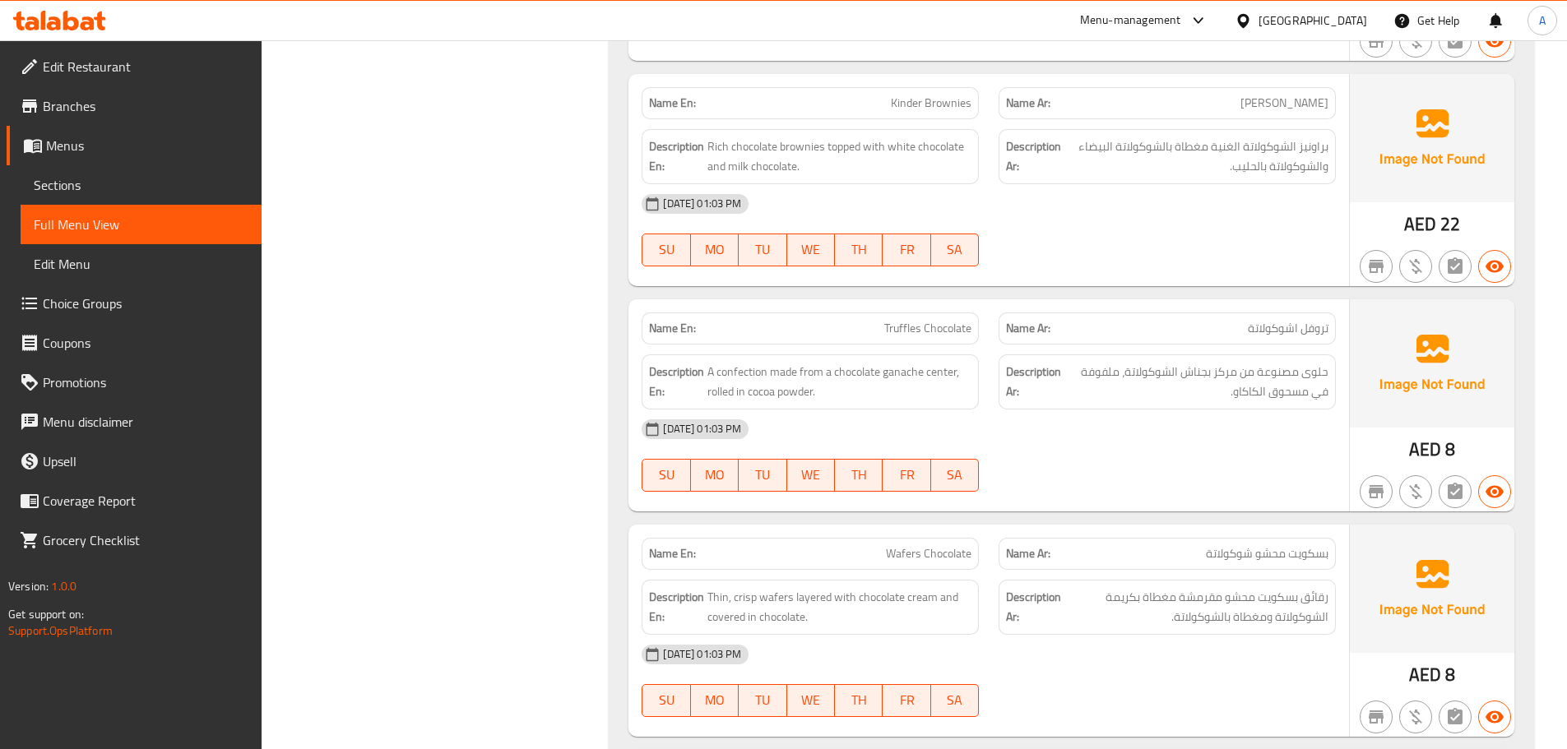
click at [1220, 427] on div "[DATE] 01:03 PM" at bounding box center [989, 429] width 714 height 39
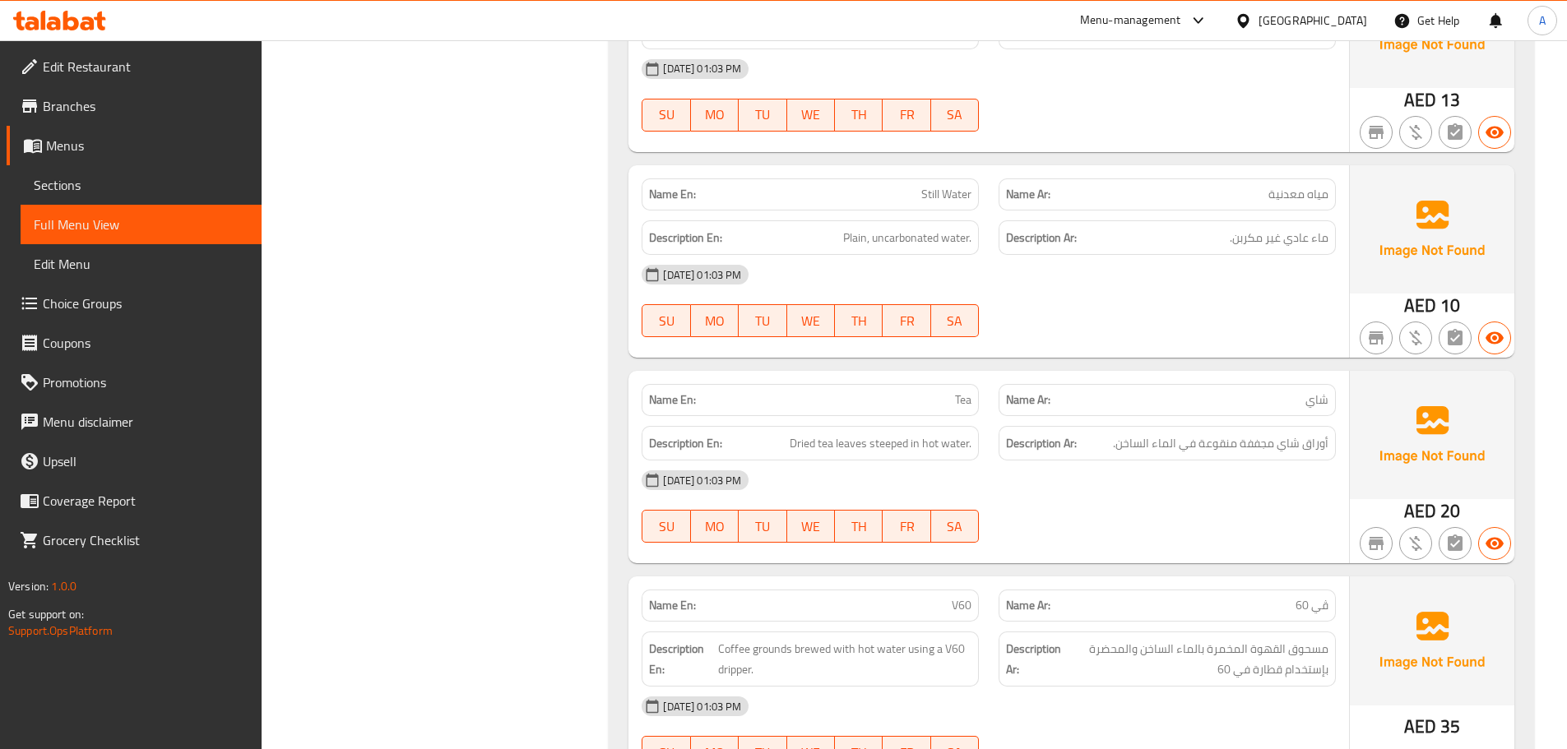
scroll to position [5923, 0]
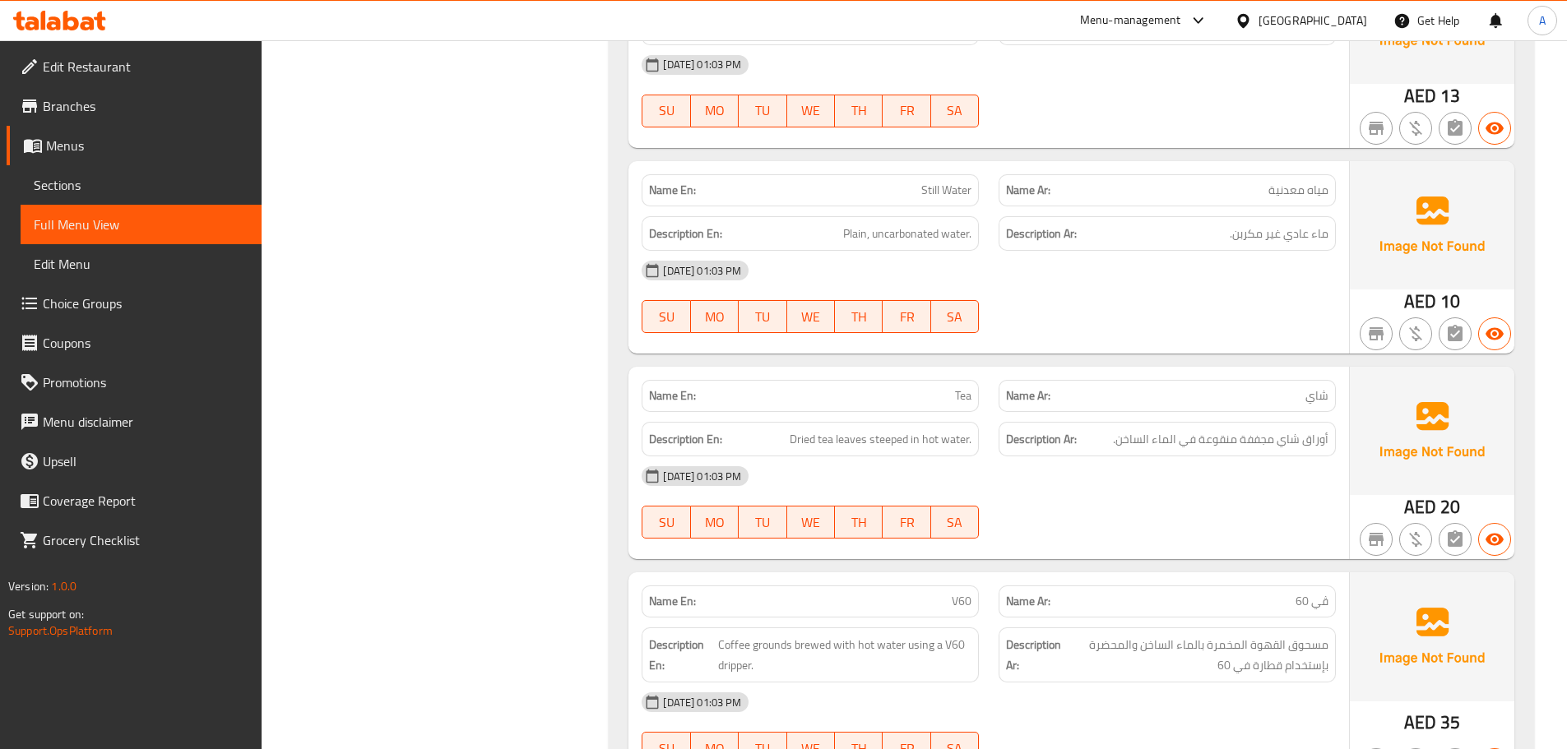
click at [1205, 506] on div "28-08-2025 01:03 PM SU MO TU WE TH FR SA" at bounding box center [989, 503] width 714 height 92
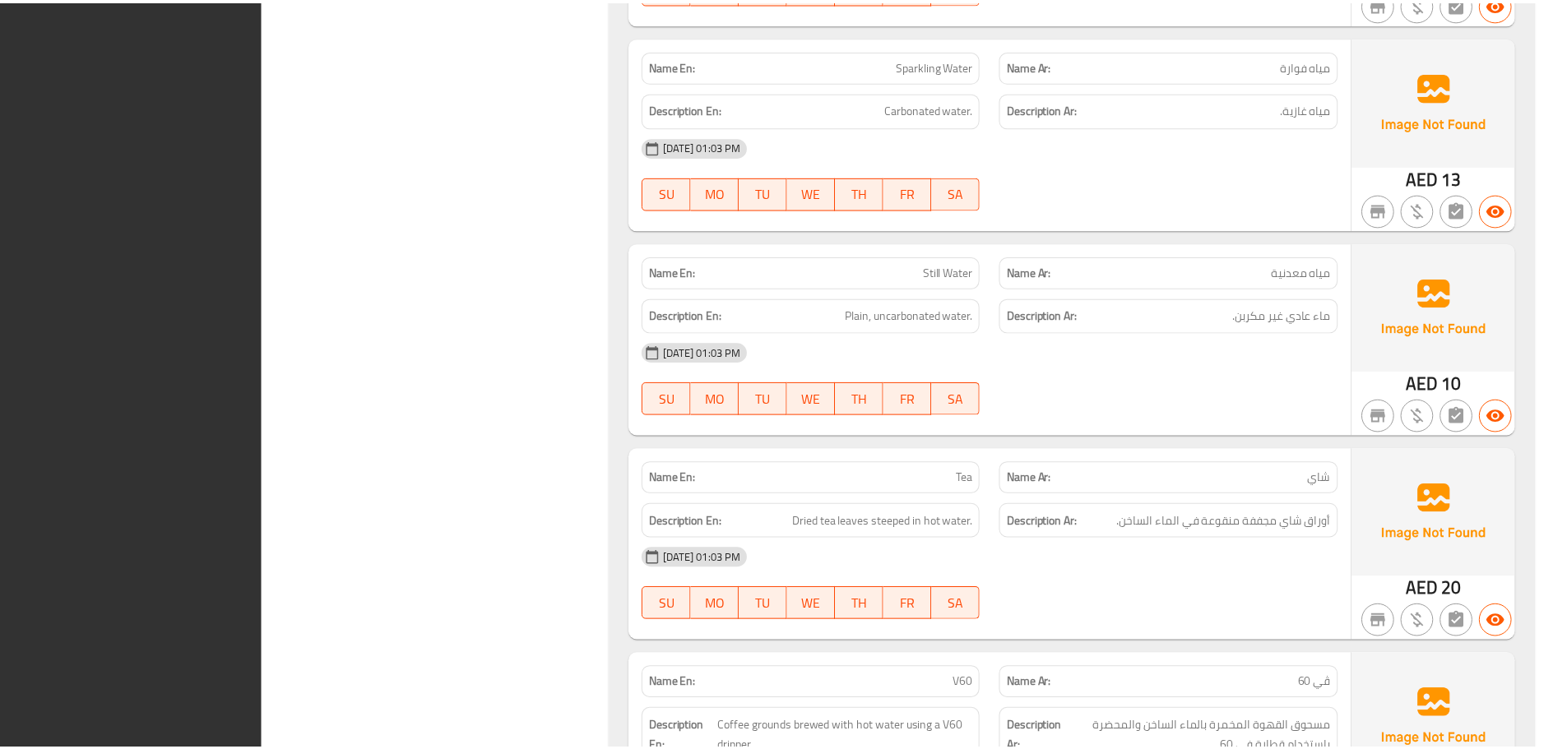
scroll to position [6024, 0]
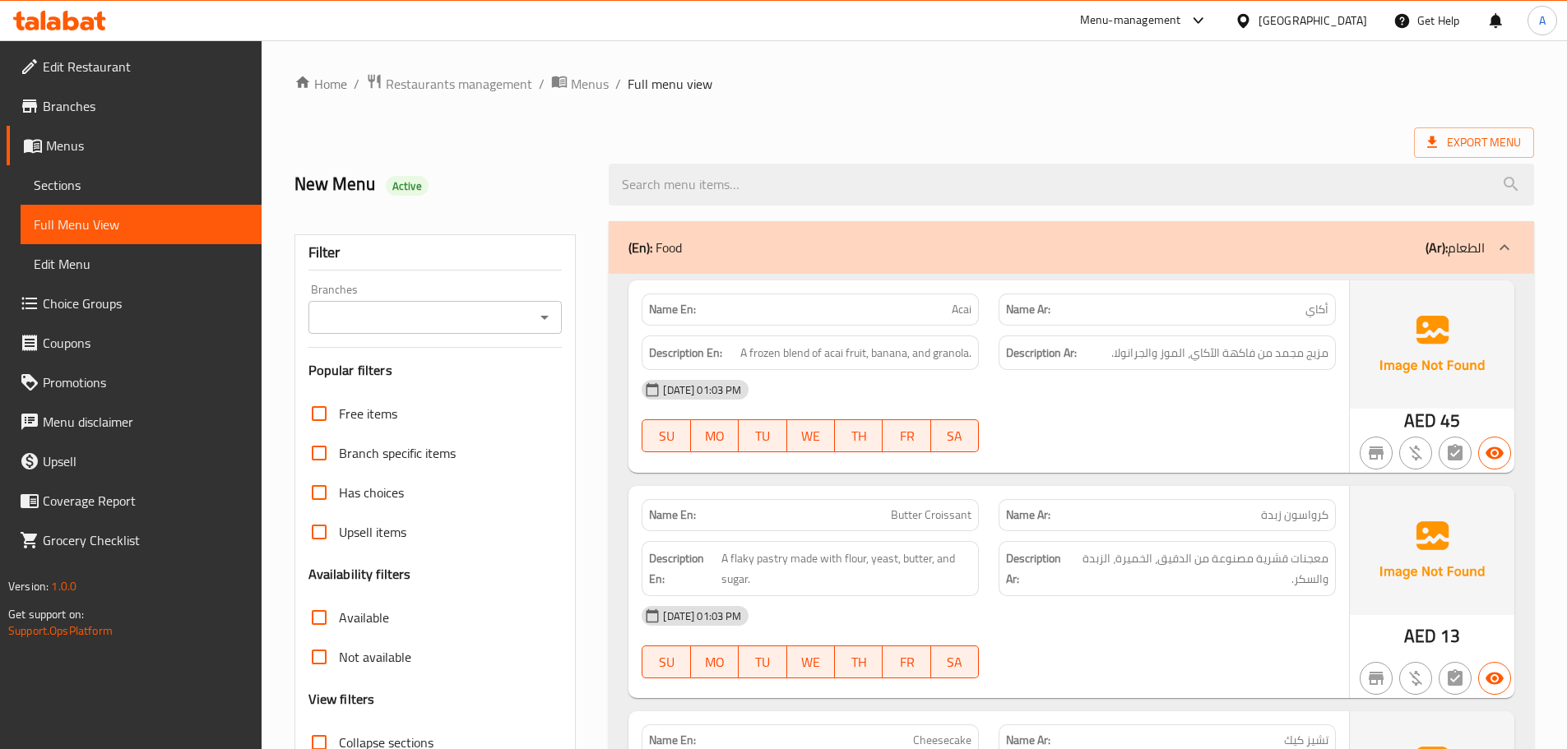
click at [108, 58] on span "Edit Restaurant" at bounding box center [146, 67] width 206 height 20
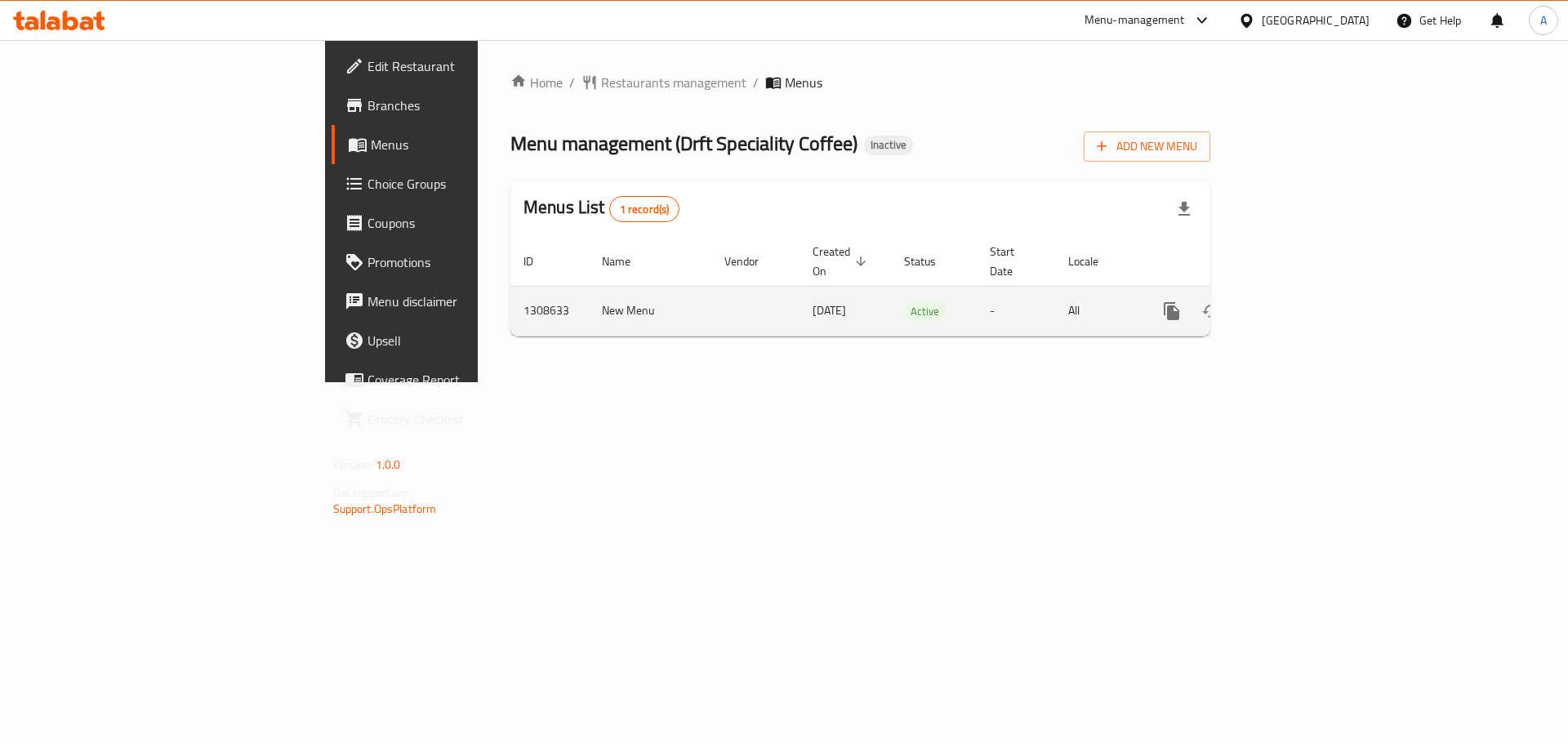
click at [1300, 302] on icon "enhanced table" at bounding box center [1290, 312] width 20 height 20
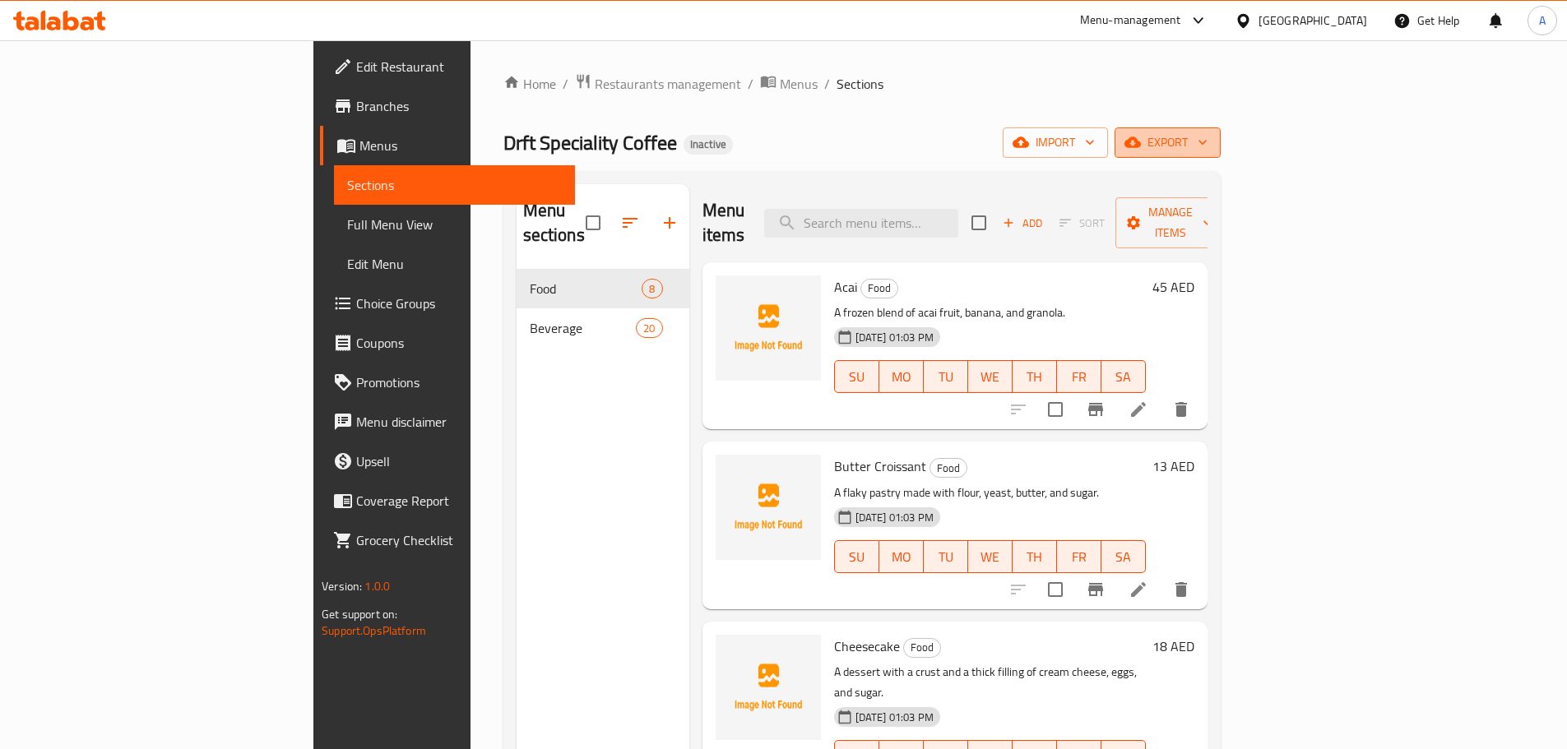
click at [1208, 149] on span "export" at bounding box center [1168, 142] width 80 height 21
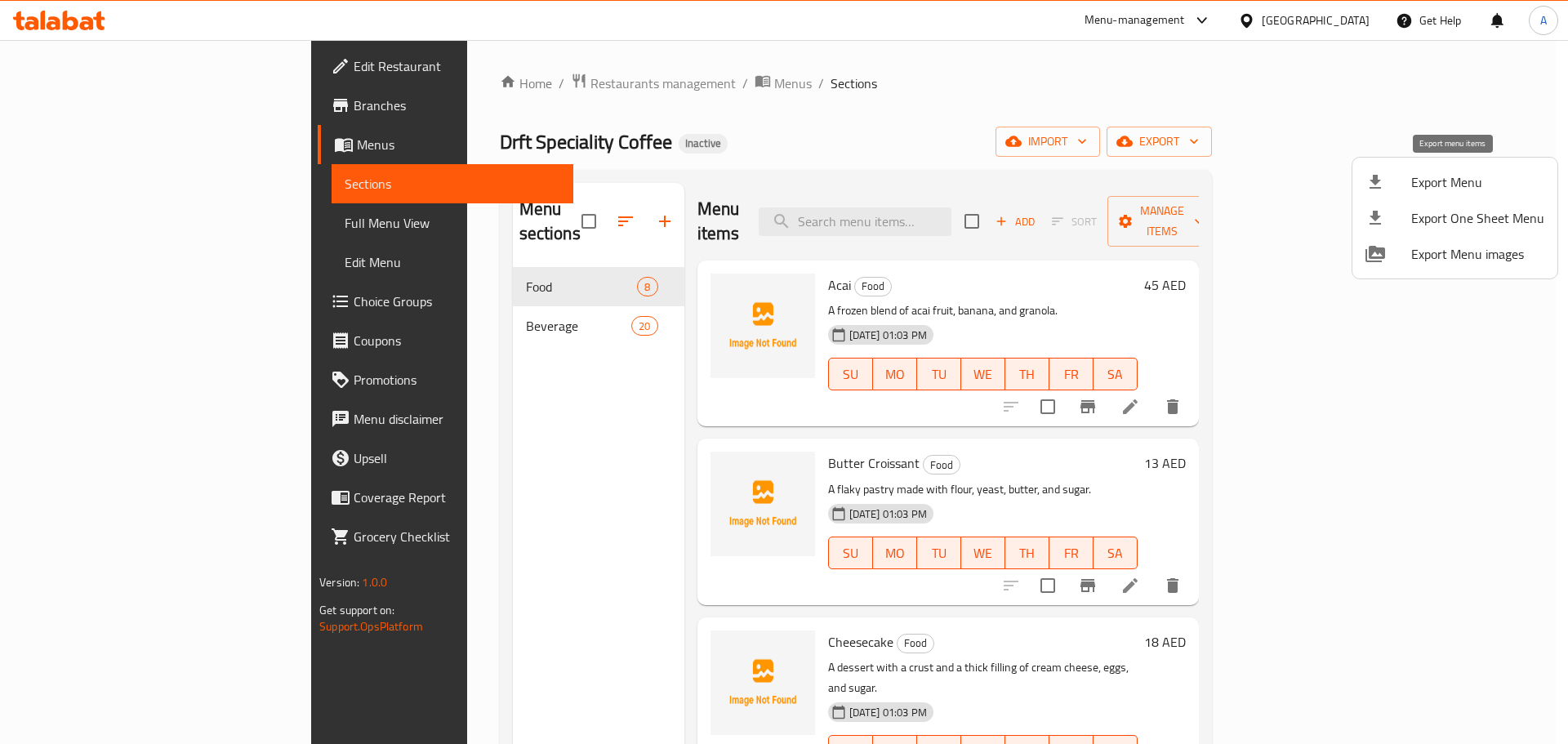
click at [1446, 185] on span "Export Menu" at bounding box center [1478, 183] width 133 height 20
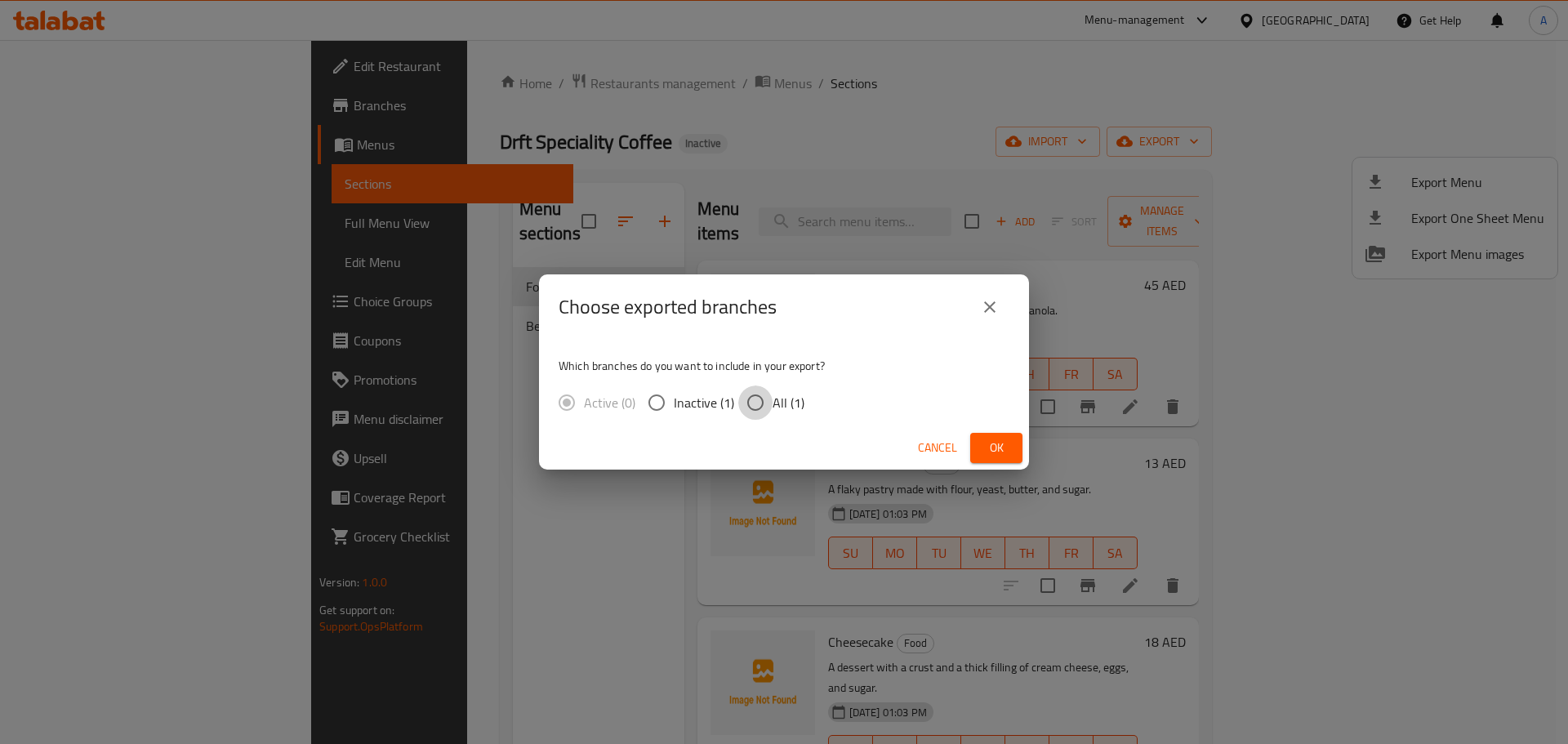
click at [761, 398] on input "All (1)" at bounding box center [756, 402] width 35 height 35
radio input "true"
click at [985, 446] on span "Ok" at bounding box center [996, 448] width 26 height 21
